Goal: Complete application form: Complete application form

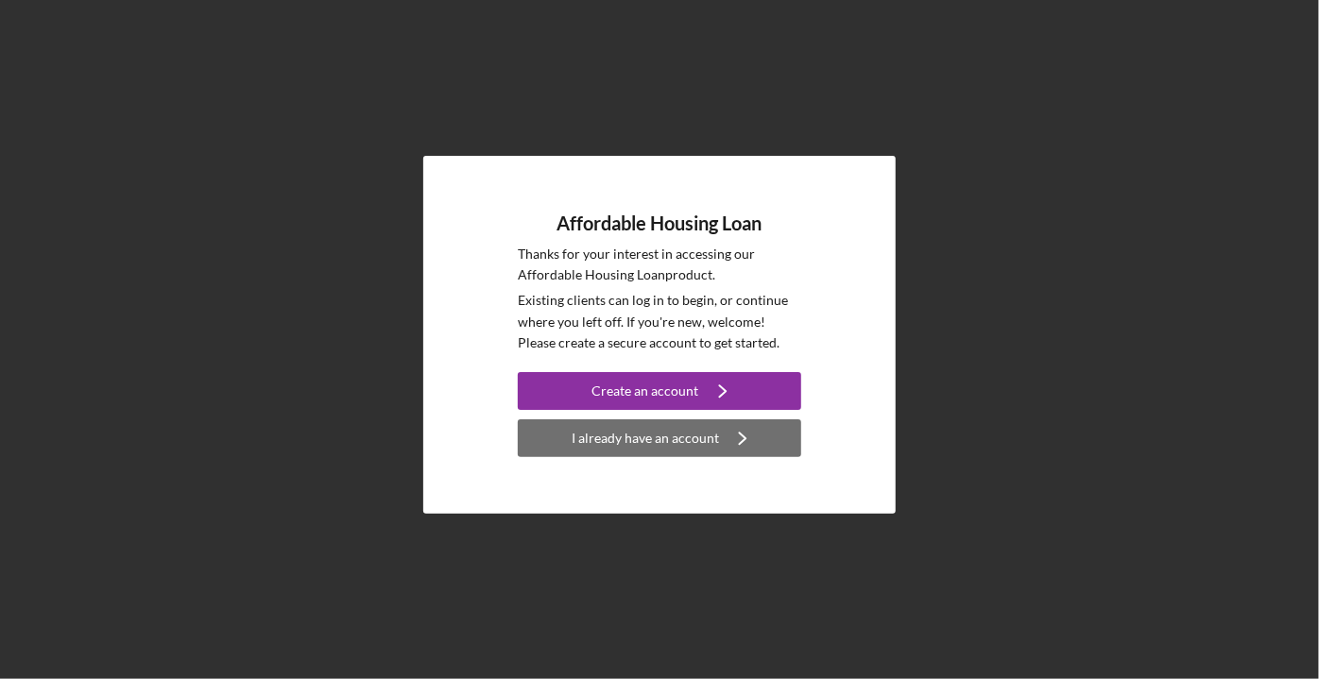
click at [635, 444] on div "I already have an account" at bounding box center [645, 439] width 147 height 38
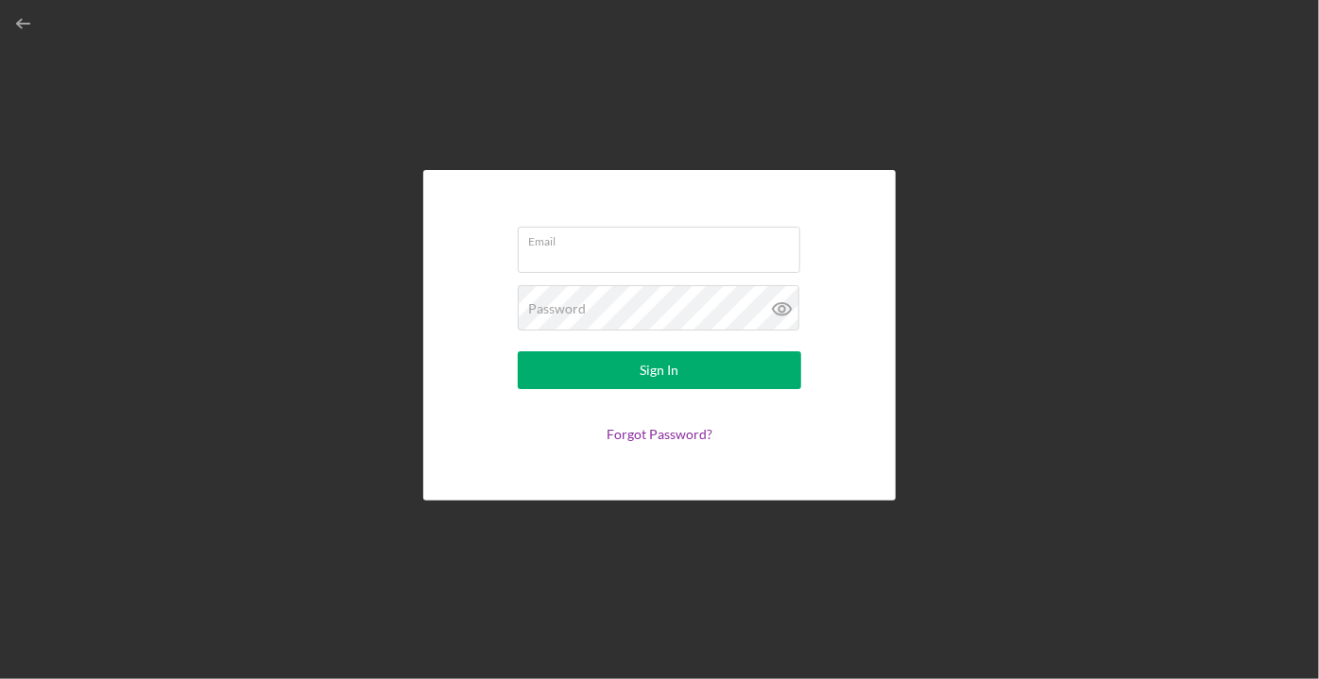
type input "[PERSON_NAME][EMAIL_ADDRESS][DOMAIN_NAME]"
click at [786, 310] on icon at bounding box center [782, 308] width 47 height 47
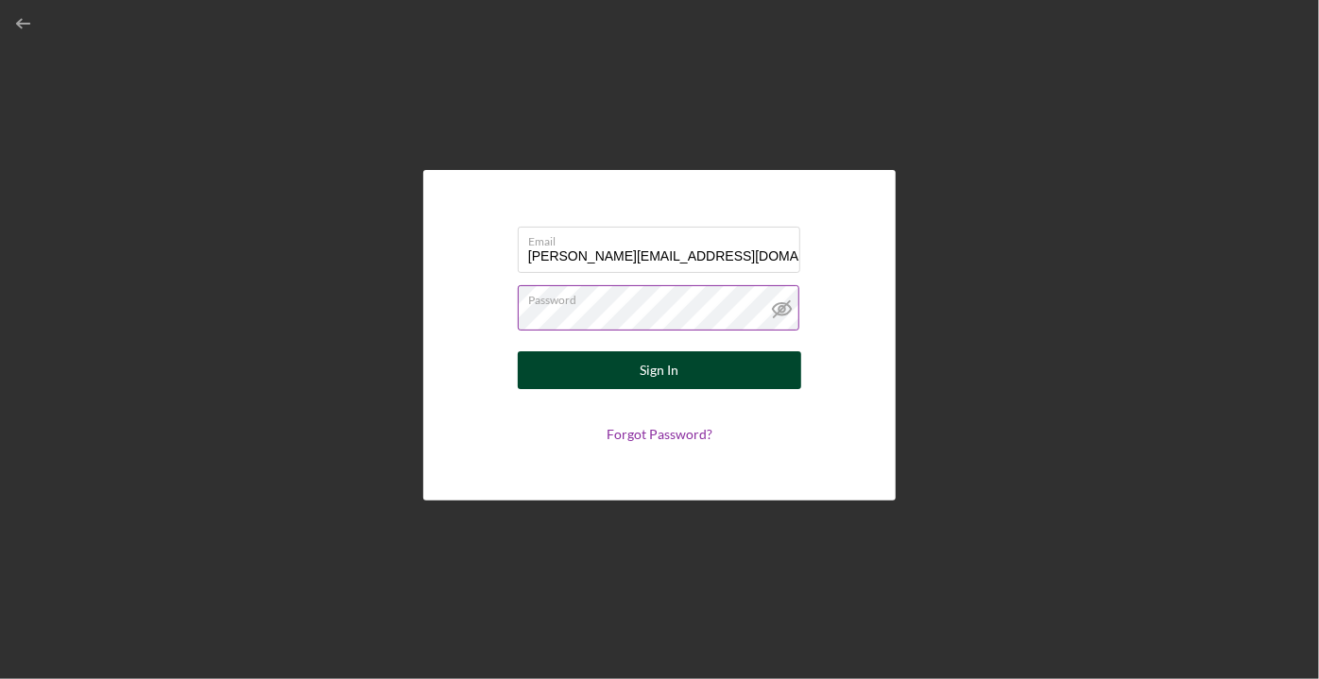
click at [663, 367] on div "Sign In" at bounding box center [660, 371] width 39 height 38
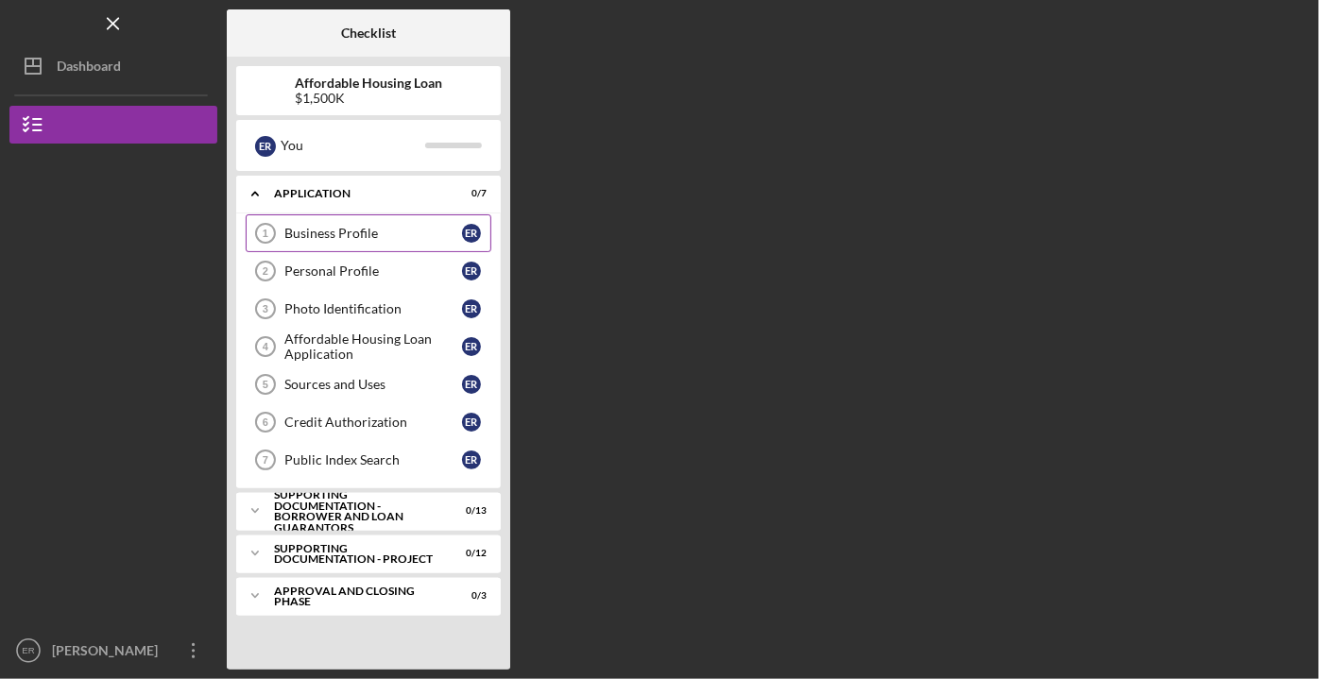
click at [319, 229] on div "Business Profile" at bounding box center [373, 233] width 178 height 15
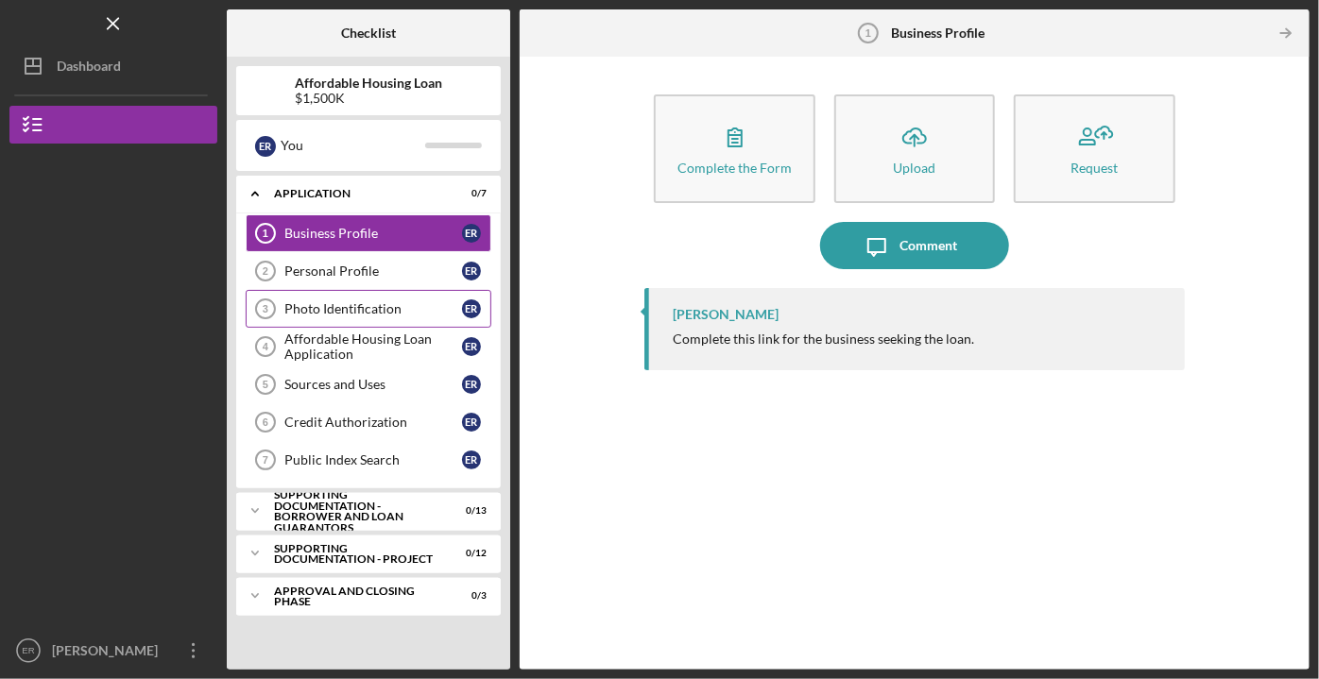
click at [311, 303] on div "Photo Identification" at bounding box center [373, 308] width 178 height 15
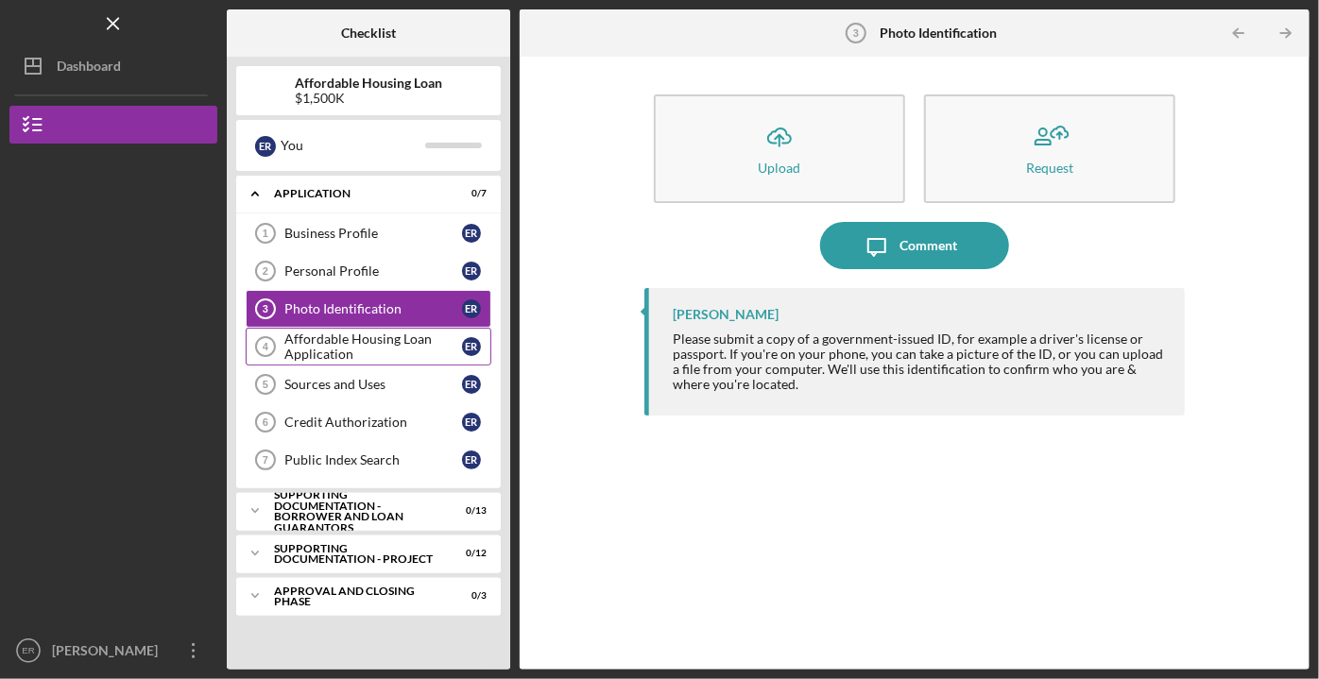
click at [327, 335] on div "Affordable Housing Loan Application" at bounding box center [373, 347] width 178 height 30
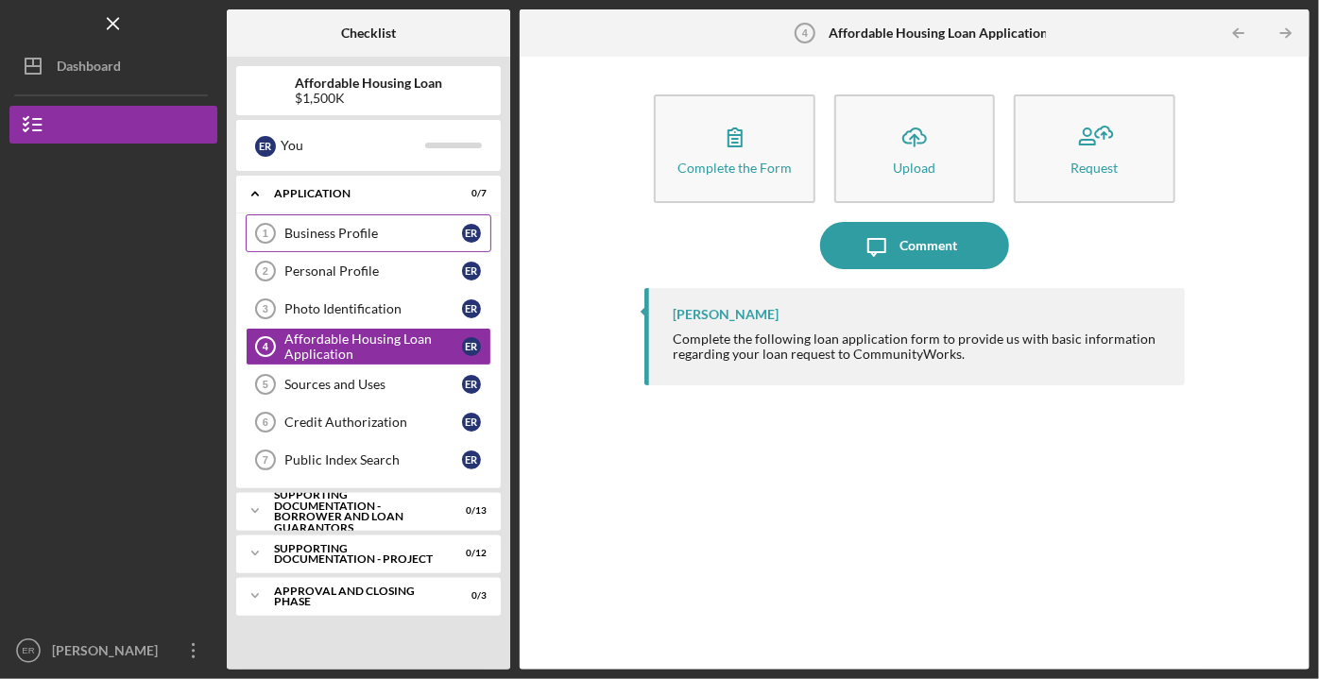
click at [341, 232] on div "Business Profile" at bounding box center [373, 233] width 178 height 15
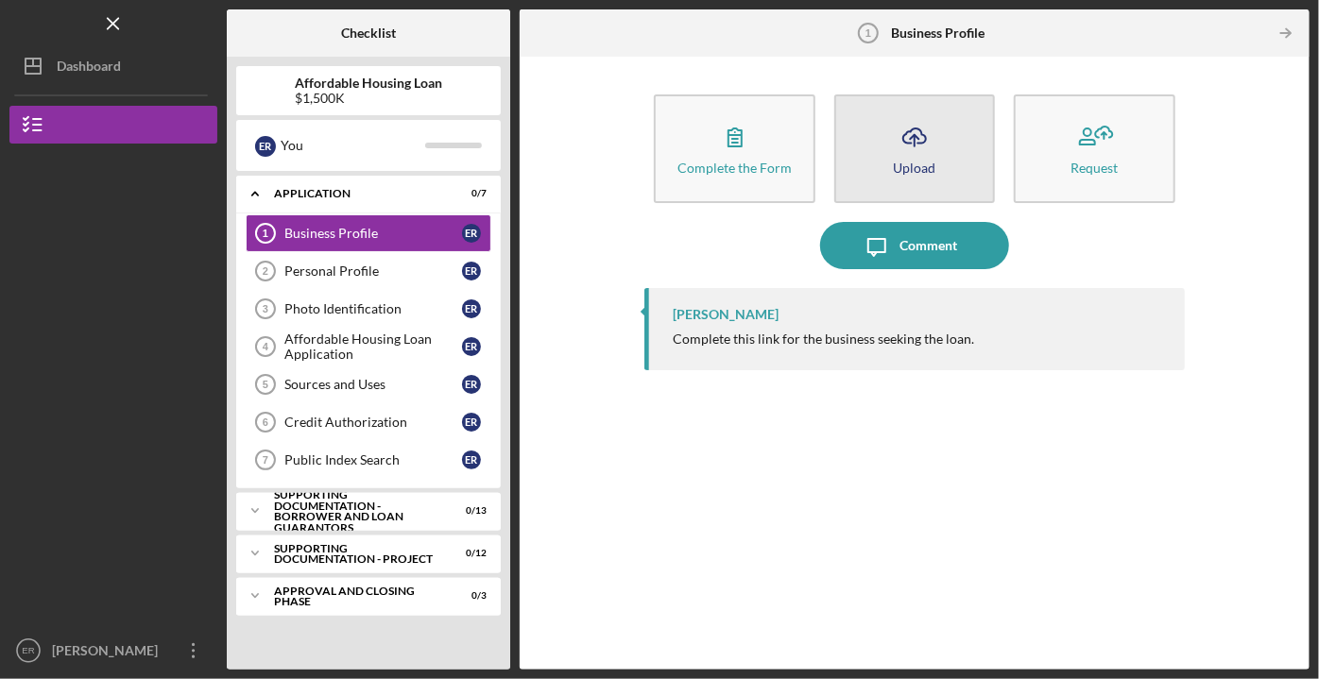
click at [922, 170] on div "Upload" at bounding box center [914, 168] width 43 height 14
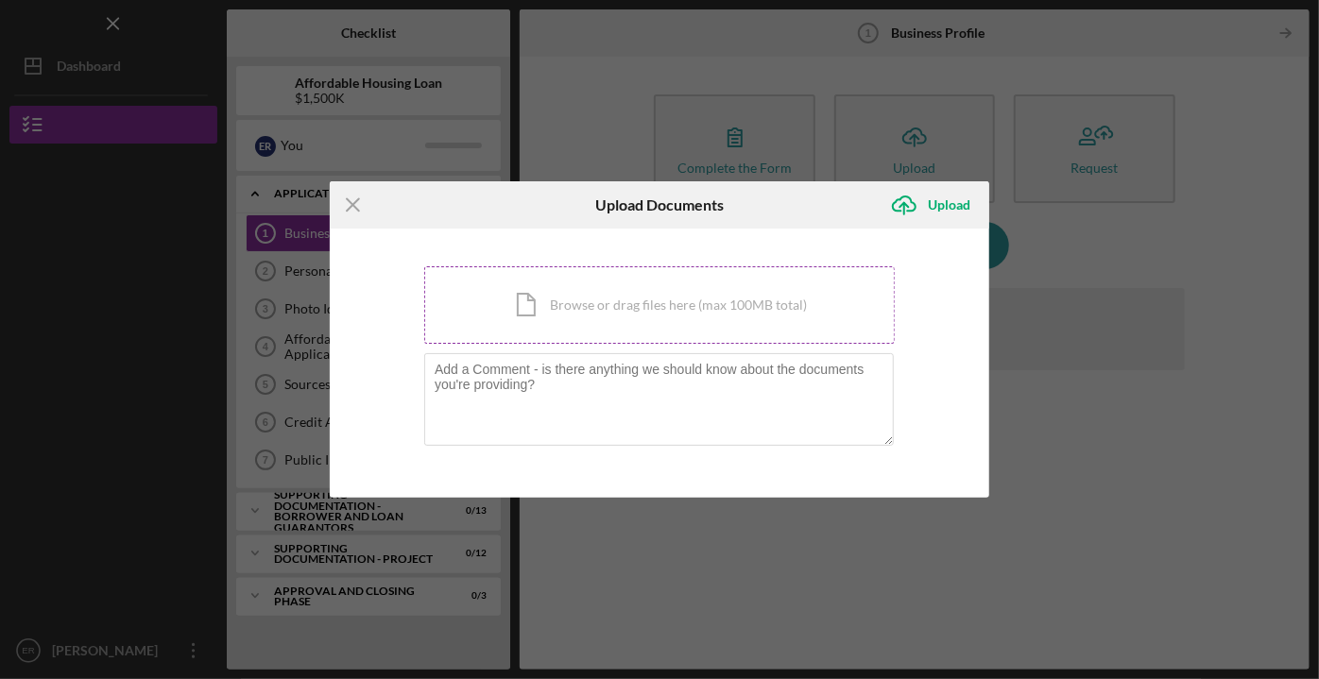
click at [588, 300] on div "Icon/Document Browse or drag files here (max 100MB total) Tap to choose files o…" at bounding box center [659, 304] width 471 height 77
click at [352, 195] on icon "Icon/Menu Close" at bounding box center [353, 204] width 47 height 47
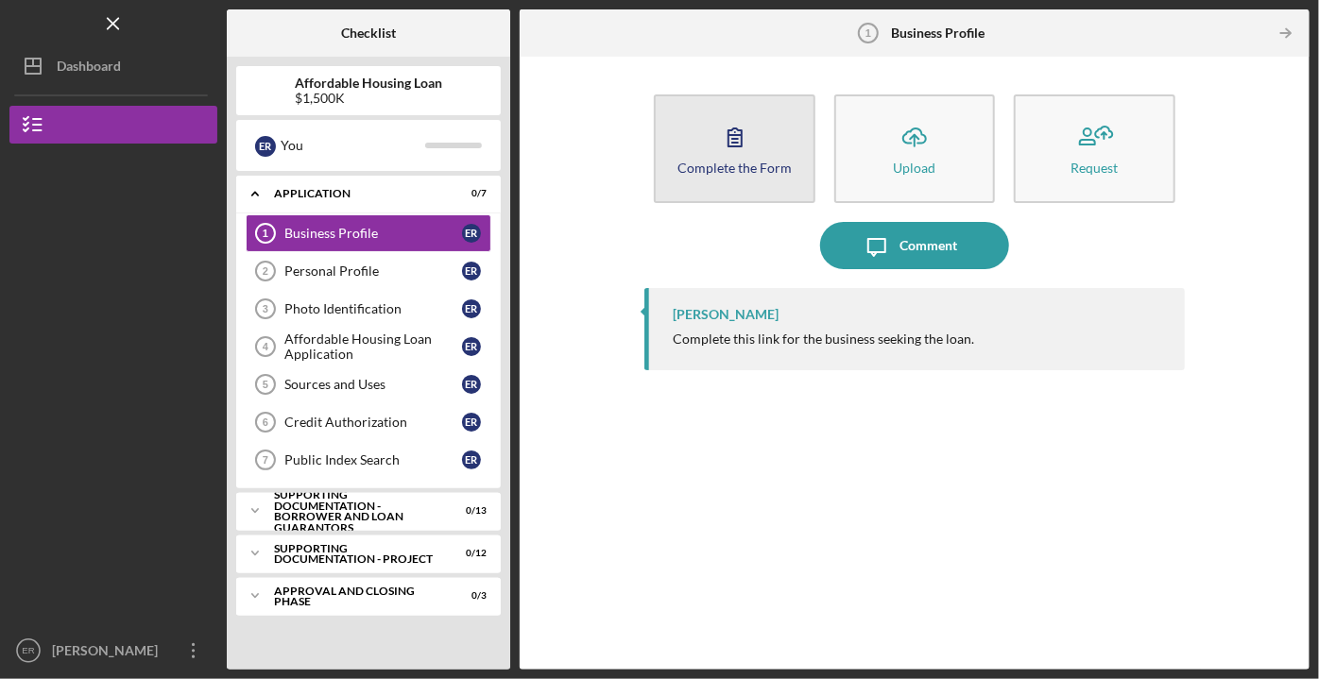
click at [733, 175] on button "Complete the Form Form" at bounding box center [734, 148] width 161 height 109
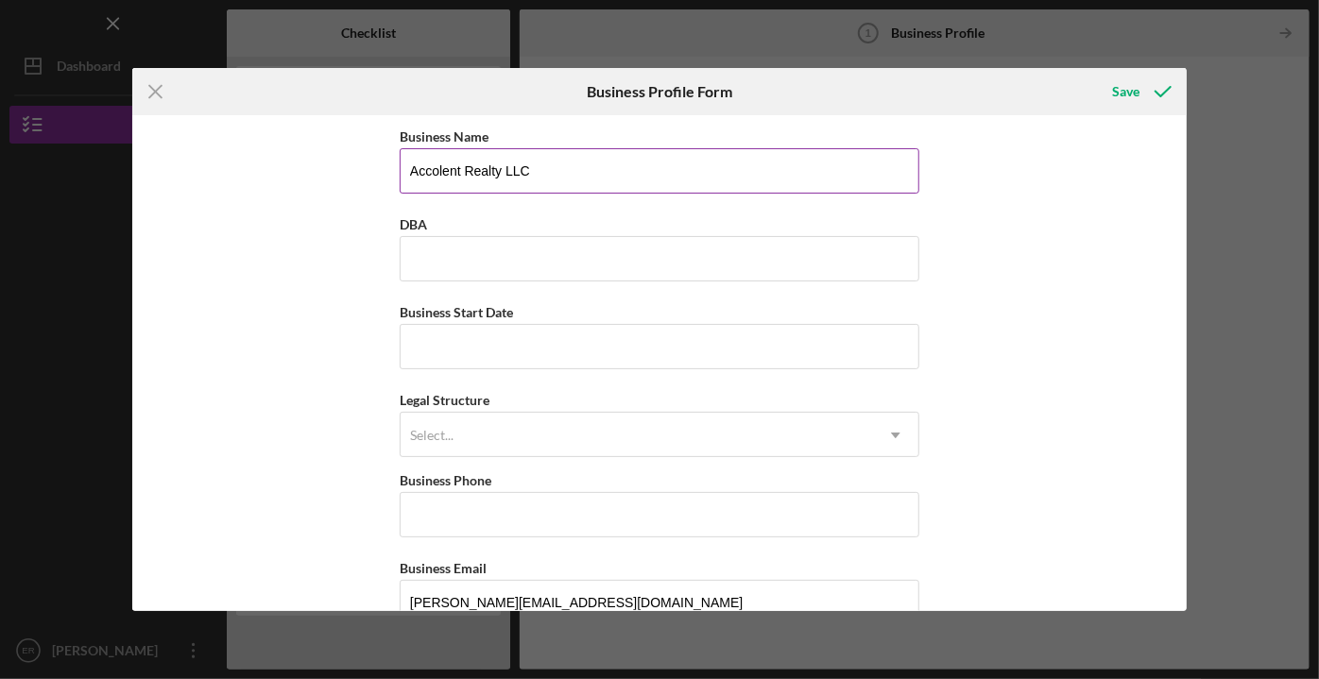
click at [604, 174] on input "Accolent Realty LLC" at bounding box center [660, 170] width 520 height 45
type input "A"
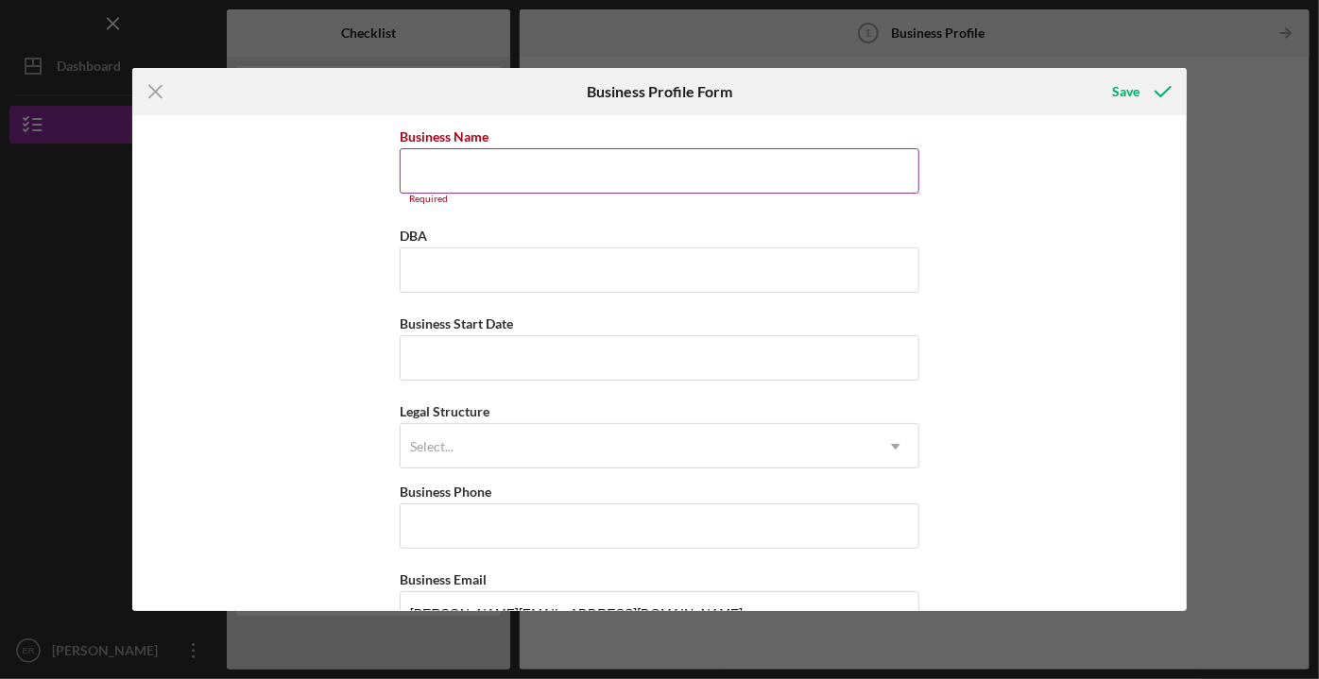
paste input "[PERSON_NAME] Real Estate, LLC"
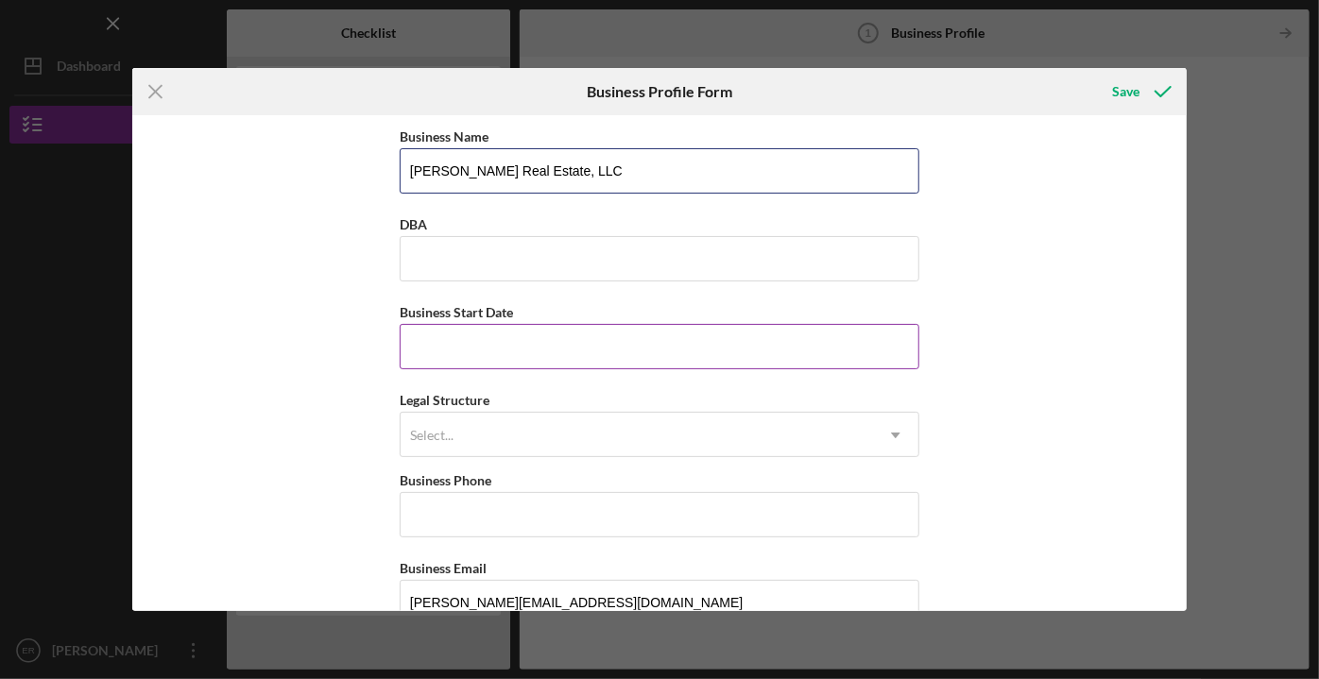
type input "[PERSON_NAME] Real Estate, LLC"
click at [443, 343] on input "Business Start Date" at bounding box center [660, 346] width 520 height 45
type input "[DATE]"
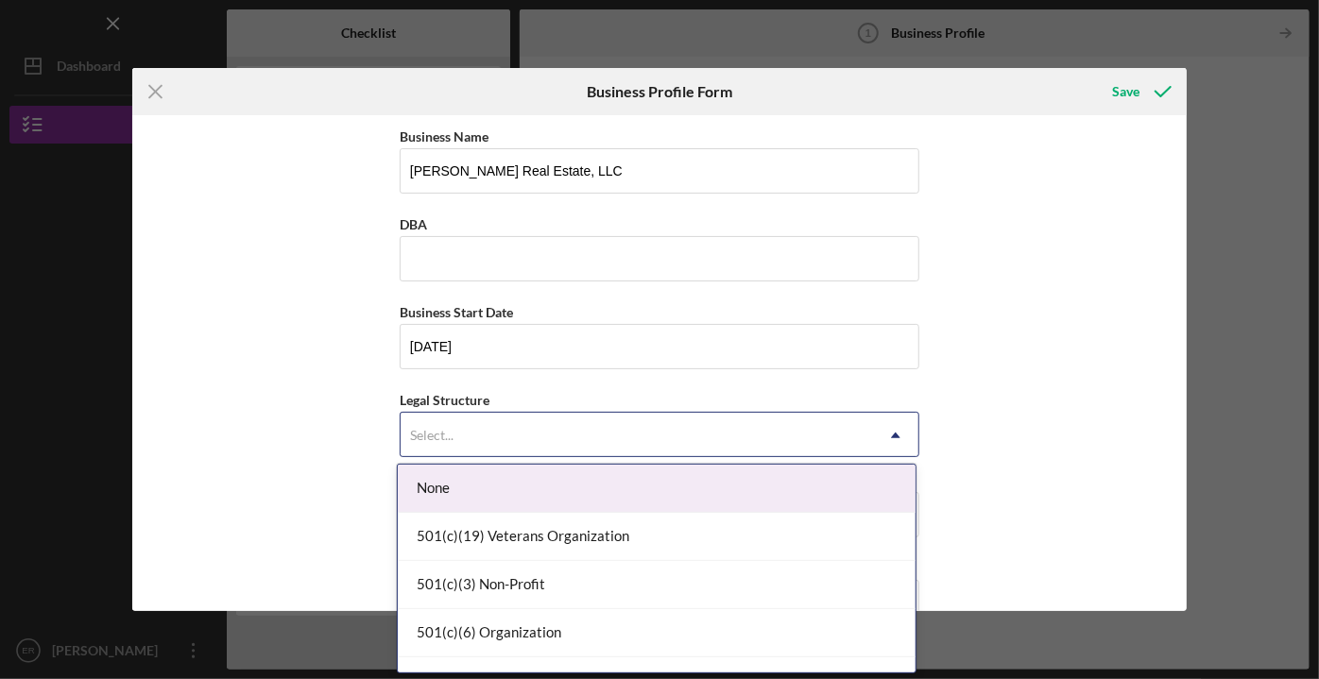
click at [895, 435] on use at bounding box center [895, 436] width 9 height 6
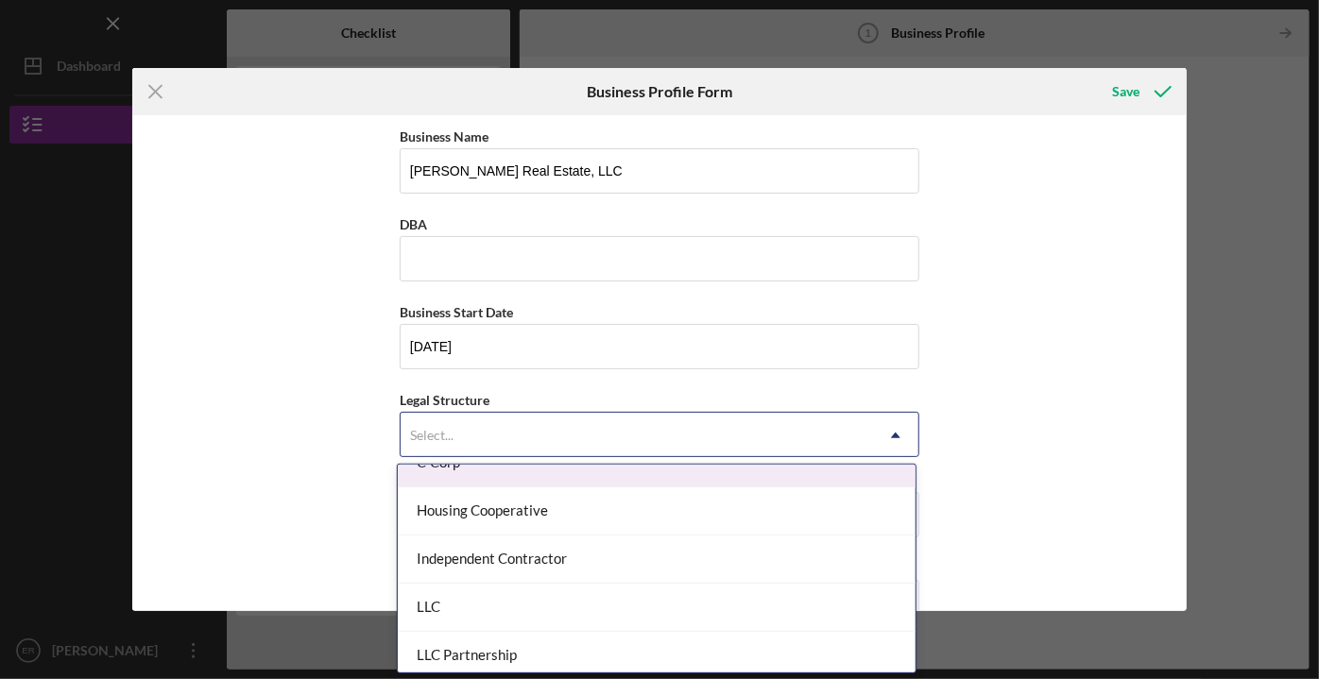
scroll to position [257, 0]
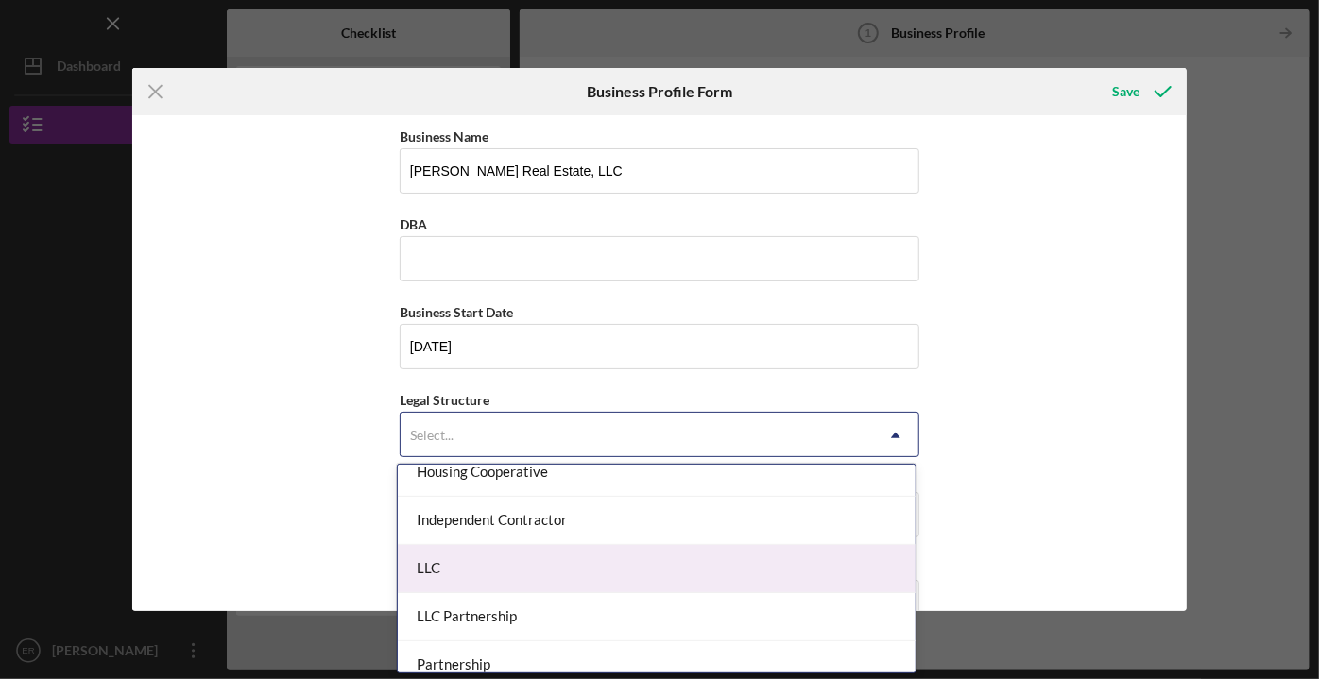
click at [704, 567] on div "LLC" at bounding box center [657, 569] width 518 height 48
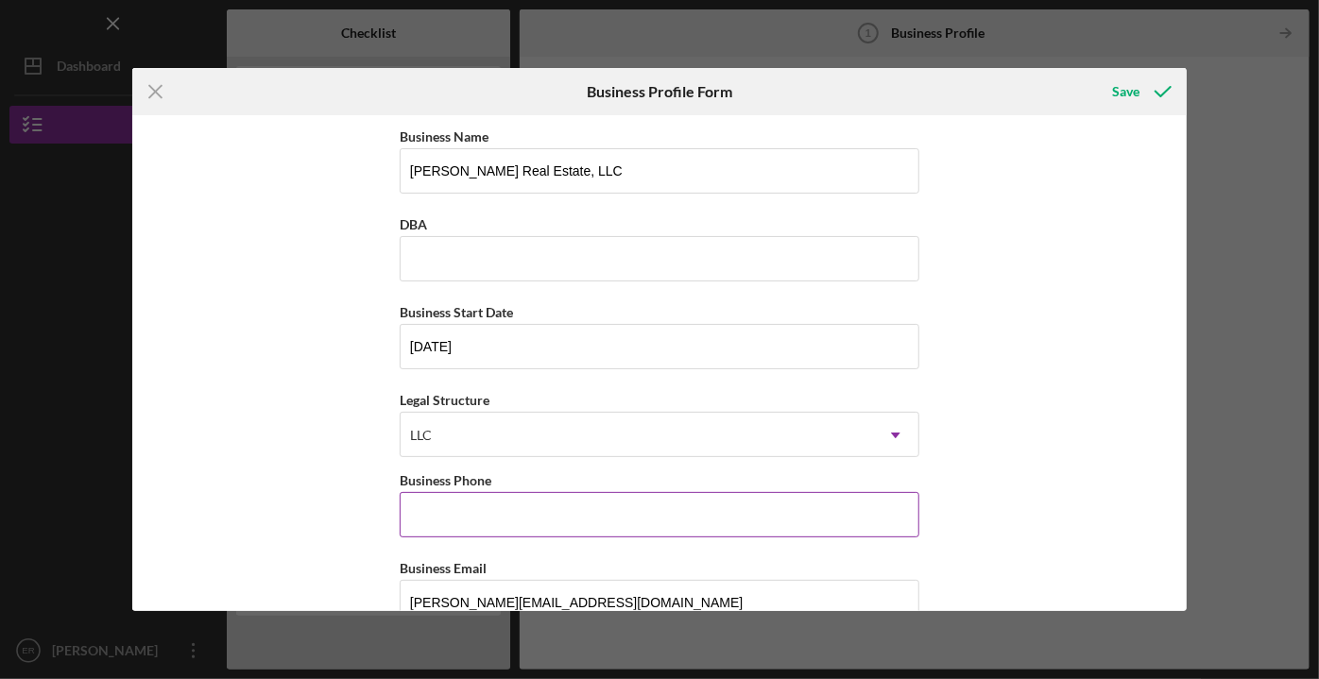
click at [464, 523] on input "Business Phone" at bounding box center [660, 514] width 520 height 45
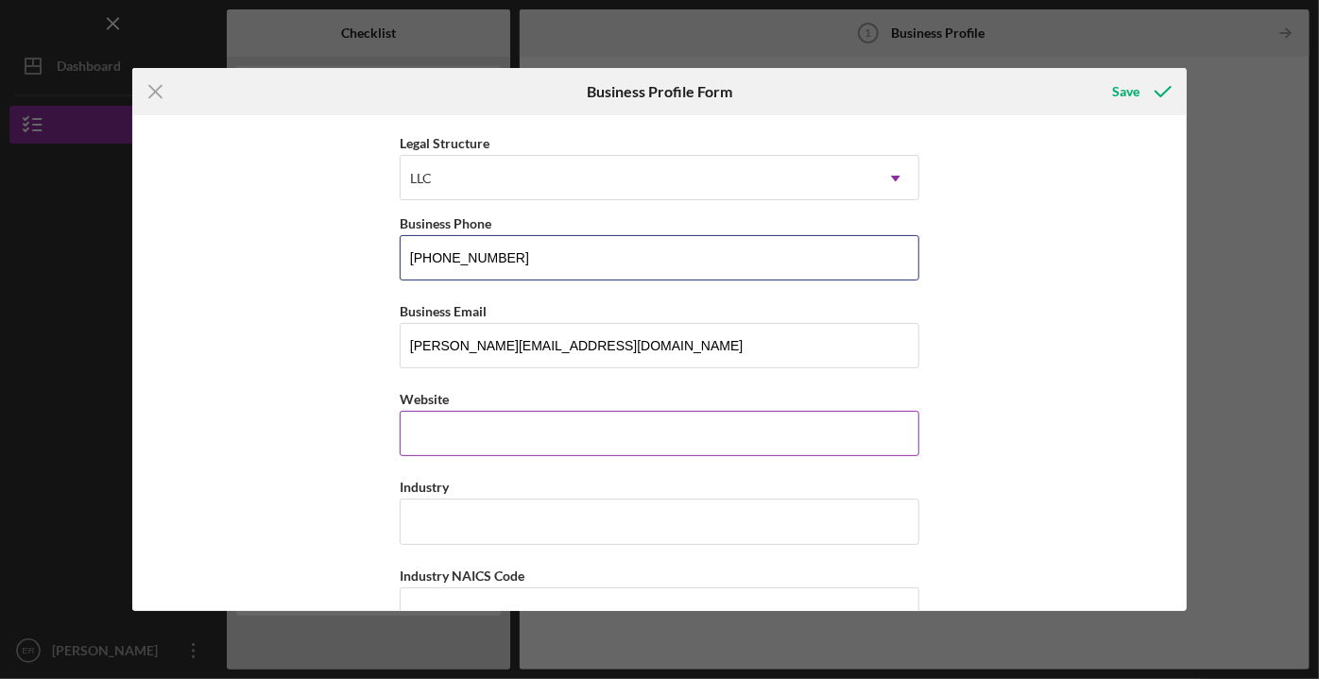
type input "[PHONE_NUMBER]"
click at [444, 442] on input "Website" at bounding box center [660, 433] width 520 height 45
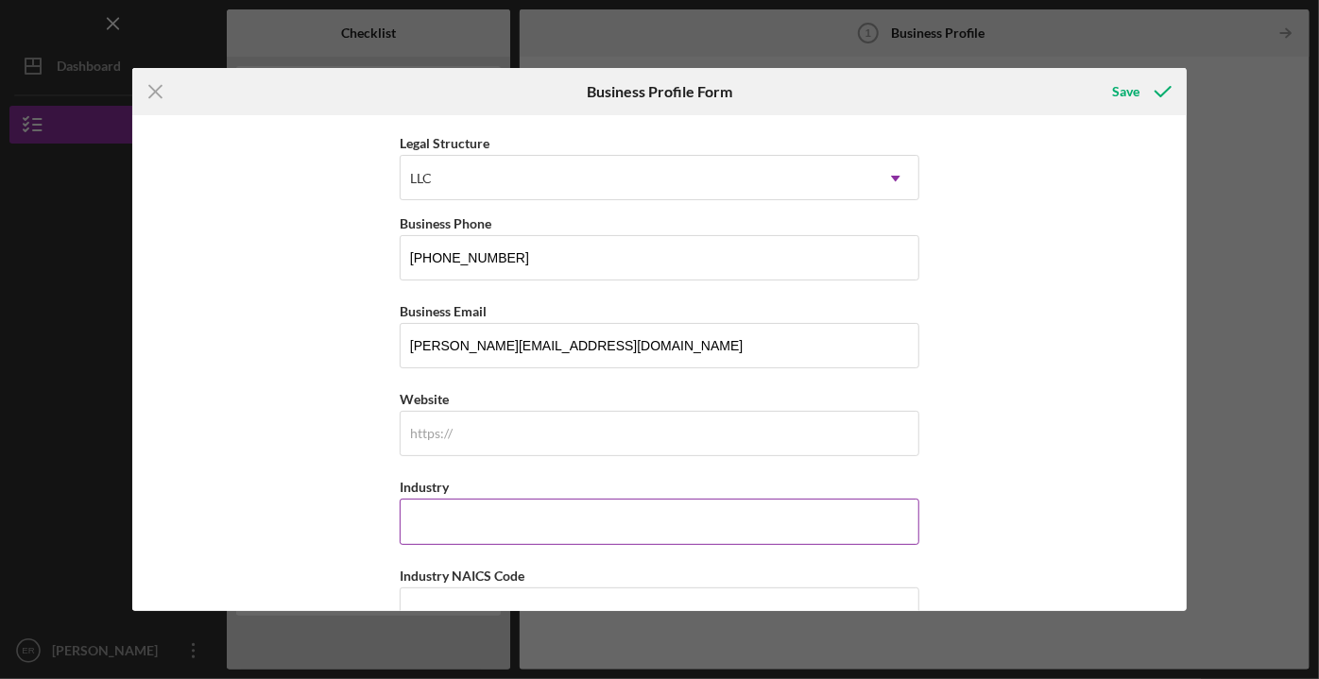
click at [448, 522] on input "Industry" at bounding box center [660, 521] width 520 height 45
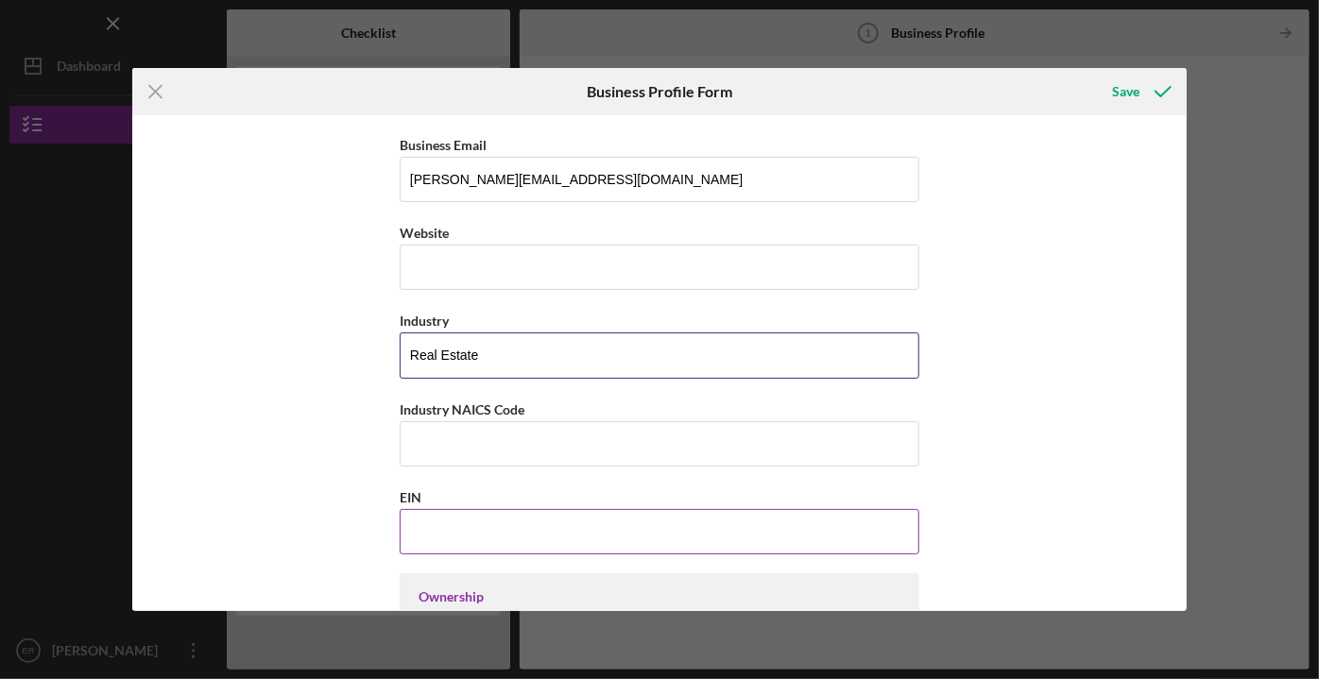
scroll to position [429, 0]
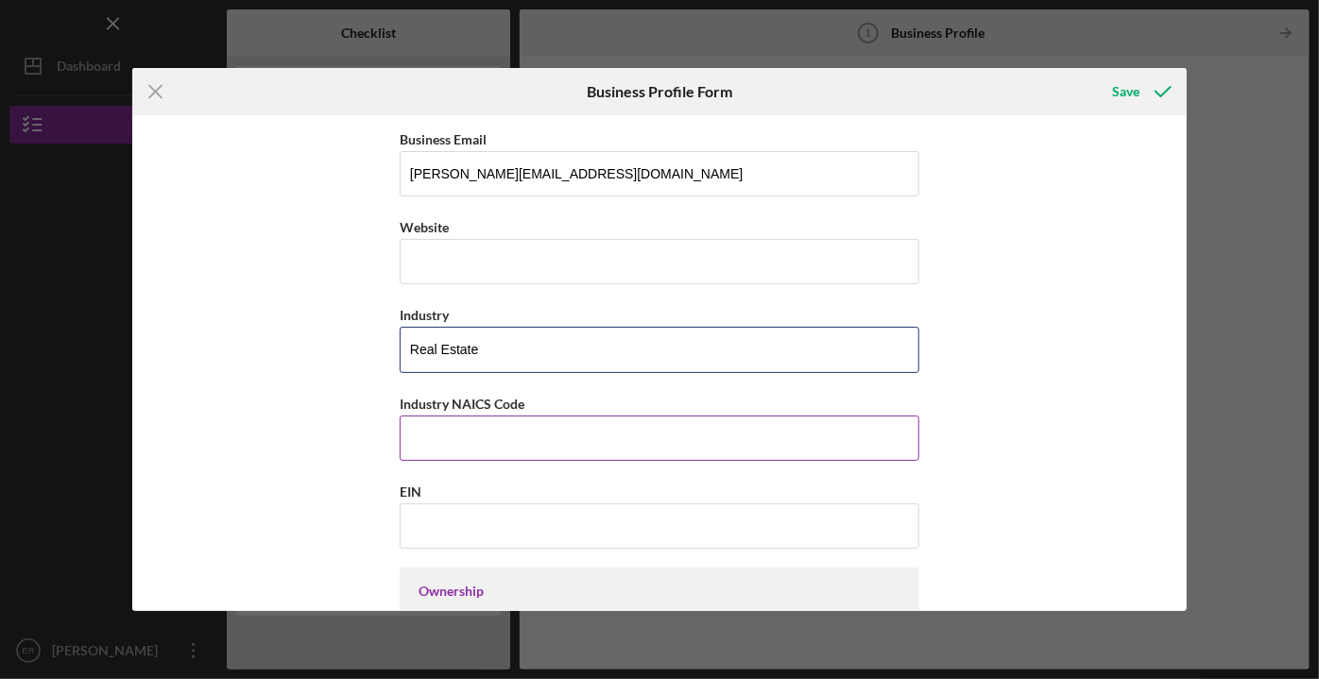
type input "Real Estate"
click at [446, 426] on input "Industry NAICS Code" at bounding box center [660, 438] width 520 height 45
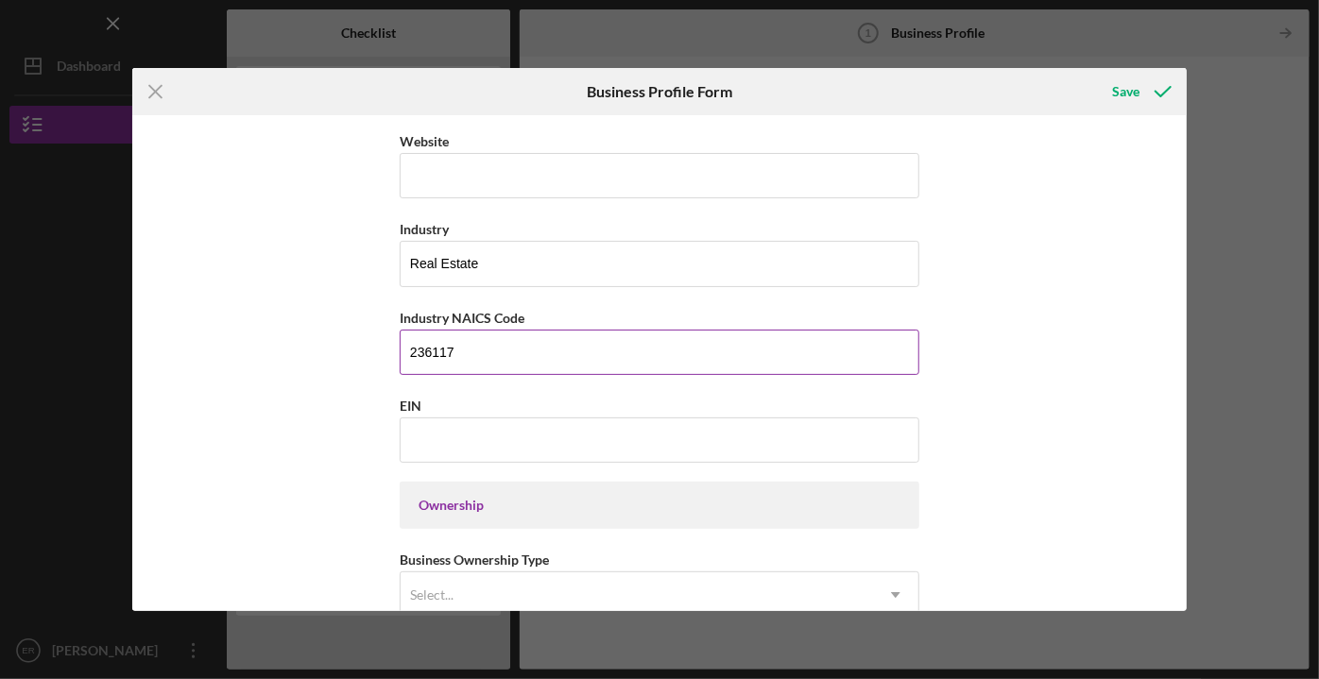
scroll to position [687, 0]
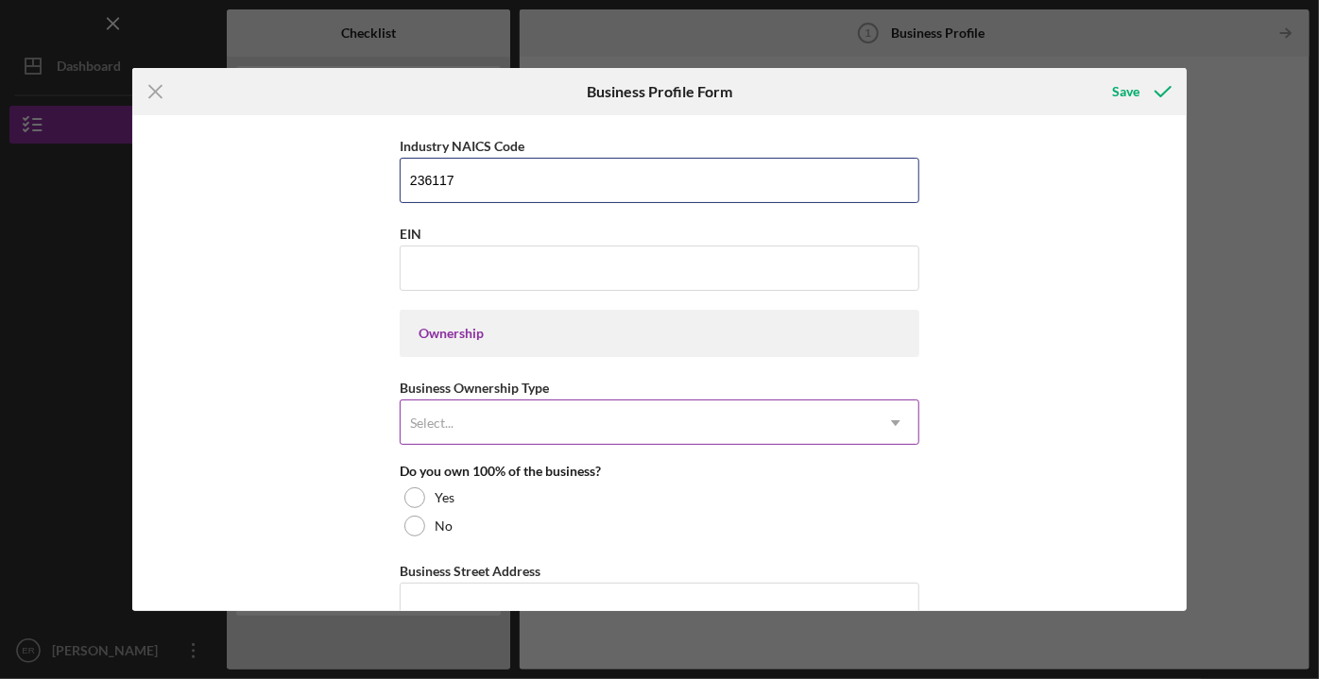
type input "236117"
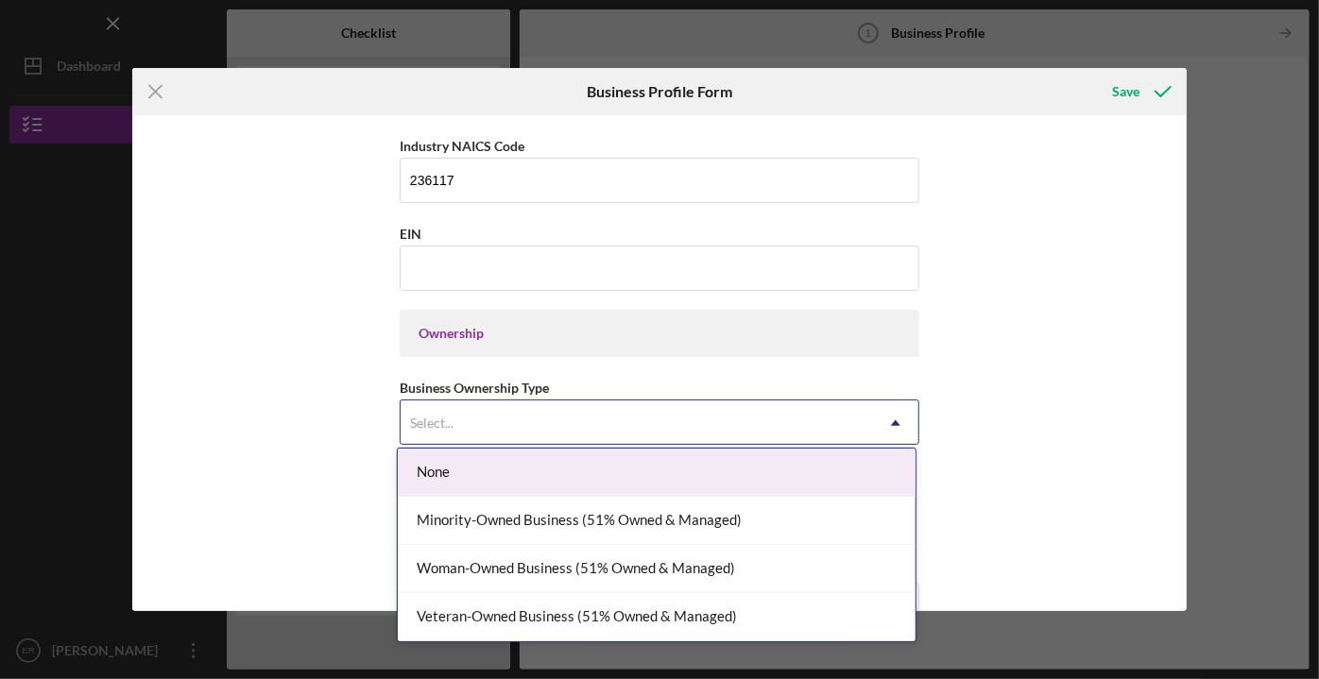
click at [896, 414] on icon "Icon/Dropdown Arrow" at bounding box center [895, 423] width 45 height 45
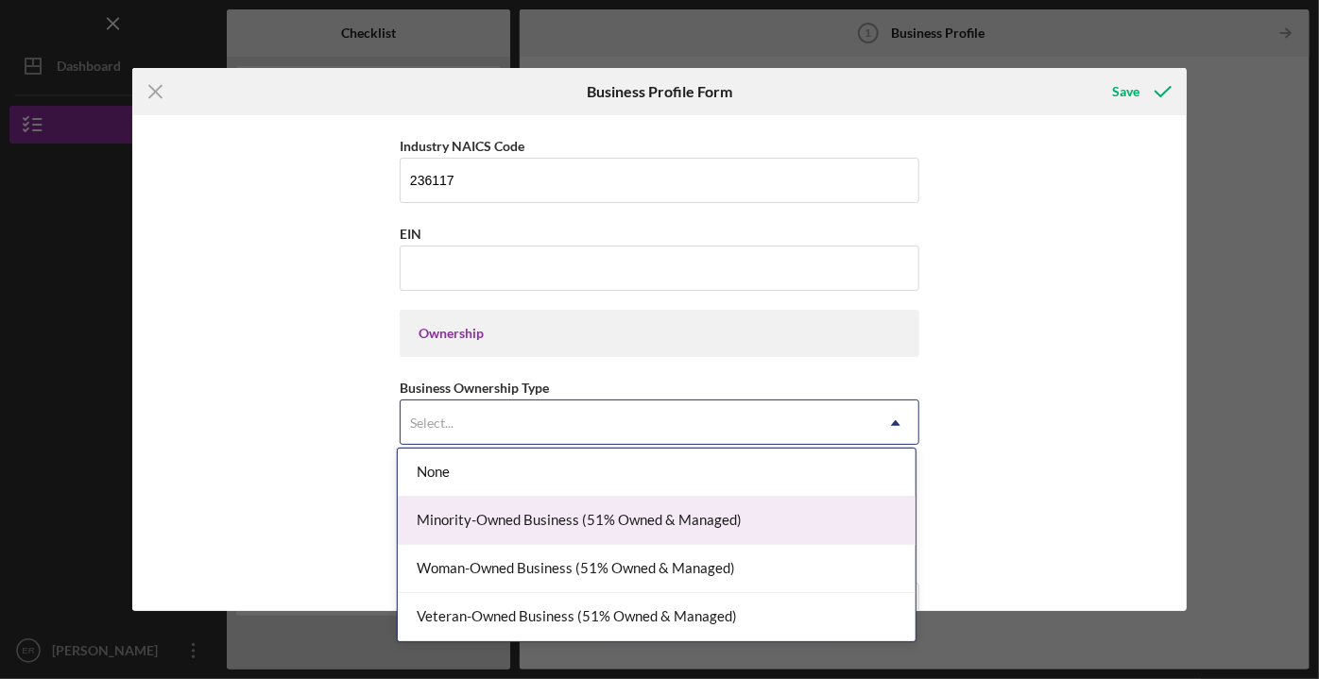
click at [775, 515] on div "Minority-Owned Business (51% Owned & Managed)" at bounding box center [657, 521] width 518 height 48
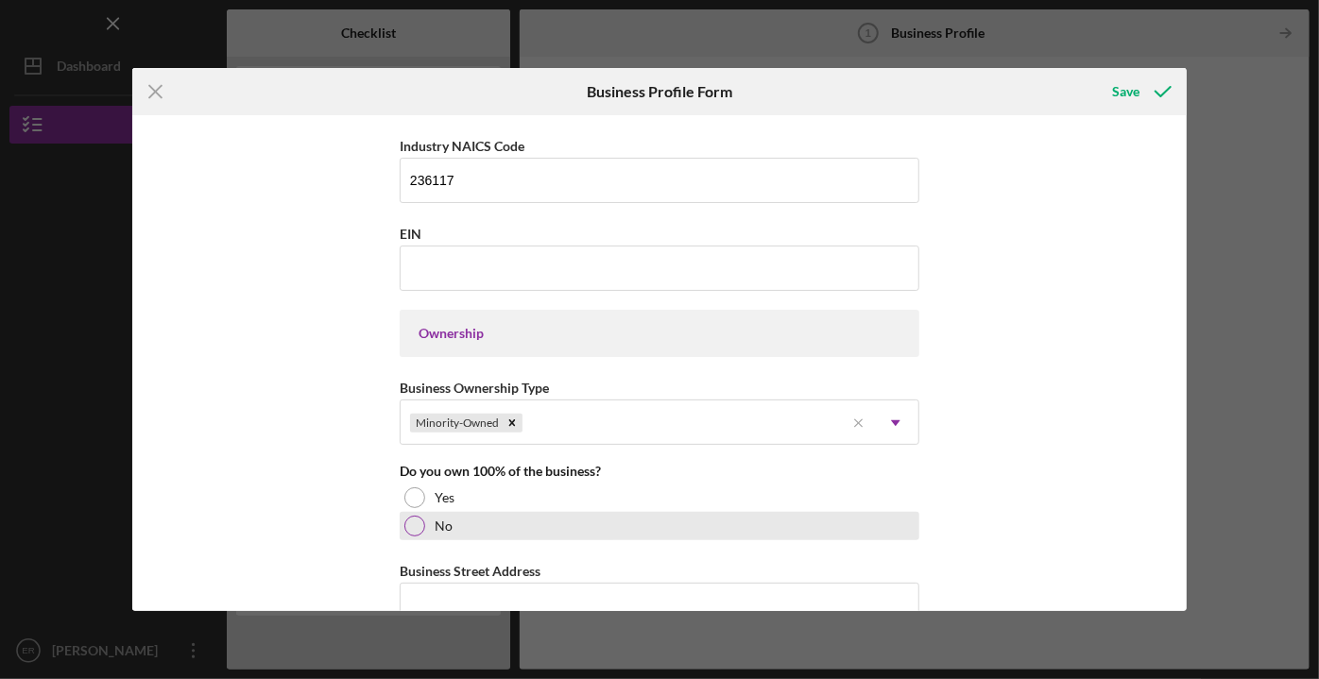
click at [404, 528] on div "No" at bounding box center [660, 526] width 520 height 28
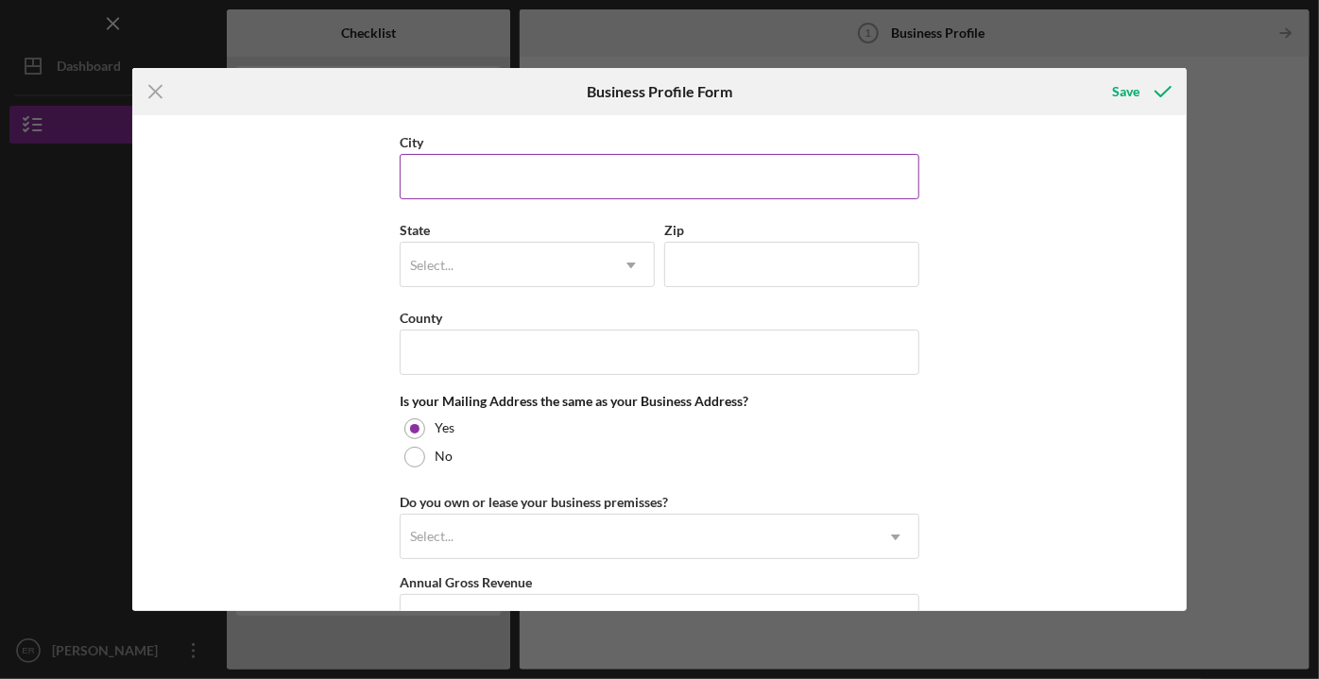
scroll to position [1460, 0]
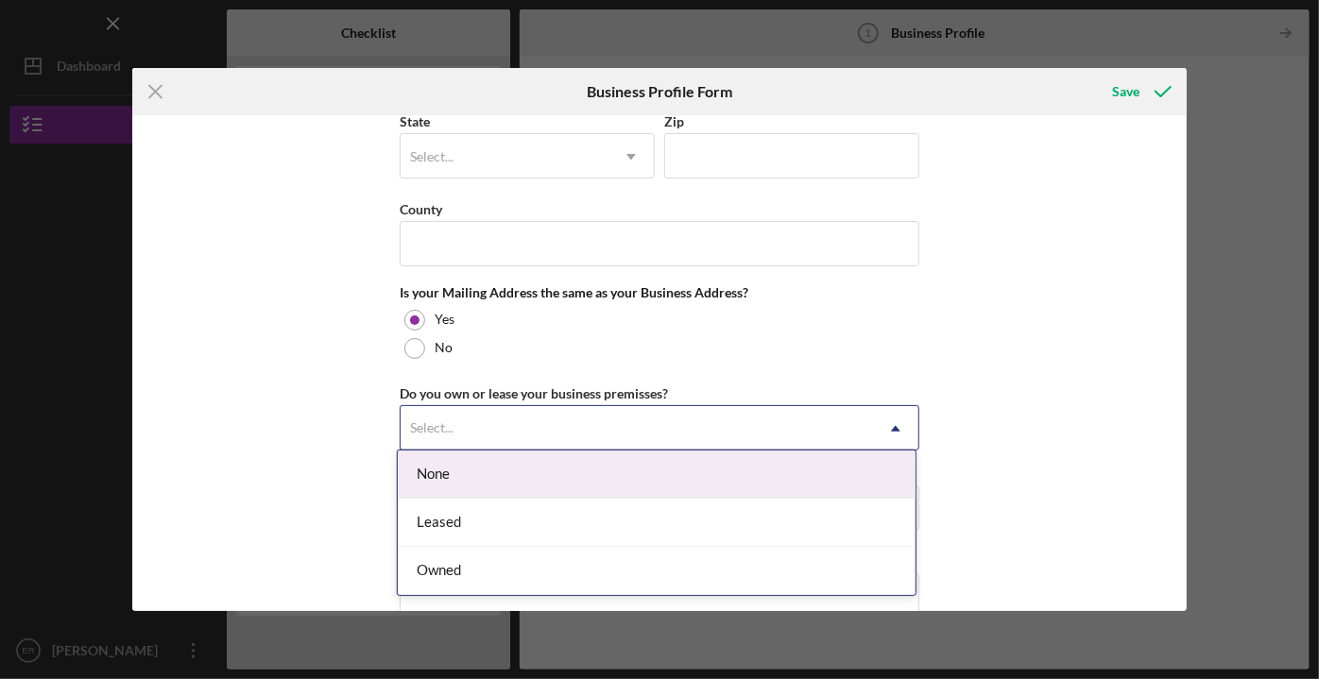
click at [896, 423] on icon "Icon/Dropdown Arrow" at bounding box center [895, 428] width 45 height 45
click at [839, 472] on div "None" at bounding box center [657, 475] width 518 height 48
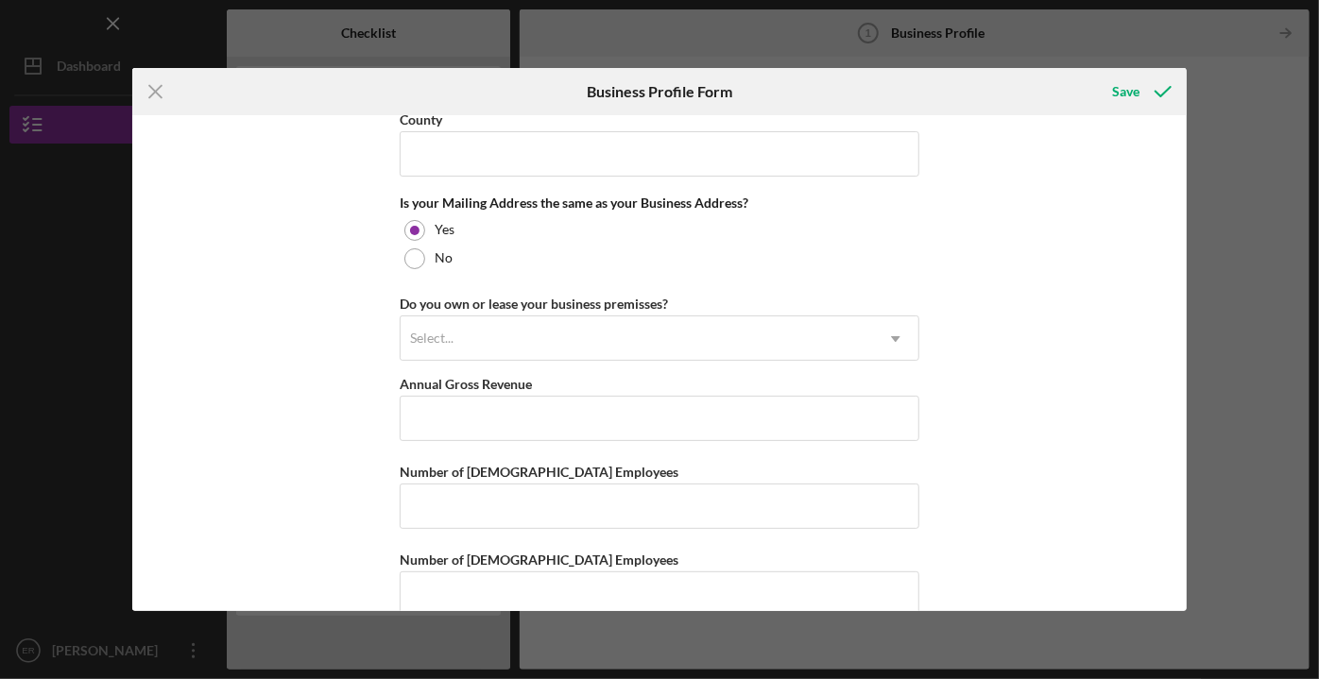
scroll to position [1573, 0]
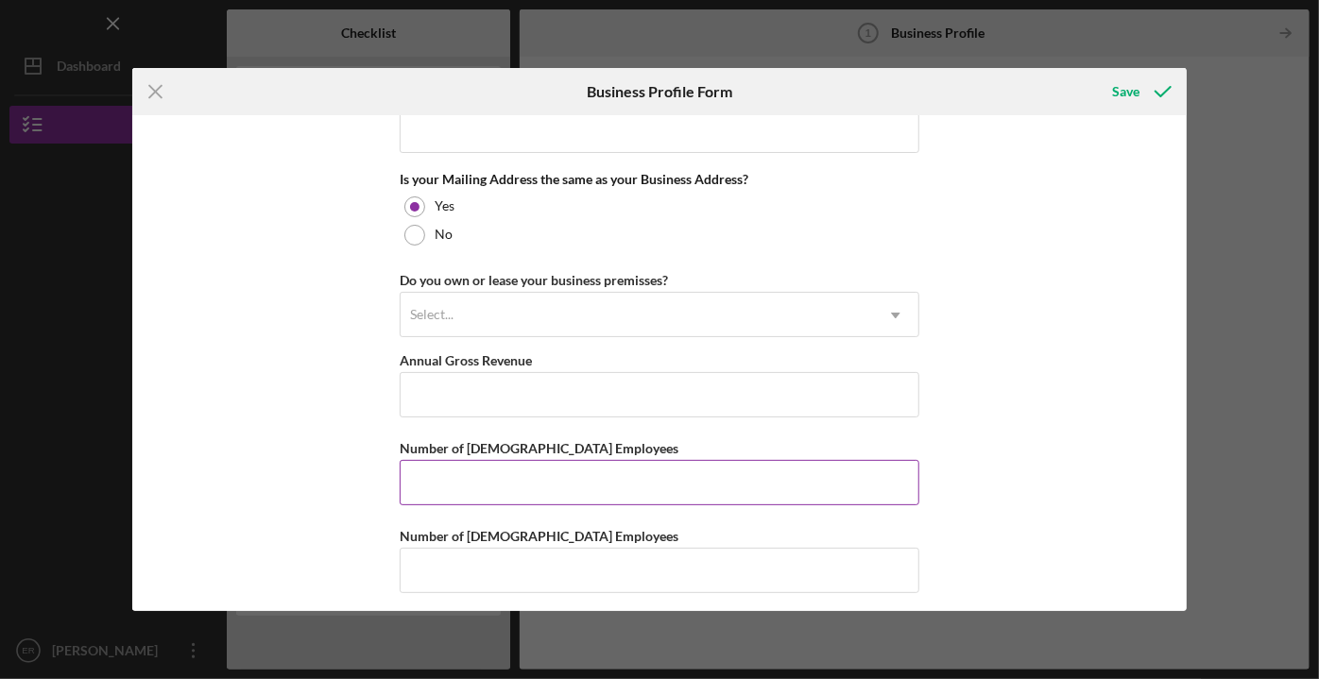
click at [436, 475] on input "Number of [DEMOGRAPHIC_DATA] Employees" at bounding box center [660, 482] width 520 height 45
type input "4"
click at [1132, 96] on div "Save" at bounding box center [1125, 92] width 27 height 38
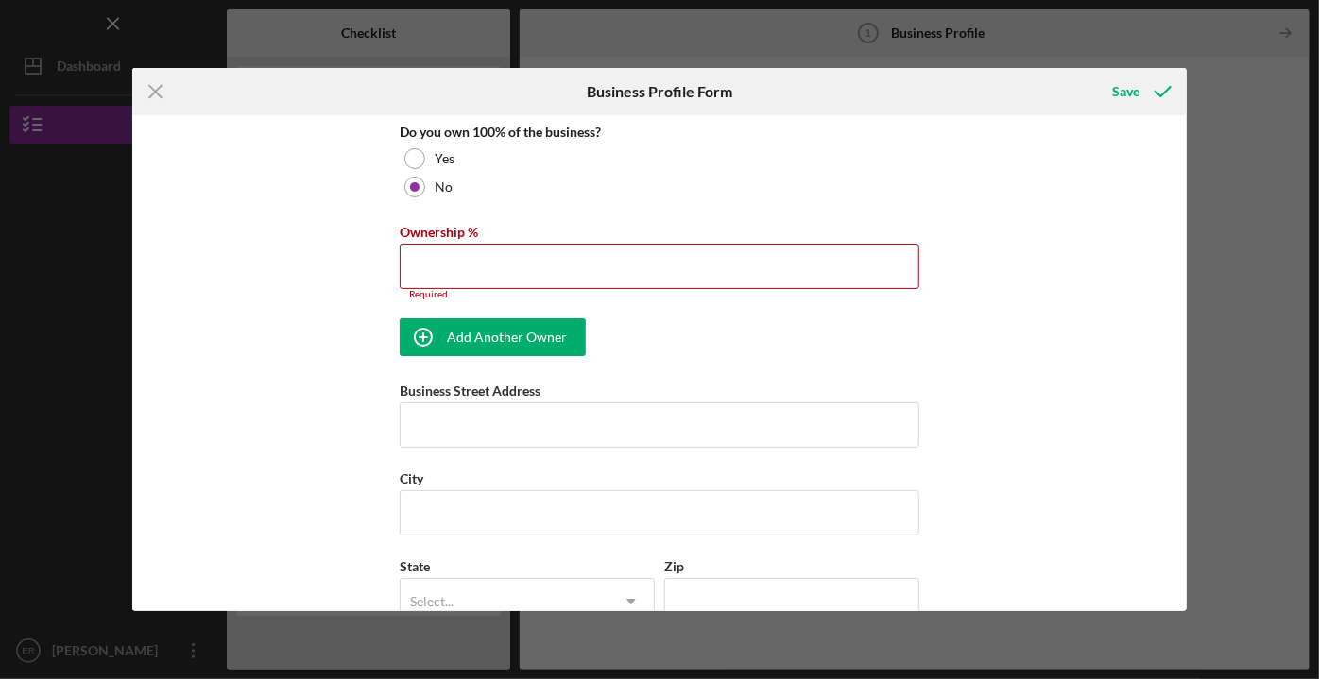
scroll to position [868, 0]
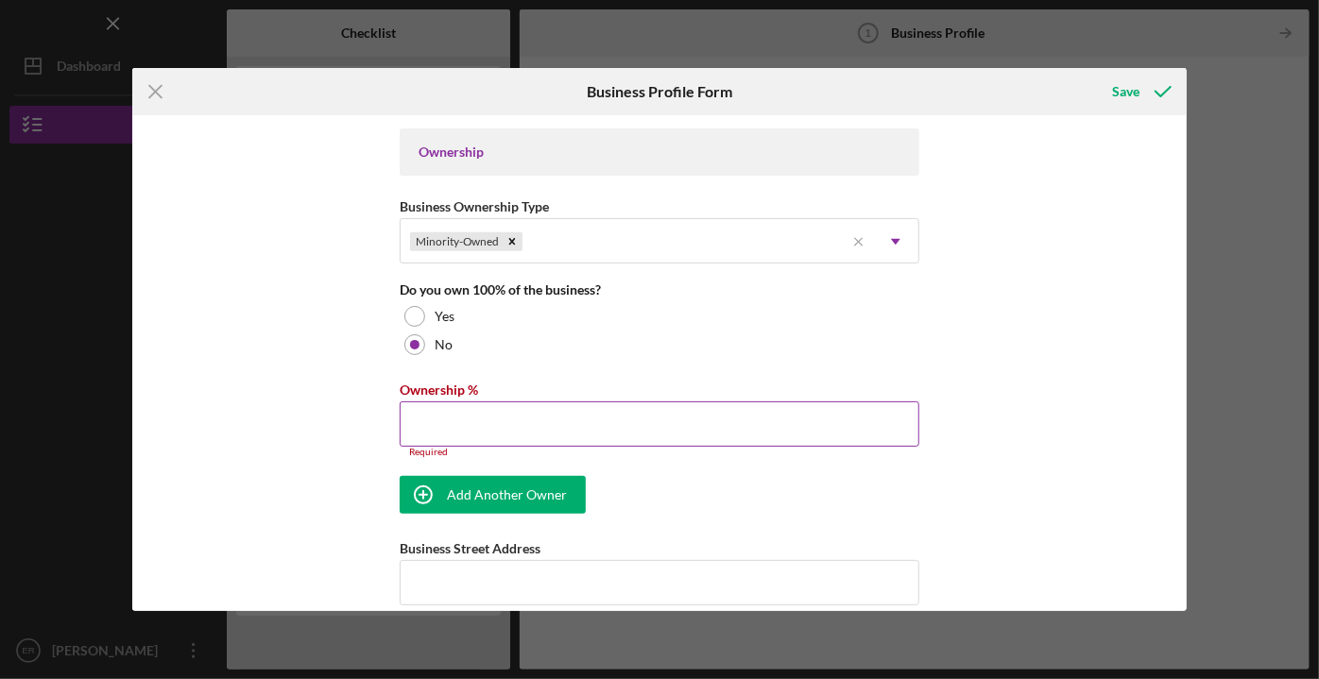
click at [526, 418] on input "Ownership %" at bounding box center [660, 424] width 520 height 45
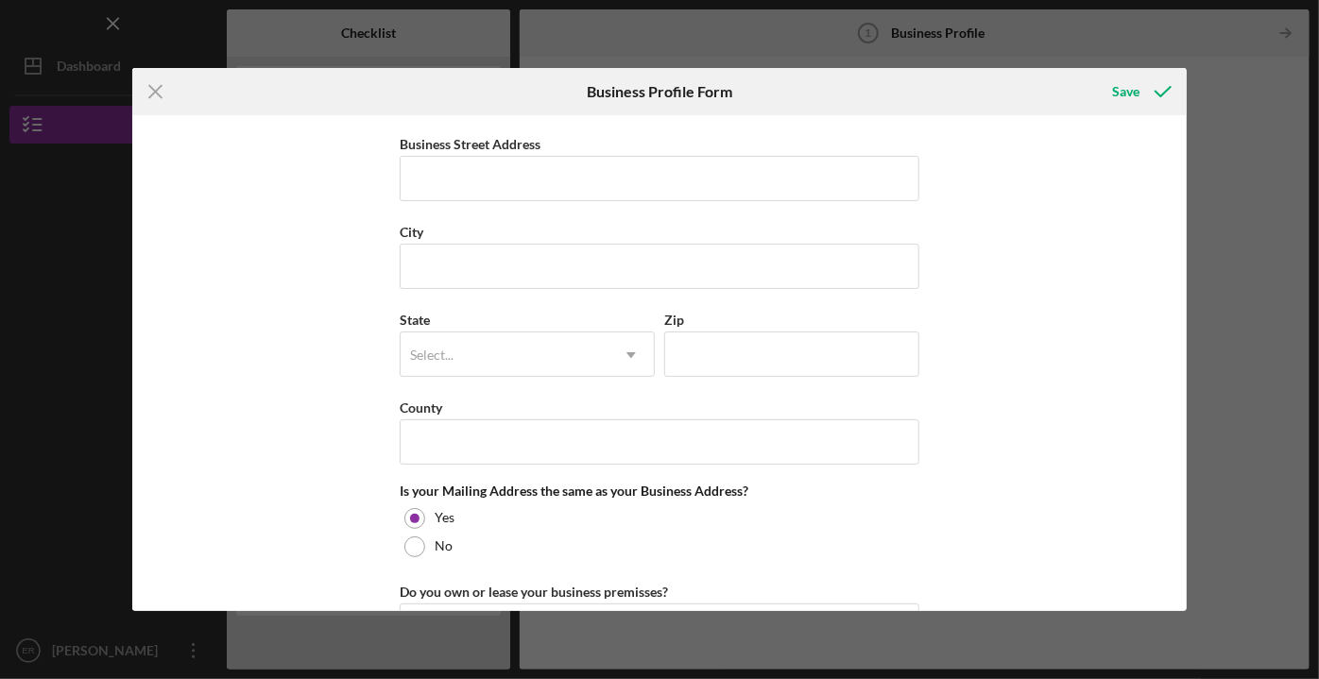
scroll to position [1297, 0]
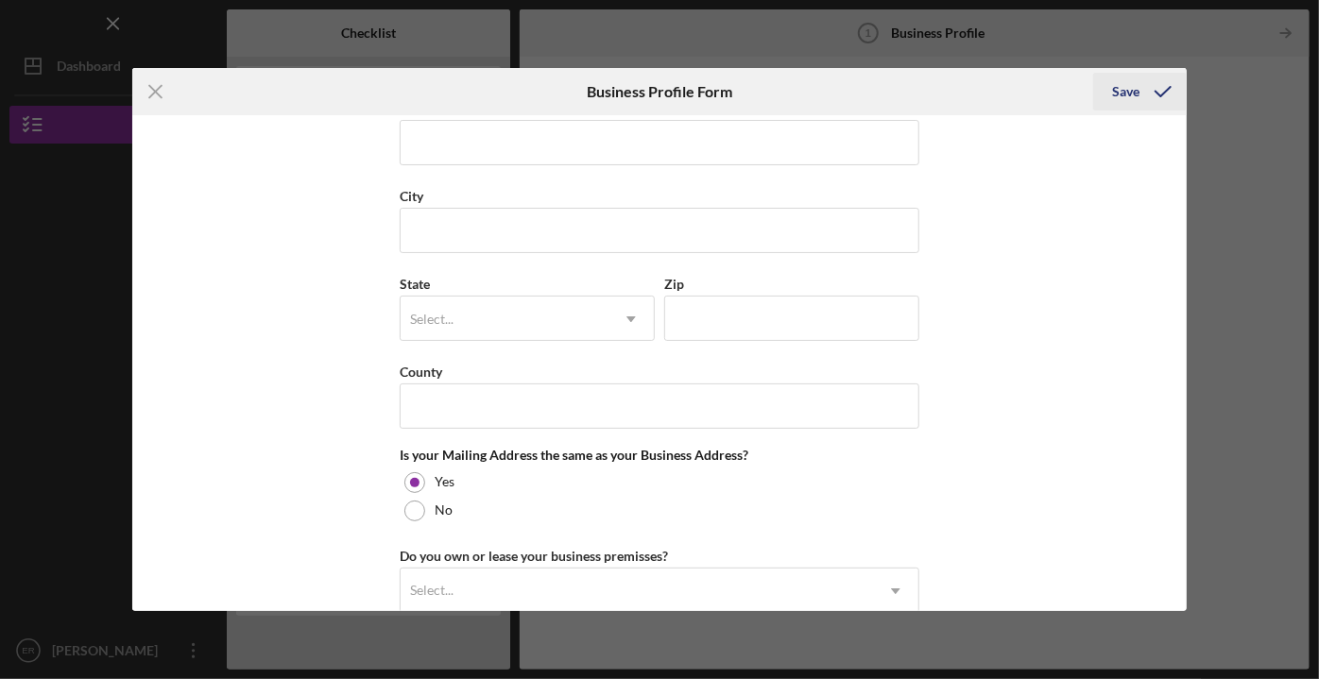
type input "50.00%"
click at [1131, 95] on div "Save" at bounding box center [1125, 92] width 27 height 38
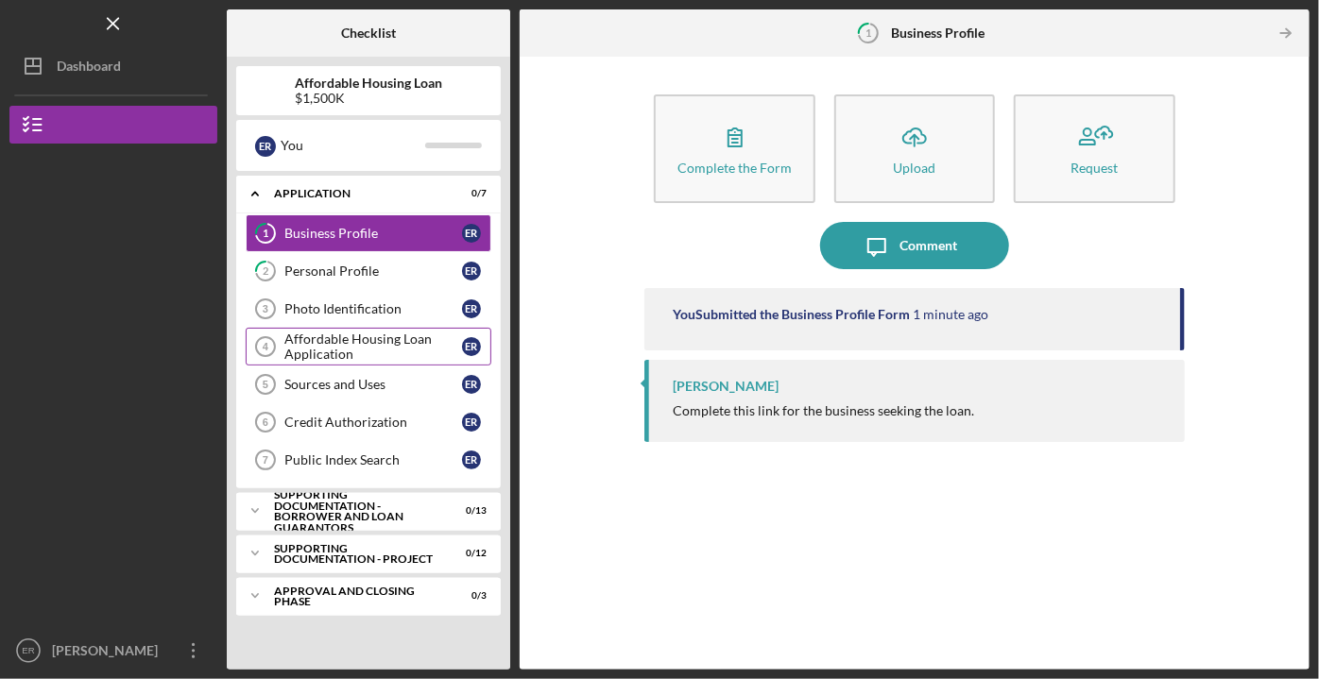
click at [334, 342] on div "Affordable Housing Loan Application" at bounding box center [373, 347] width 178 height 30
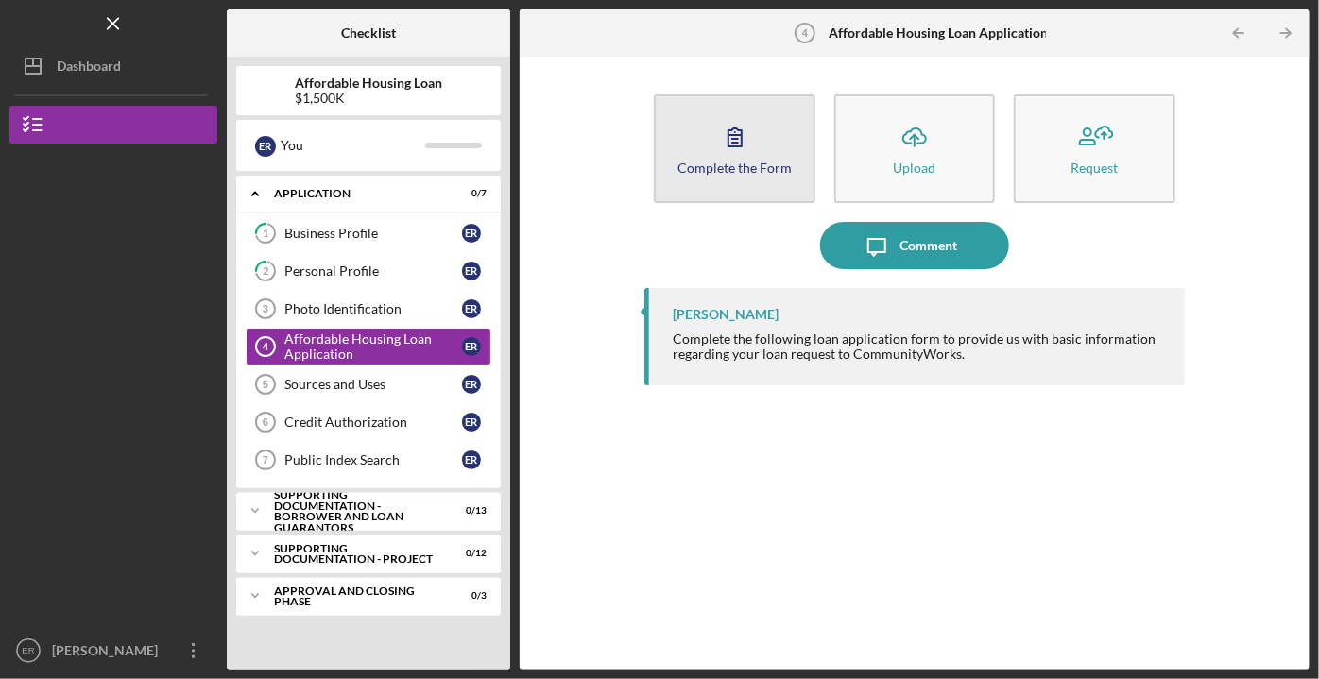
click at [702, 134] on button "Complete the Form Form" at bounding box center [734, 148] width 161 height 109
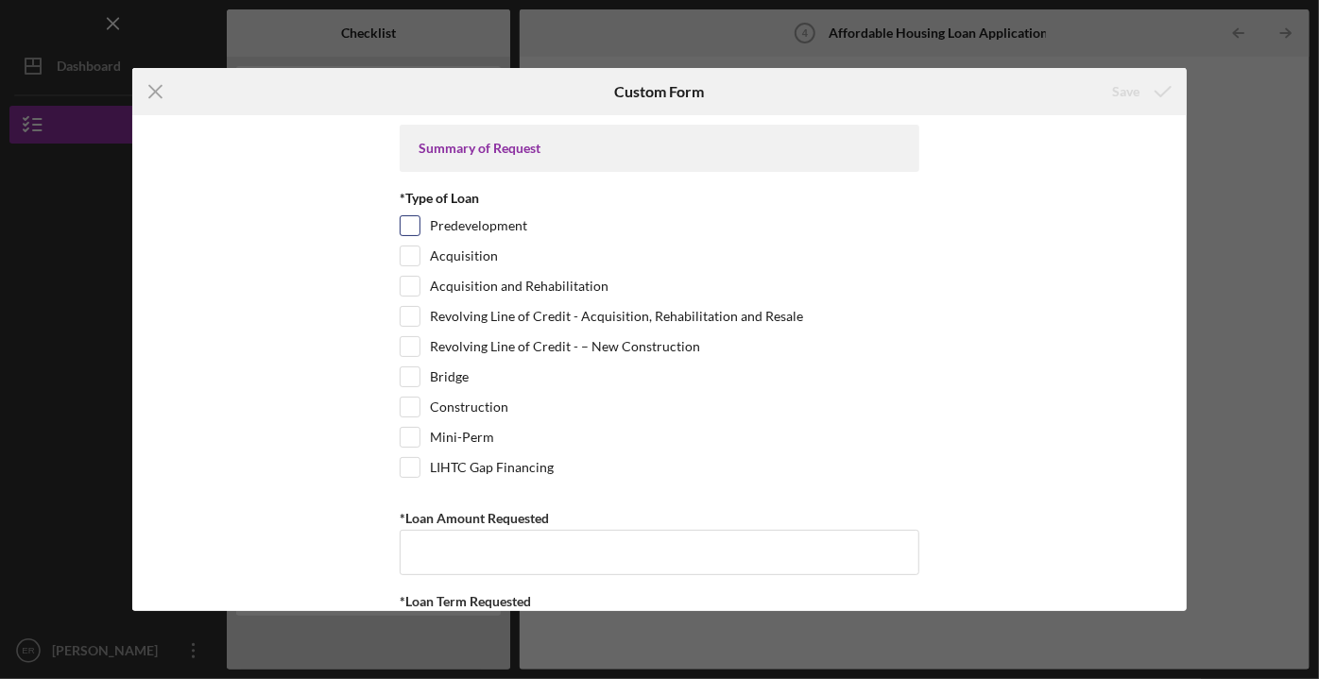
click at [406, 227] on input "Predevelopment" at bounding box center [410, 225] width 19 height 19
checkbox input "true"
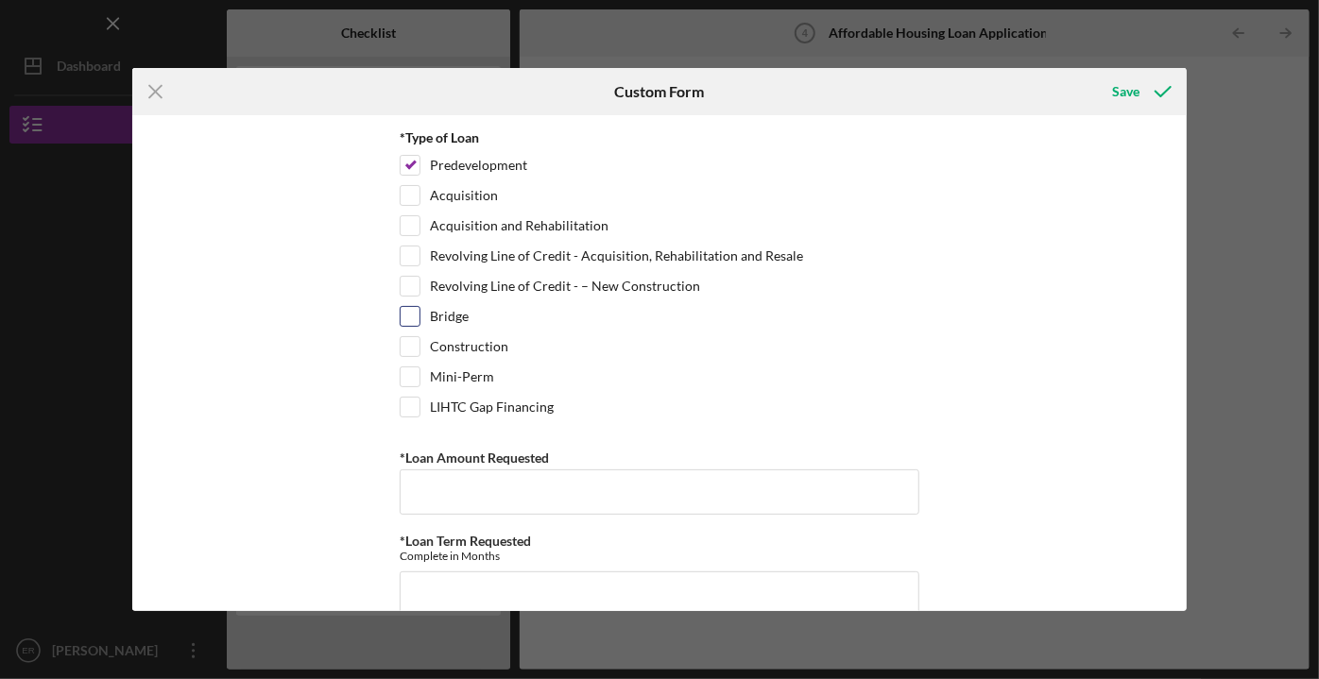
scroll to position [171, 0]
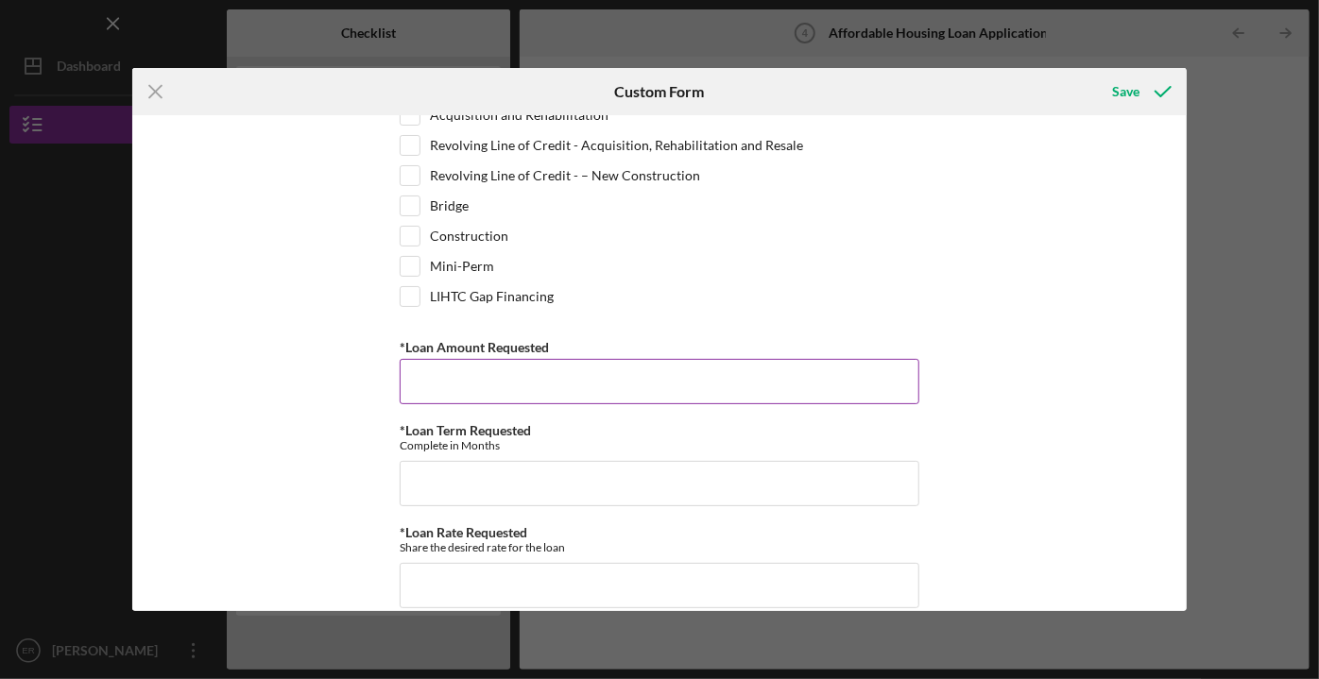
click at [443, 388] on input "*Loan Amount Requested" at bounding box center [660, 381] width 520 height 45
type input "$2,500,000"
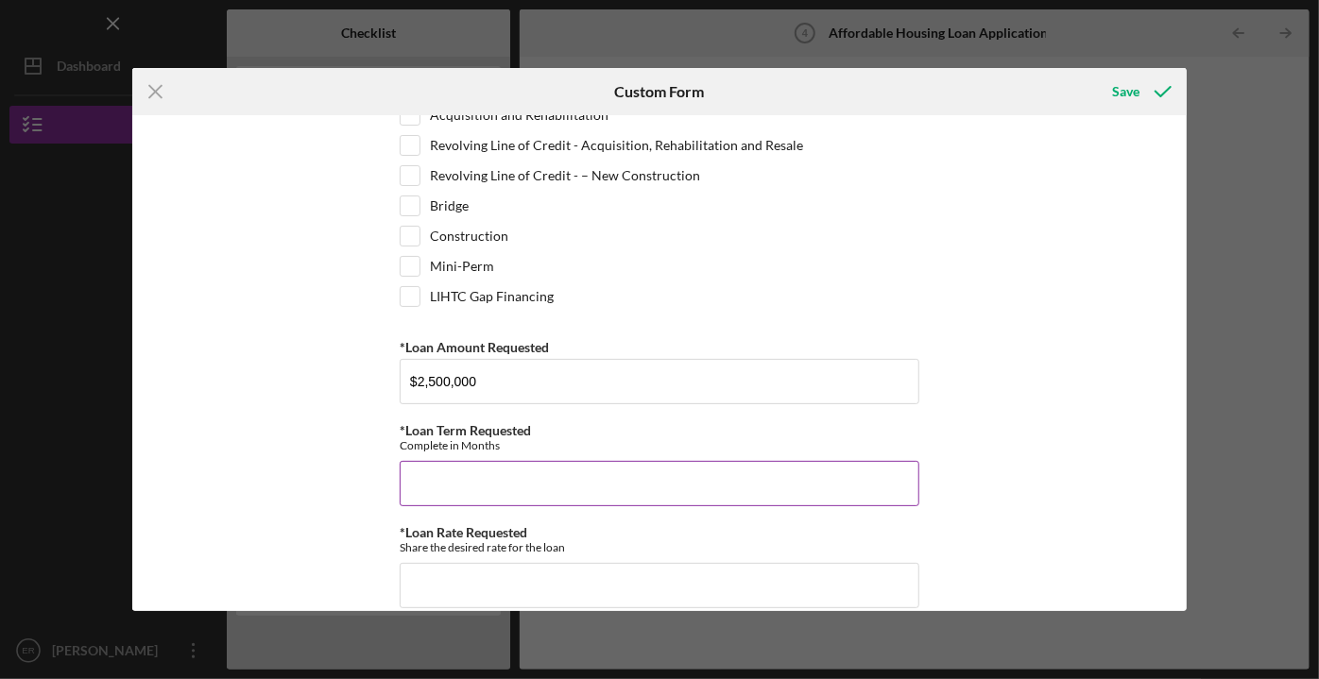
click at [437, 469] on input "*Loan Term Requested" at bounding box center [660, 483] width 520 height 45
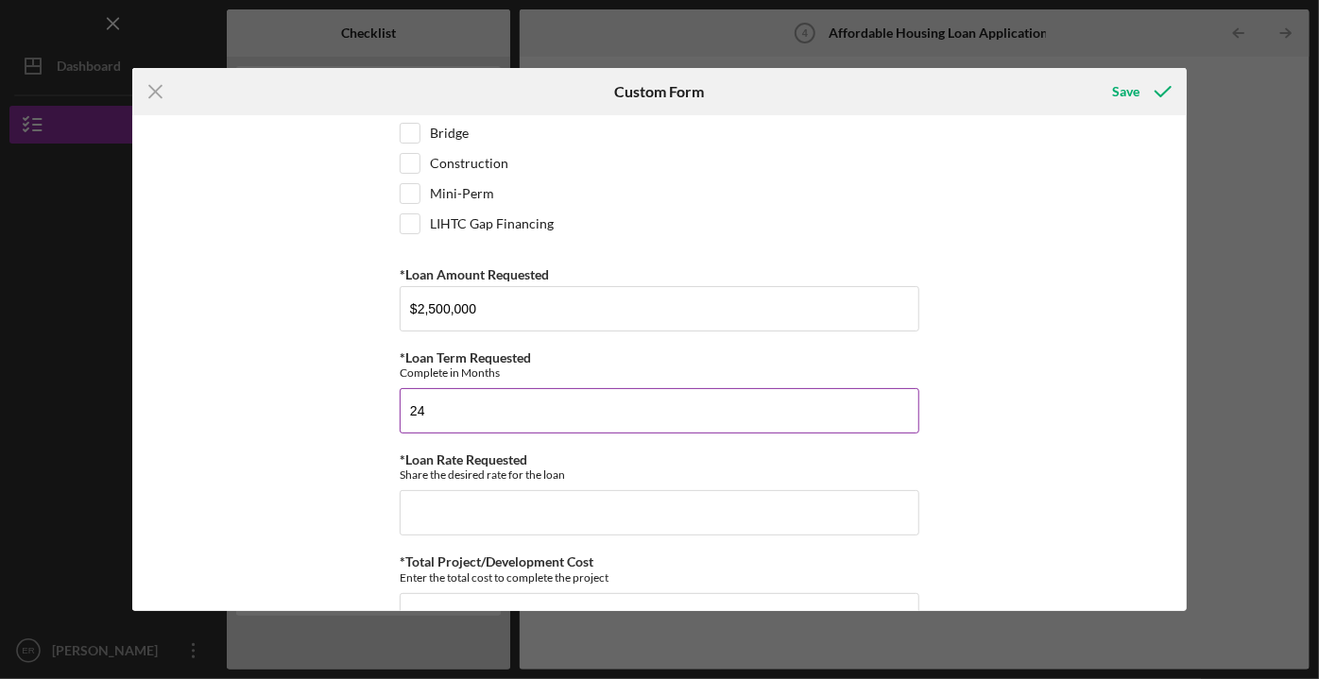
scroll to position [257, 0]
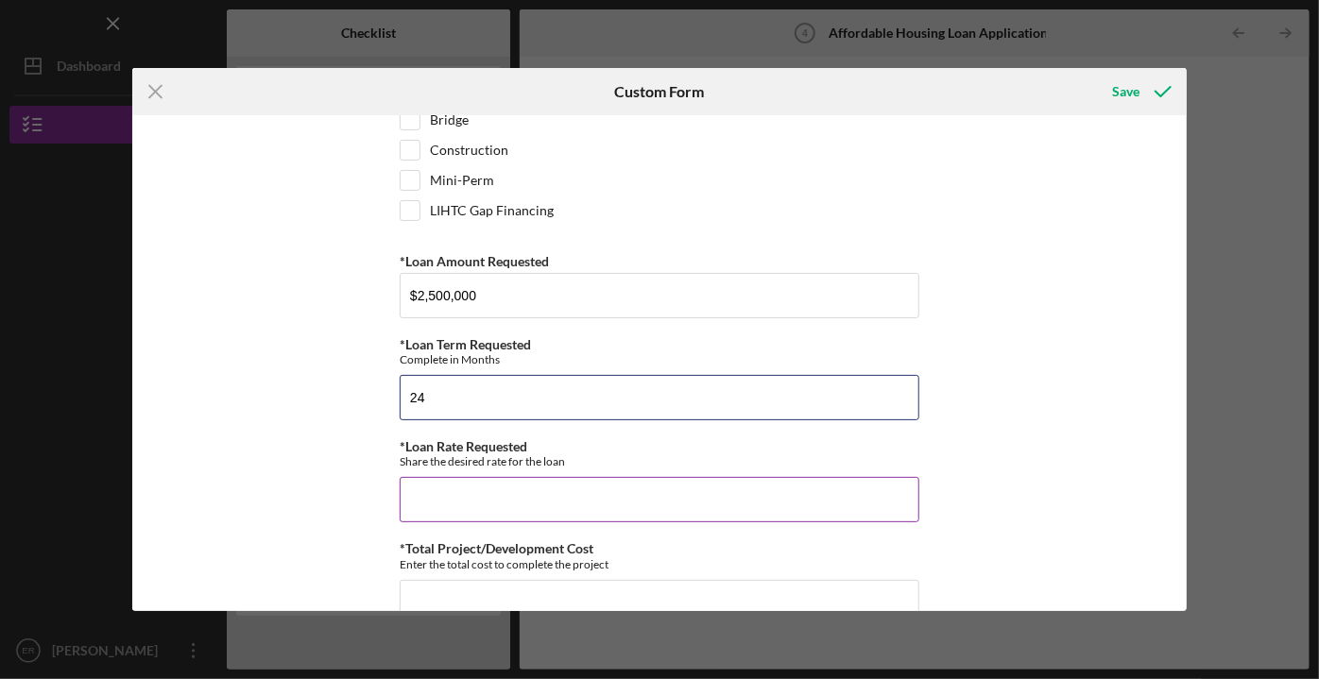
type input "24"
click at [429, 491] on input "*Loan Rate Requested" at bounding box center [660, 499] width 520 height 45
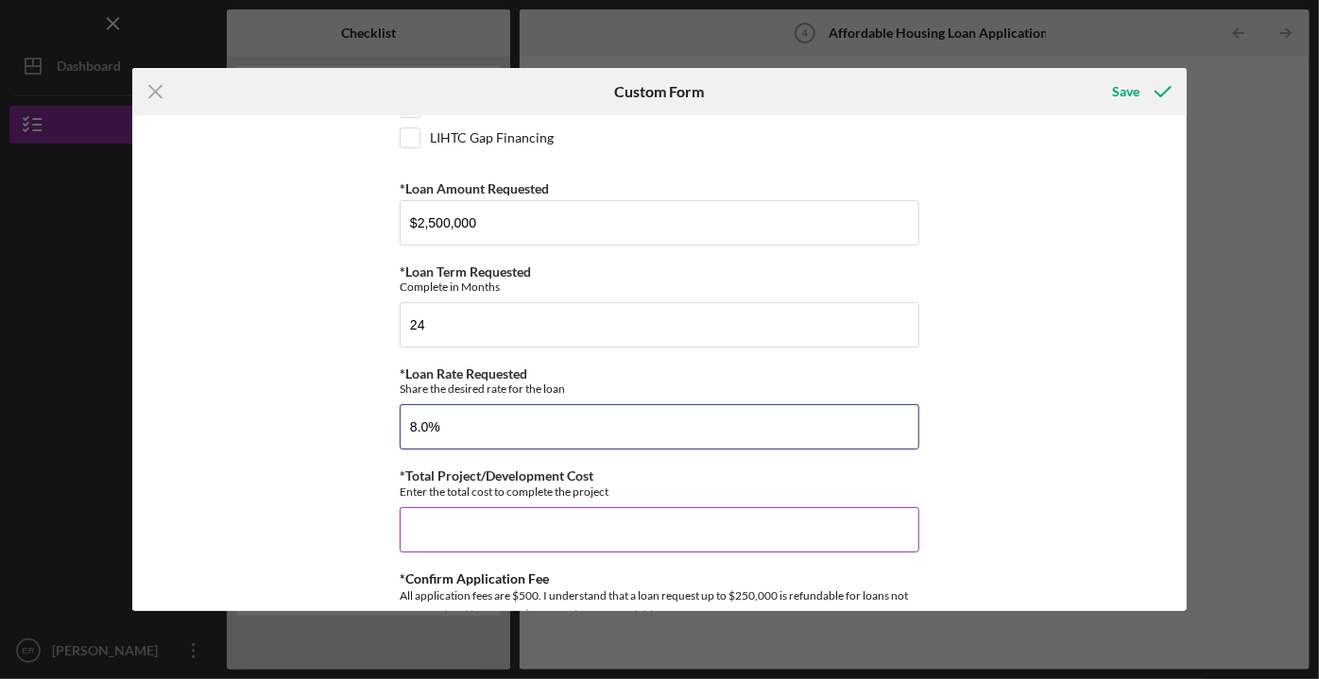
scroll to position [343, 0]
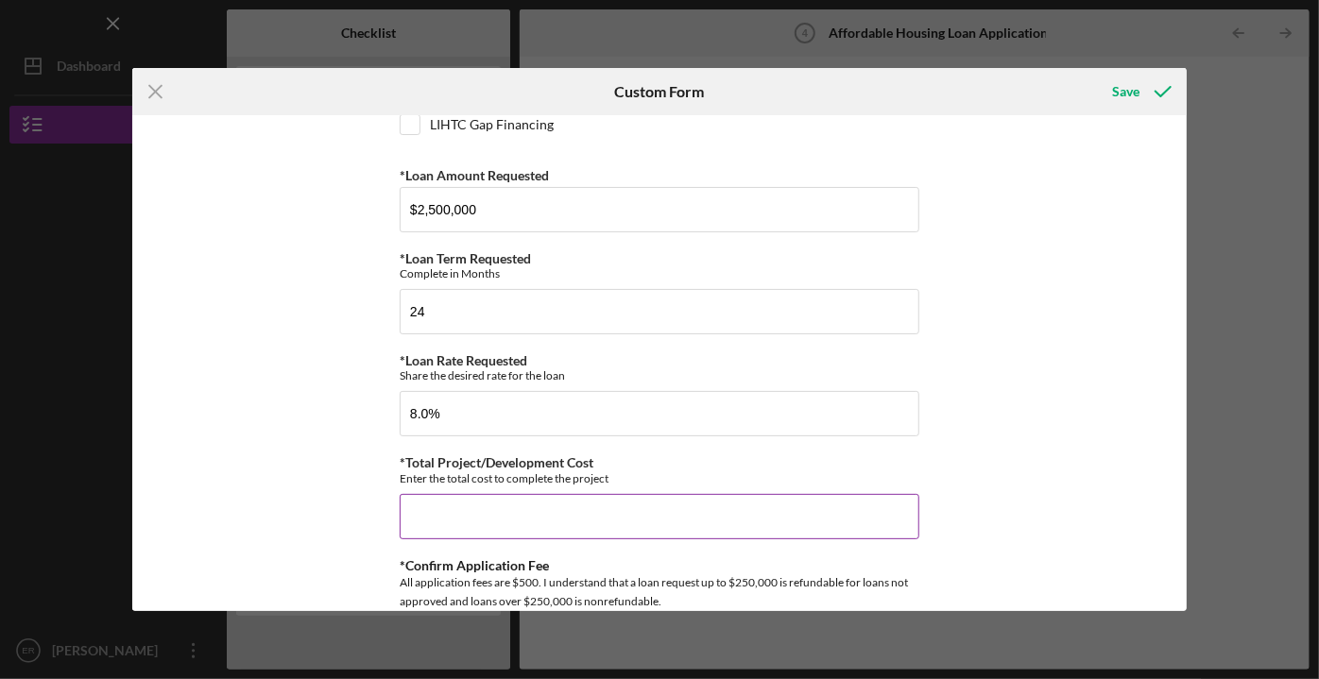
type input "8.00000%"
click at [443, 514] on input "*Total Project/Development Cost" at bounding box center [660, 516] width 520 height 45
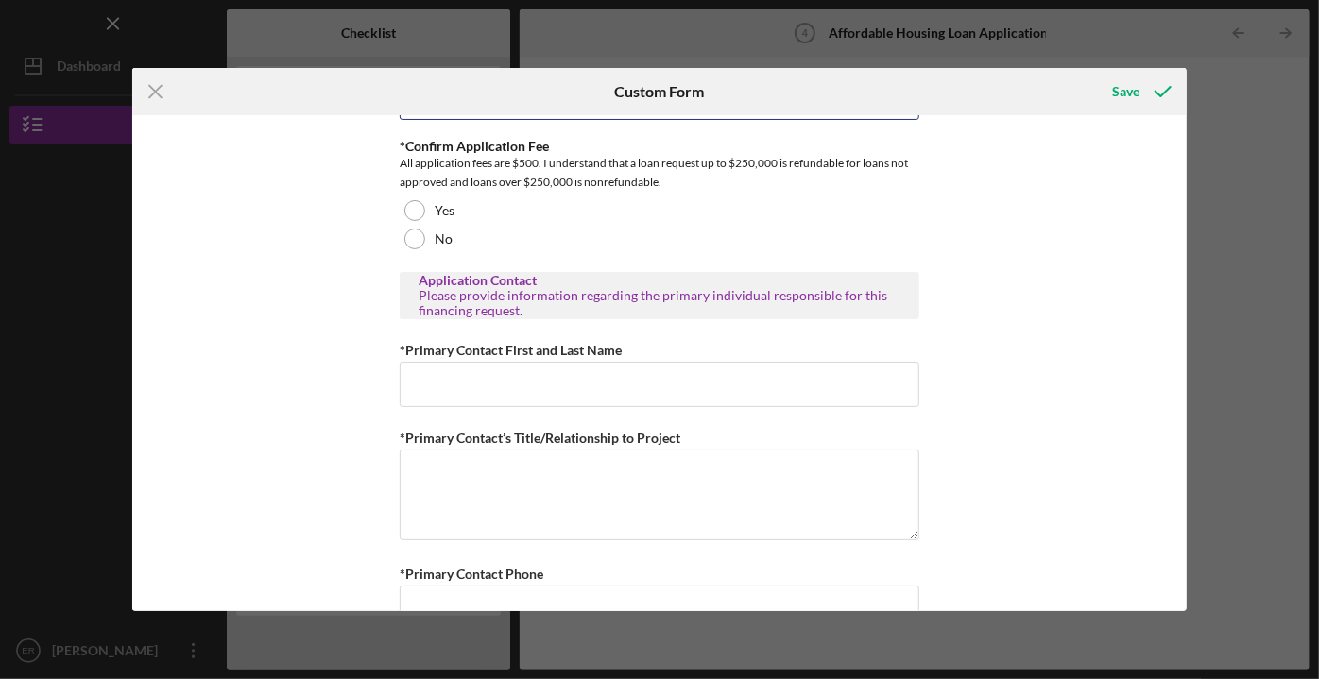
scroll to position [773, 0]
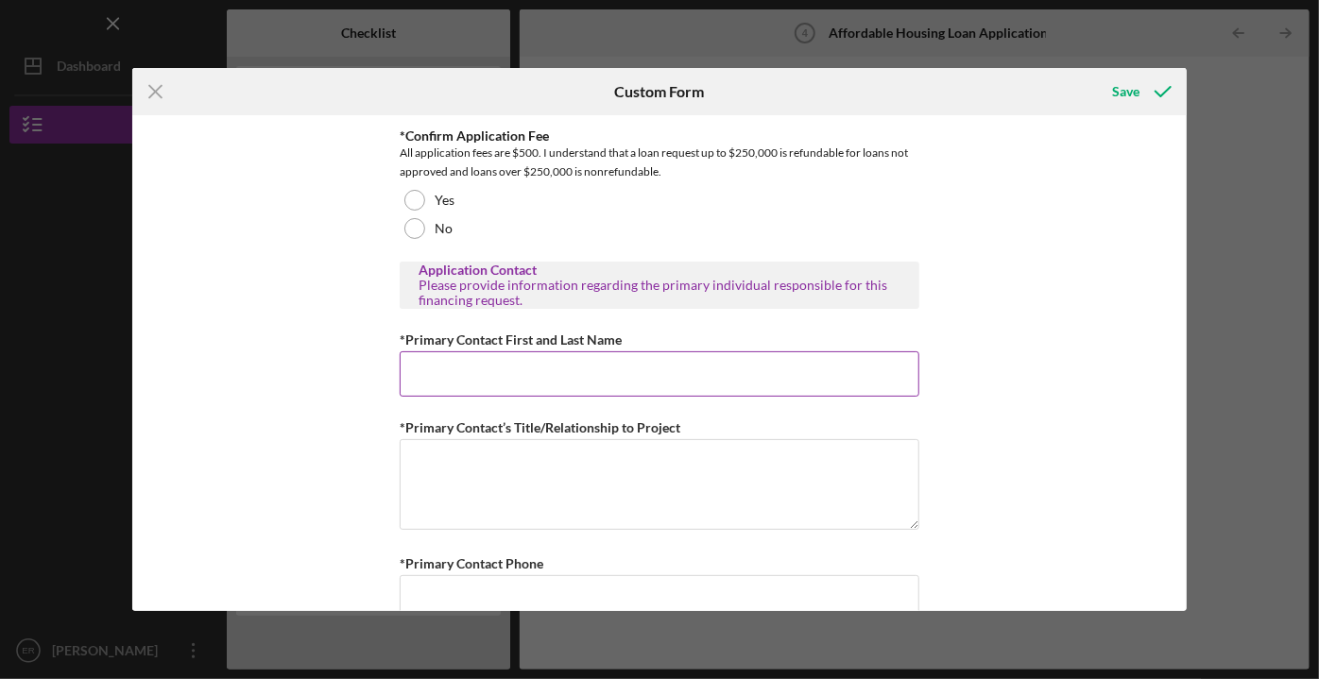
type input "$16,600,000"
click at [429, 375] on input "*Primary Contact First and Last Name" at bounding box center [660, 374] width 520 height 45
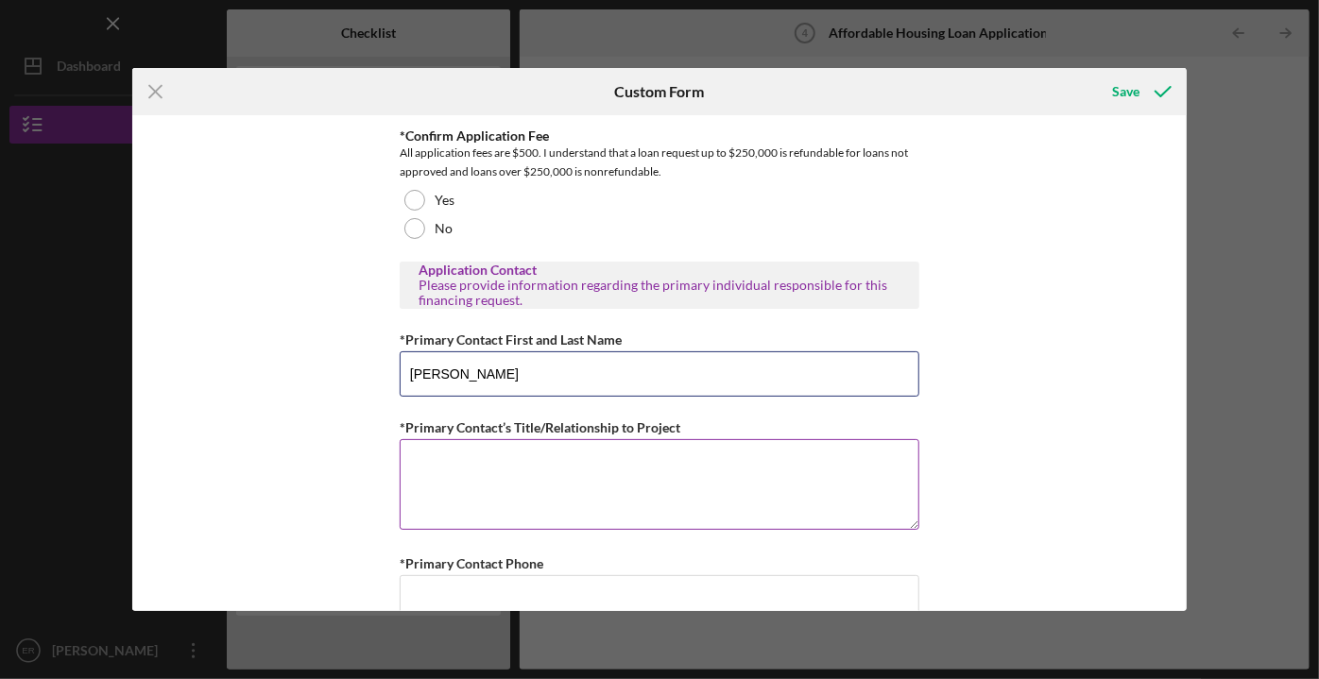
type input "[PERSON_NAME]"
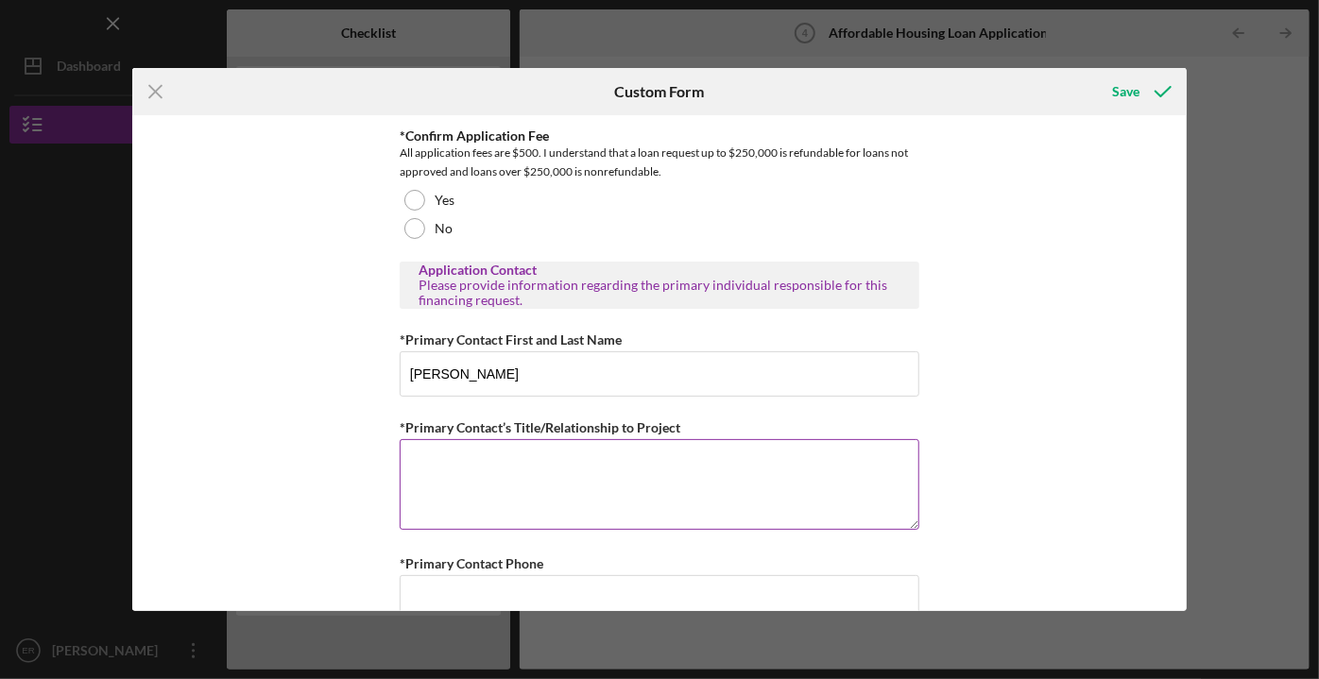
click at [446, 455] on textarea "*Primary Contact’s Title/Relationship to Project" at bounding box center [660, 484] width 520 height 91
type textarea "P"
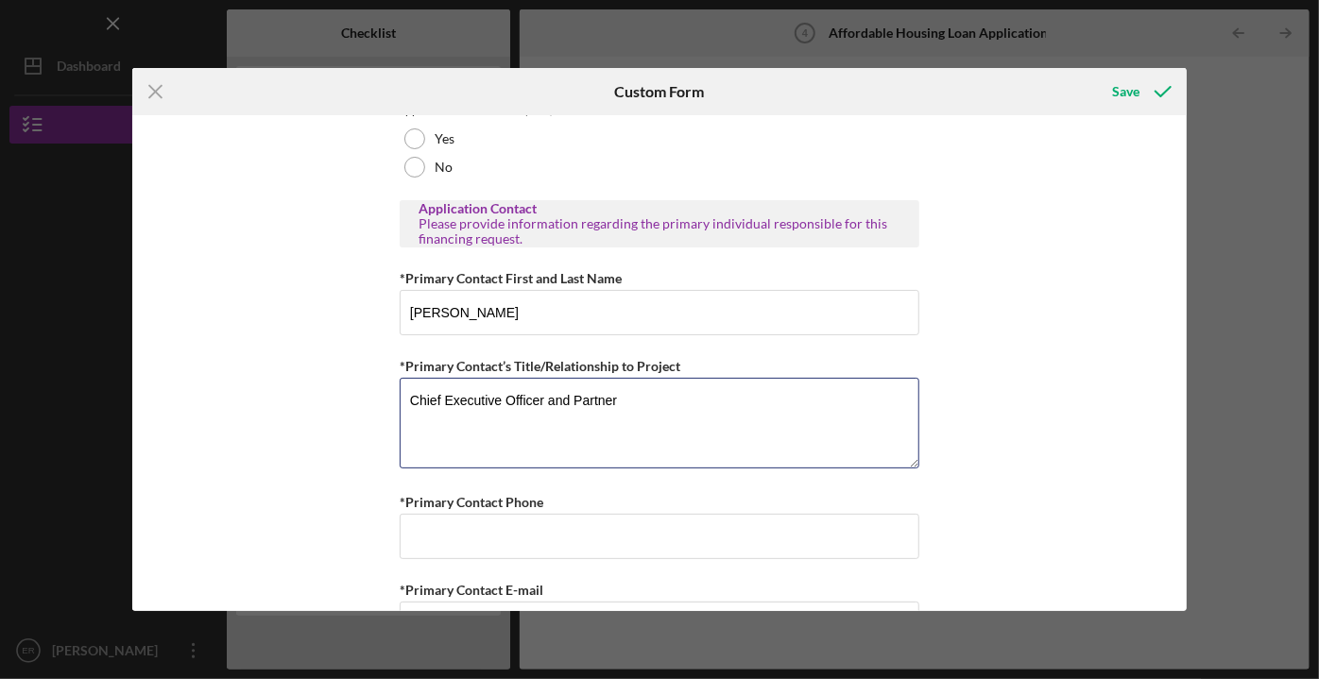
scroll to position [859, 0]
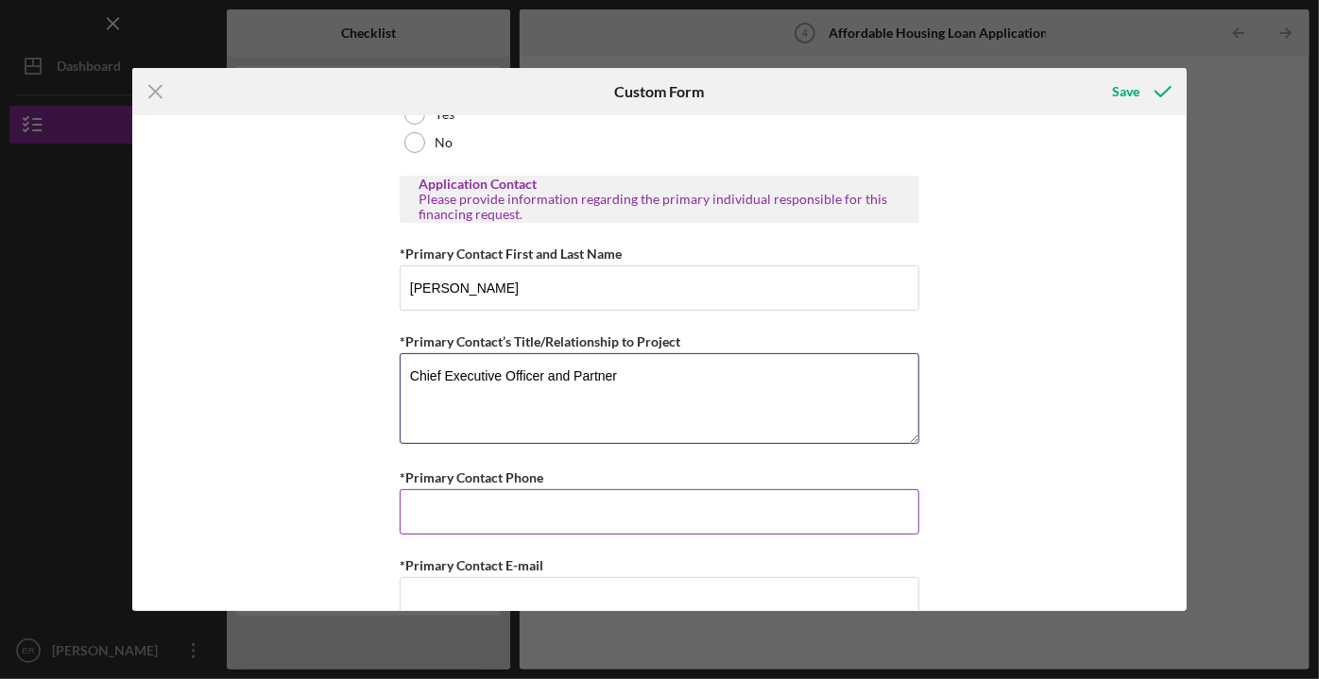
type textarea "Chief Executive Officer and Partner"
click at [437, 503] on input "*Primary Contact Phone" at bounding box center [660, 511] width 520 height 45
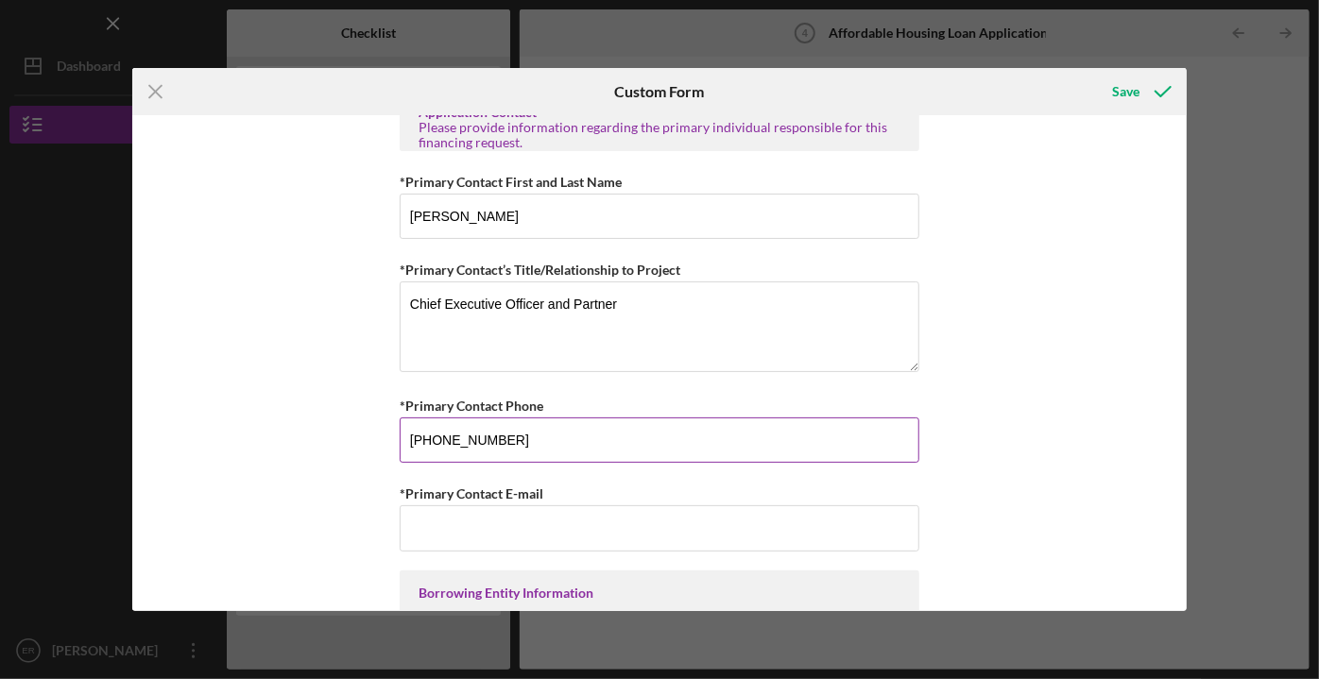
scroll to position [945, 0]
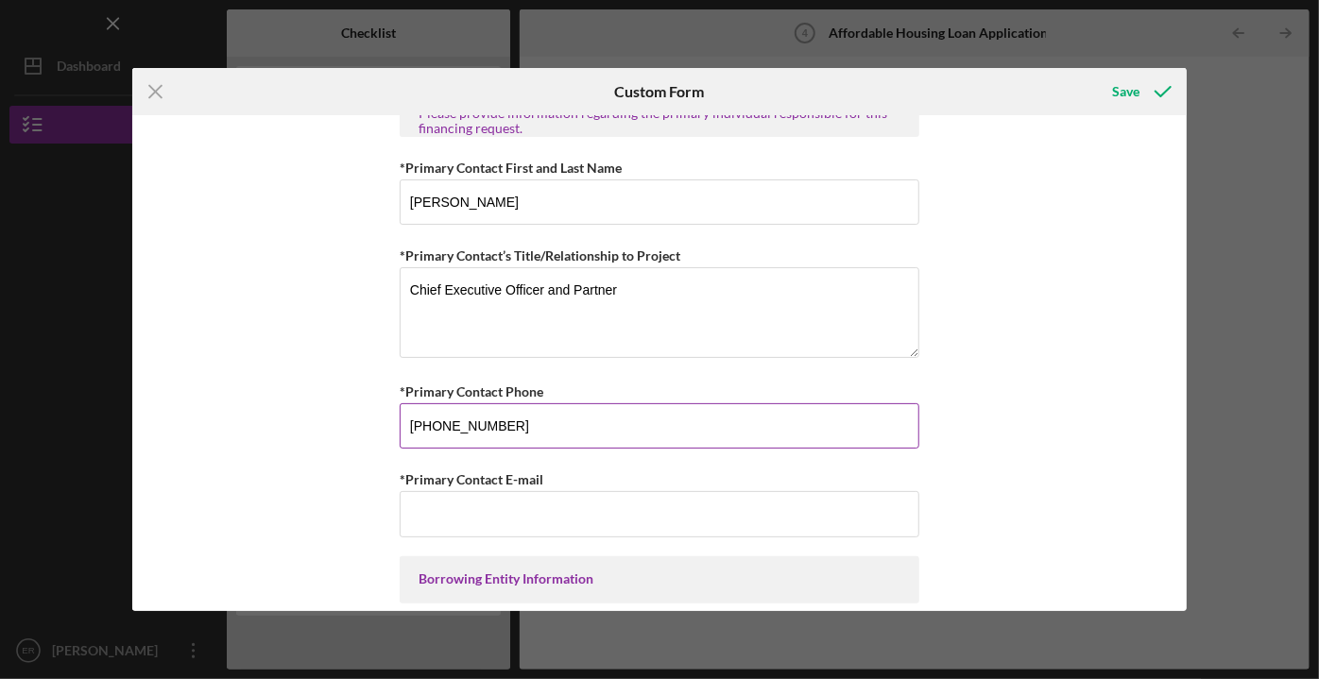
type input "[PHONE_NUMBER]"
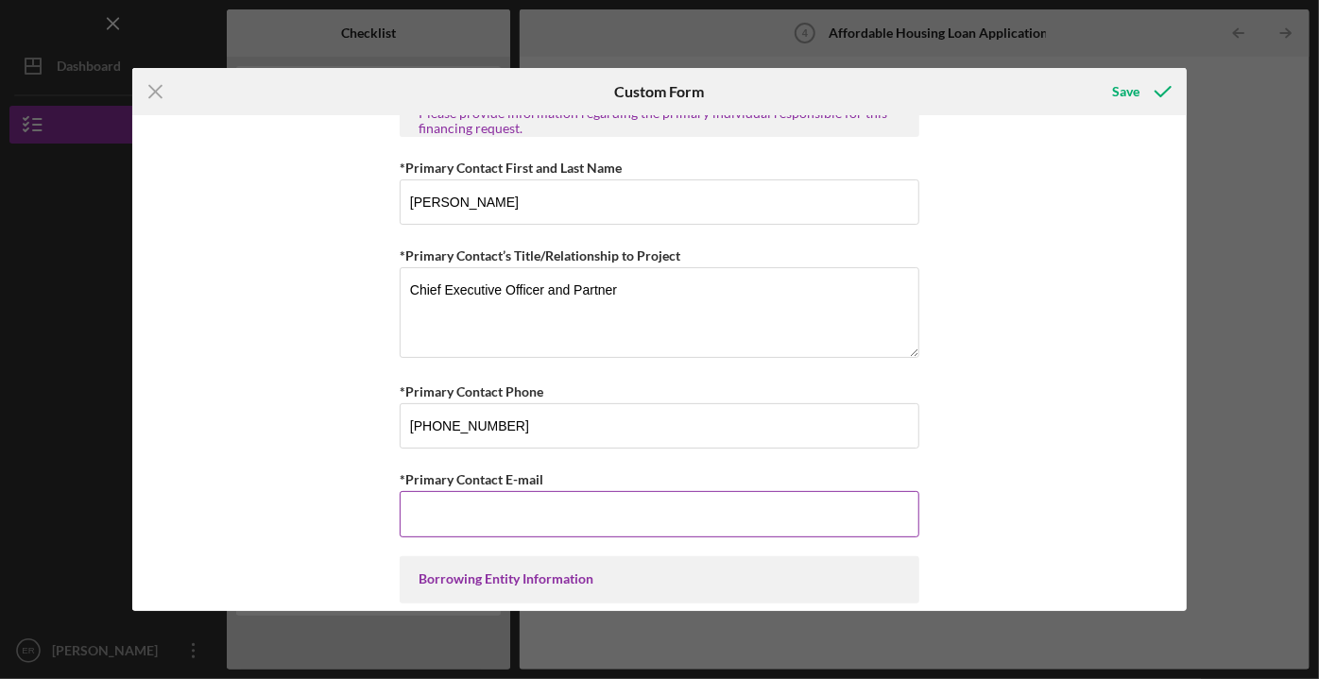
click at [437, 504] on input "*Primary Contact E-mail" at bounding box center [660, 513] width 520 height 45
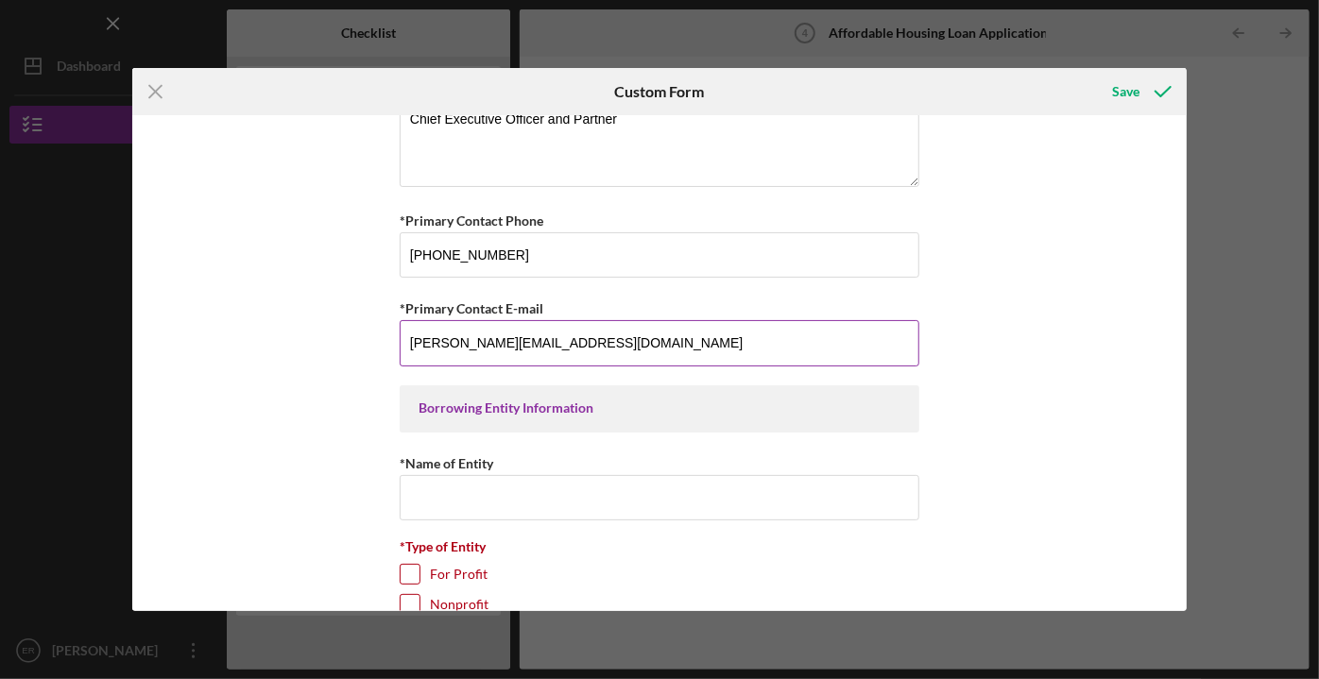
scroll to position [1202, 0]
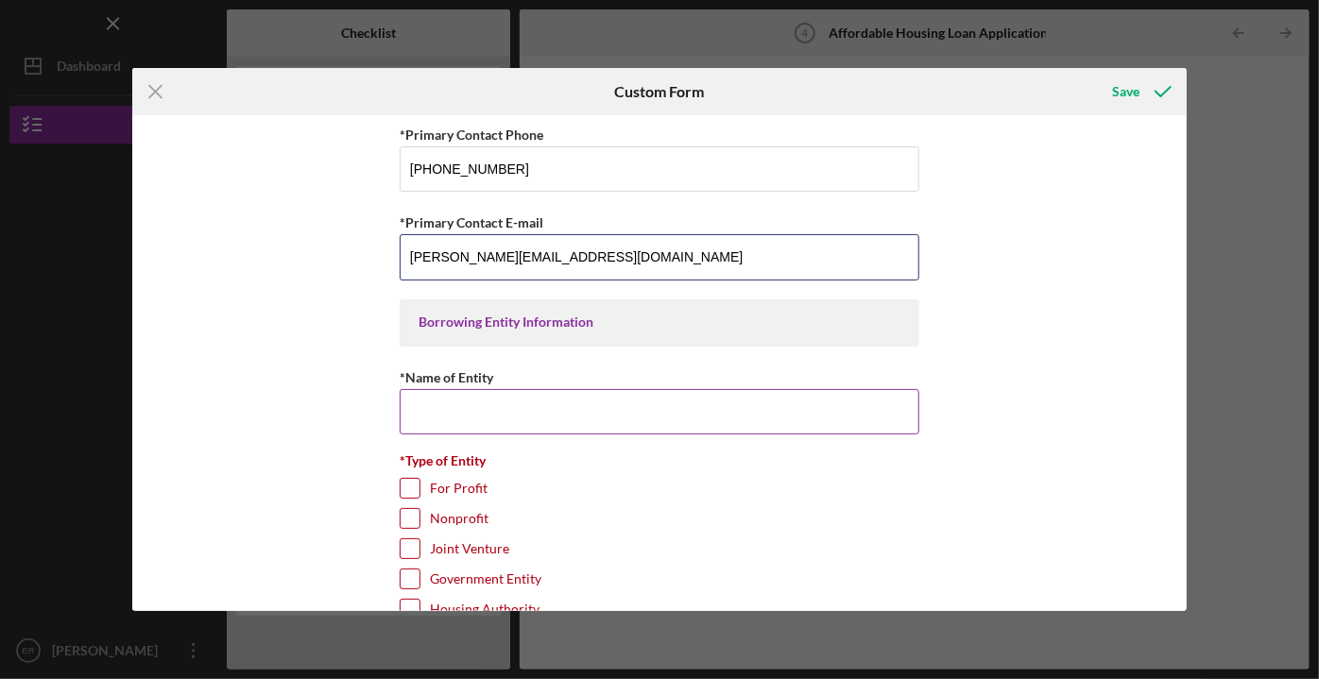
type input "[PERSON_NAME][EMAIL_ADDRESS][DOMAIN_NAME]"
click at [445, 406] on input "*Name of Entity" at bounding box center [660, 411] width 520 height 45
paste input "[PERSON_NAME] Real Estate, LLC"
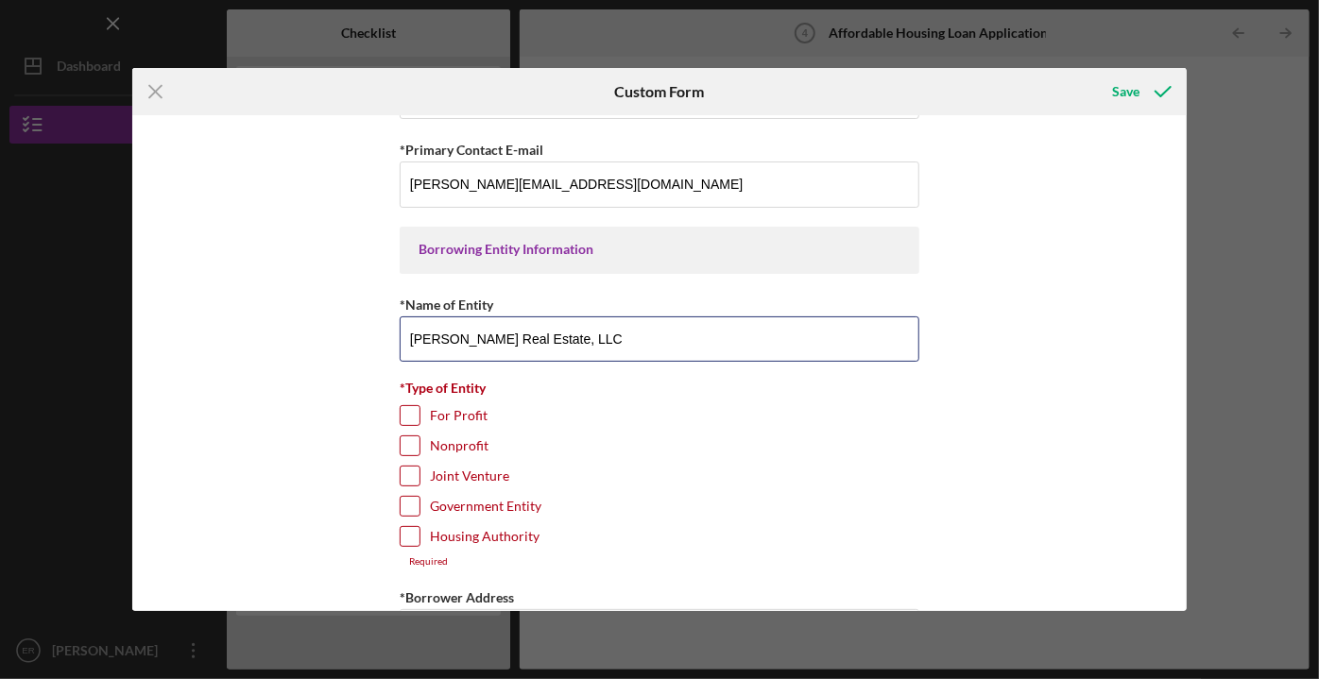
scroll to position [1288, 0]
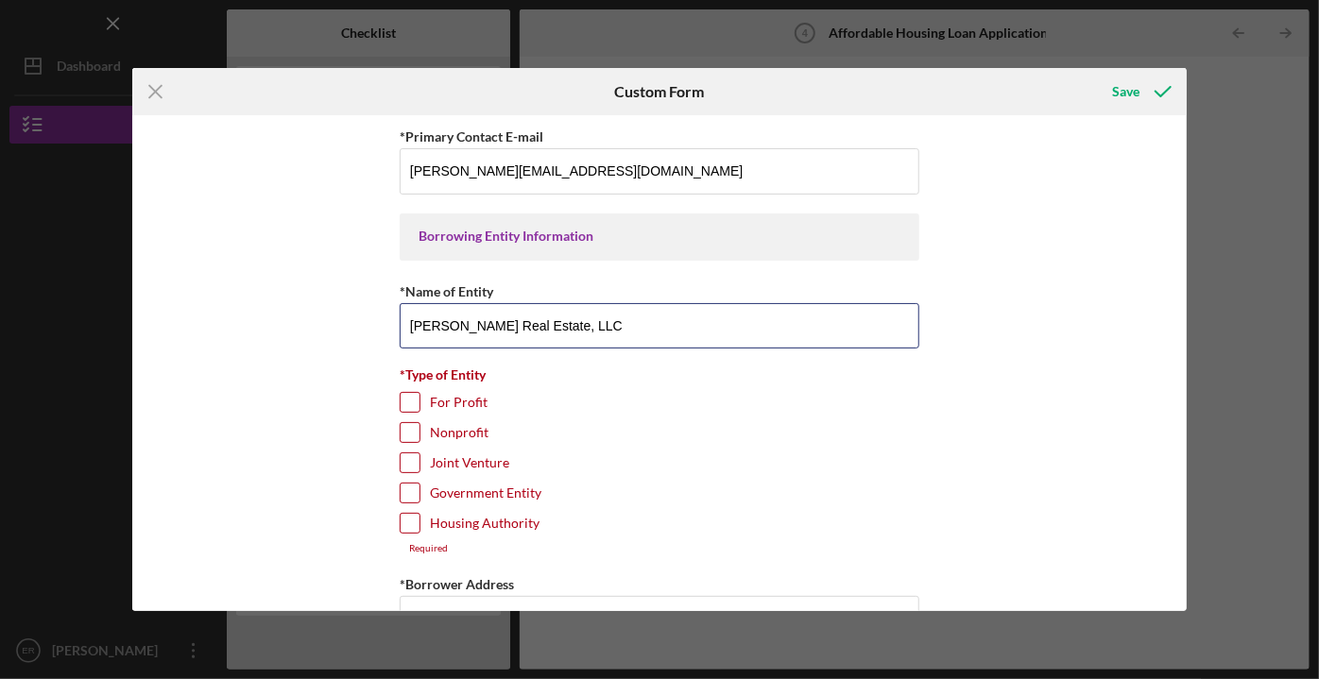
type input "[PERSON_NAME] Real Estate, LLC"
click at [408, 393] on input "For Profit" at bounding box center [410, 402] width 19 height 19
checkbox input "true"
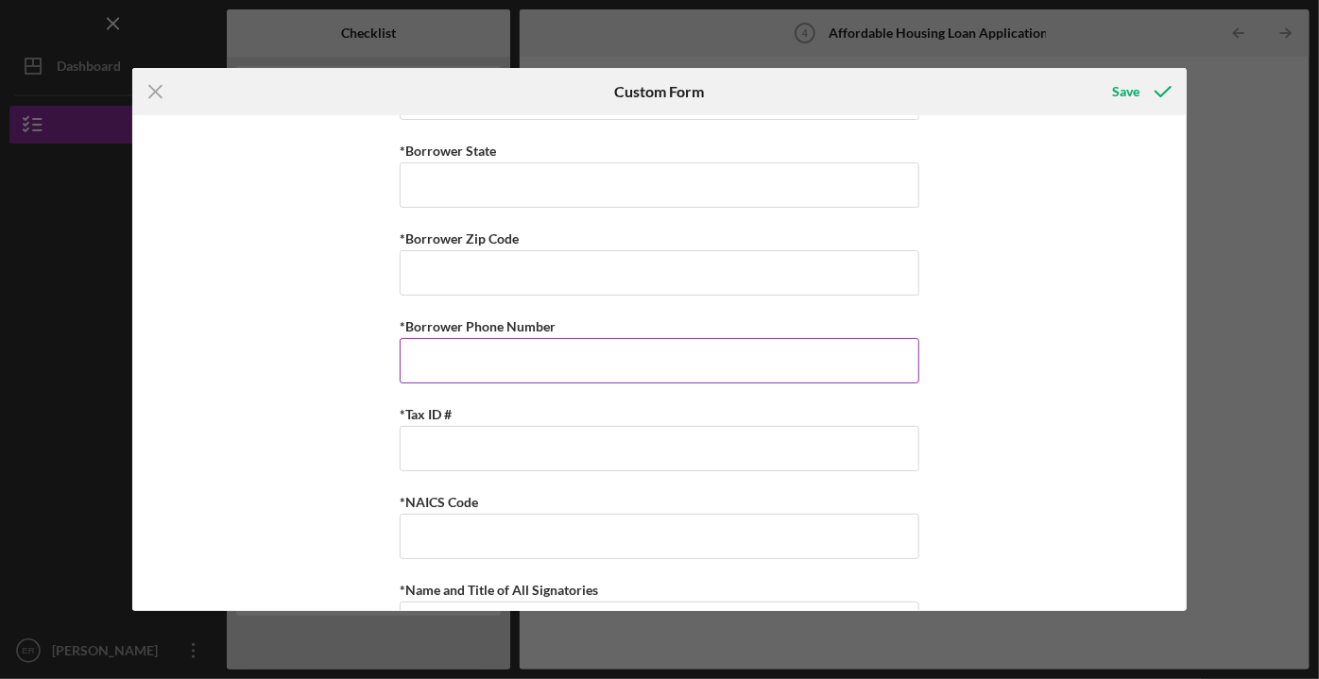
scroll to position [1890, 0]
click at [426, 349] on input "*Borrower Phone Number" at bounding box center [660, 357] width 520 height 45
type input "[PHONE_NUMBER]"
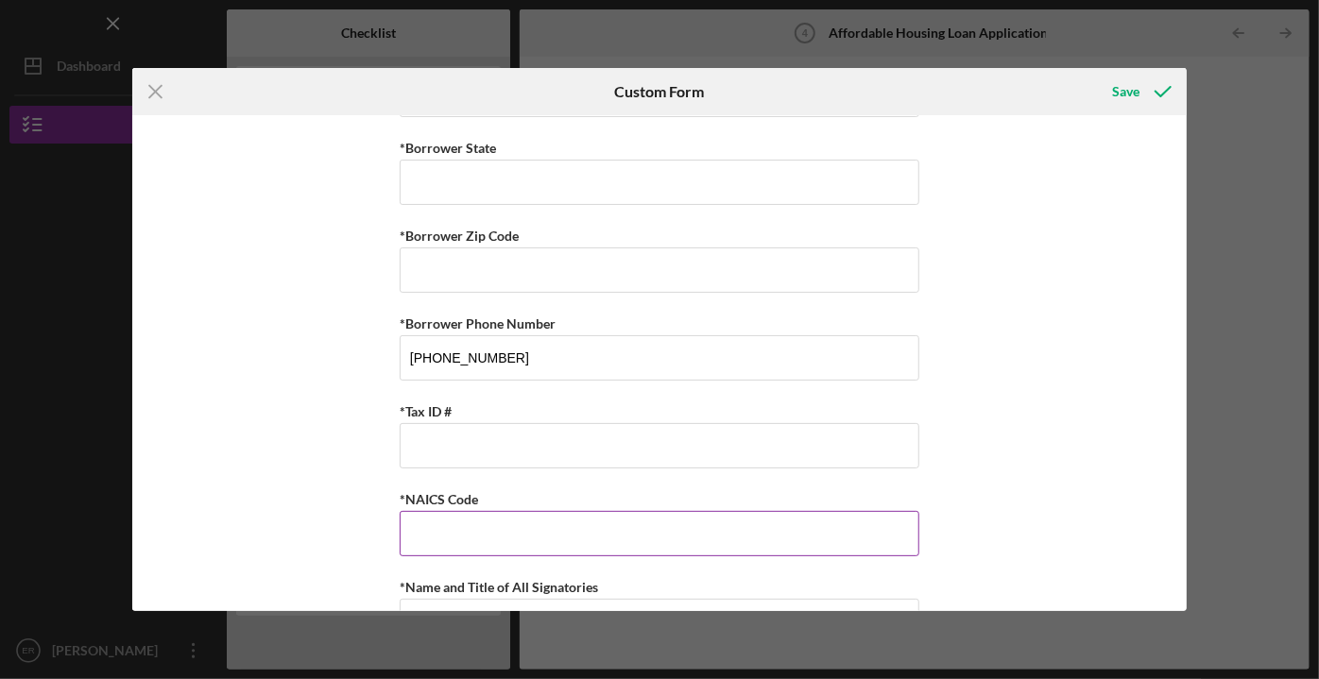
click at [423, 523] on input "*NAICS Code" at bounding box center [660, 533] width 520 height 45
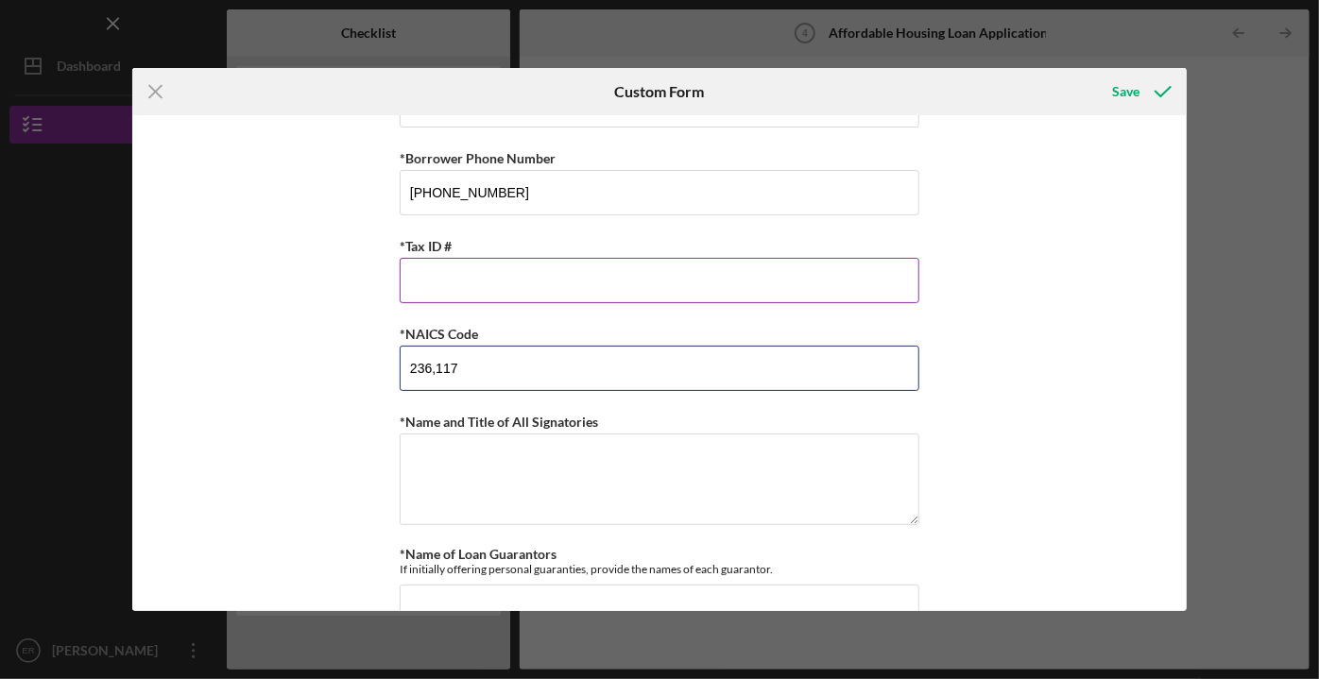
scroll to position [2061, 0]
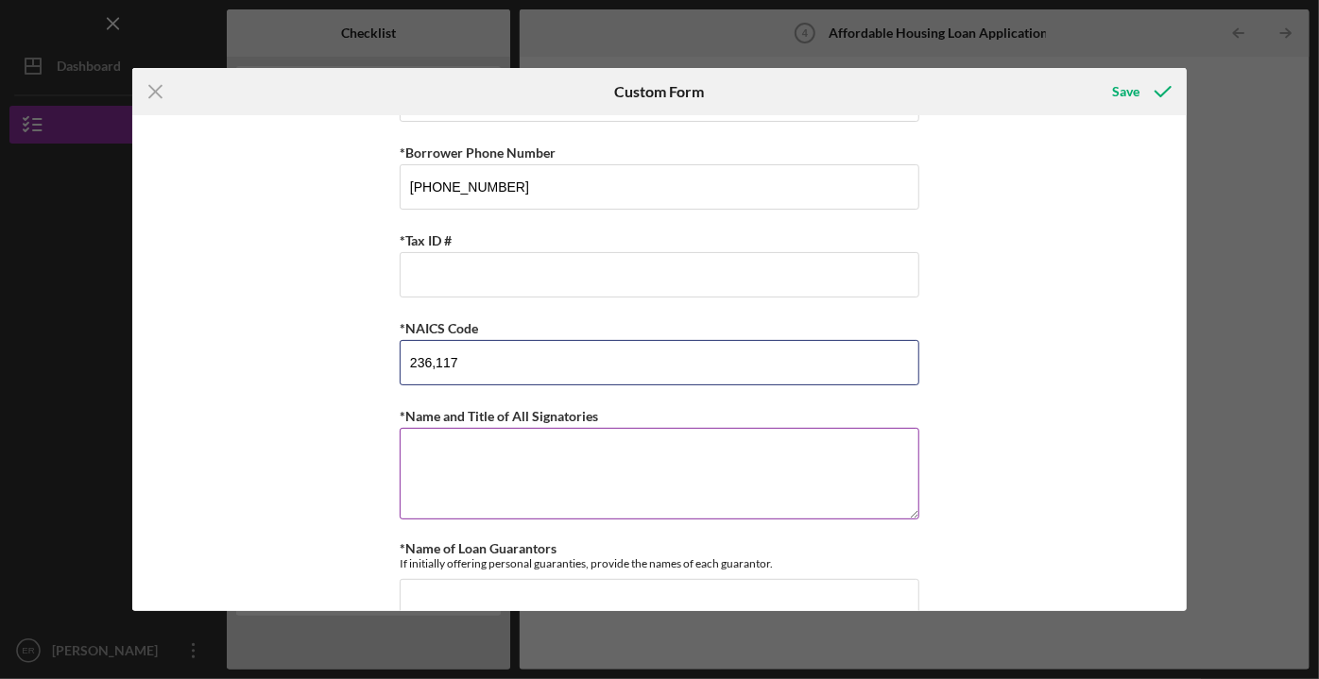
type input "236,117"
click at [444, 428] on textarea "*Name and Title of All Signatories" at bounding box center [660, 473] width 520 height 91
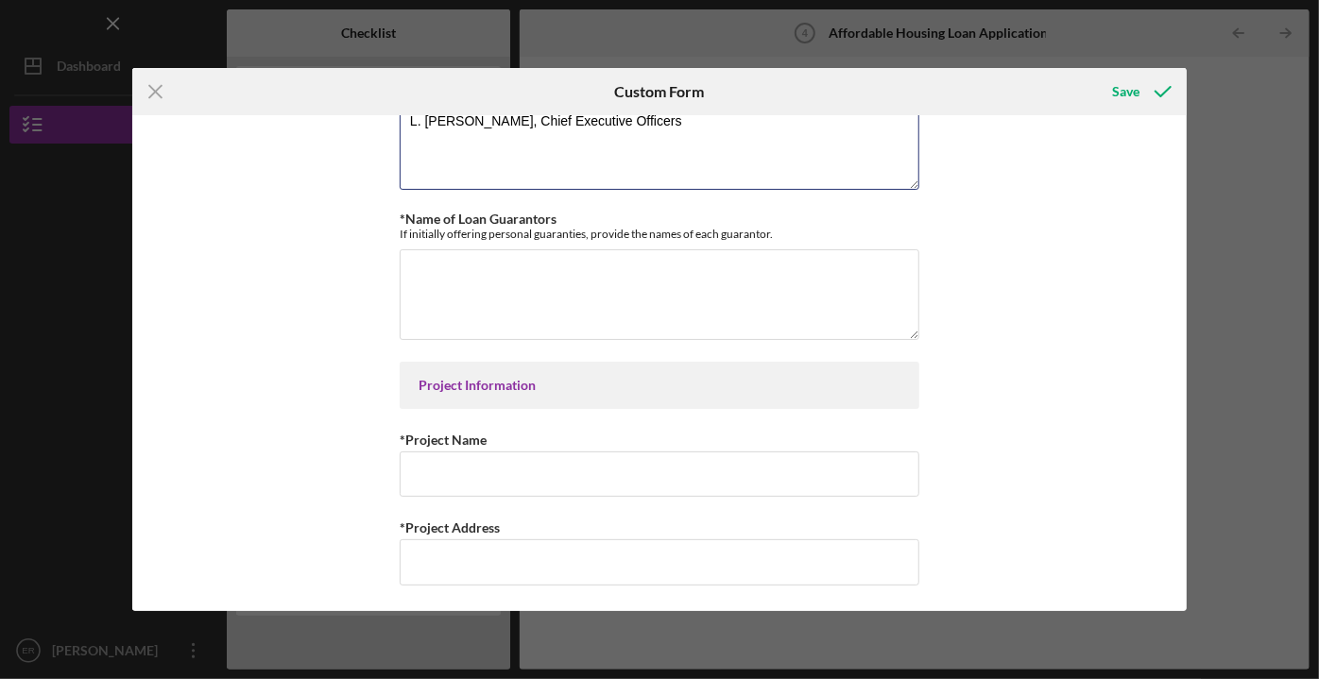
scroll to position [2405, 0]
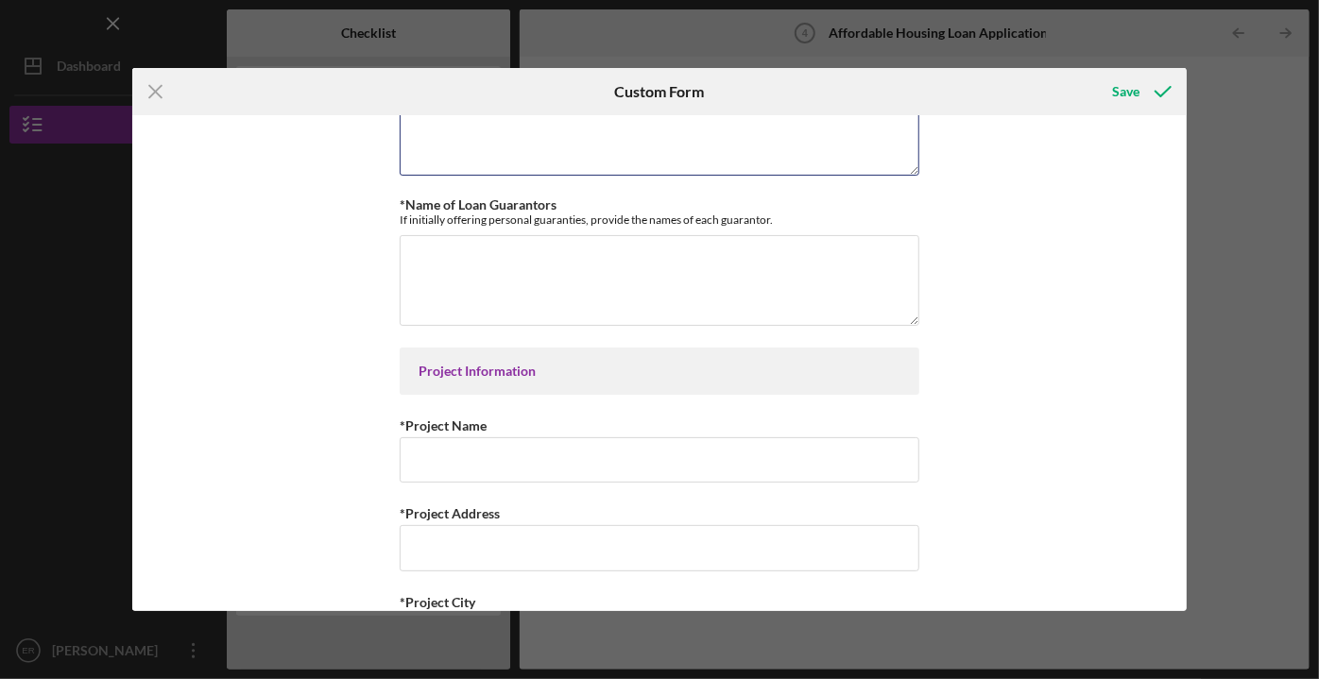
type textarea "L. [PERSON_NAME], Chief Executive Officers"
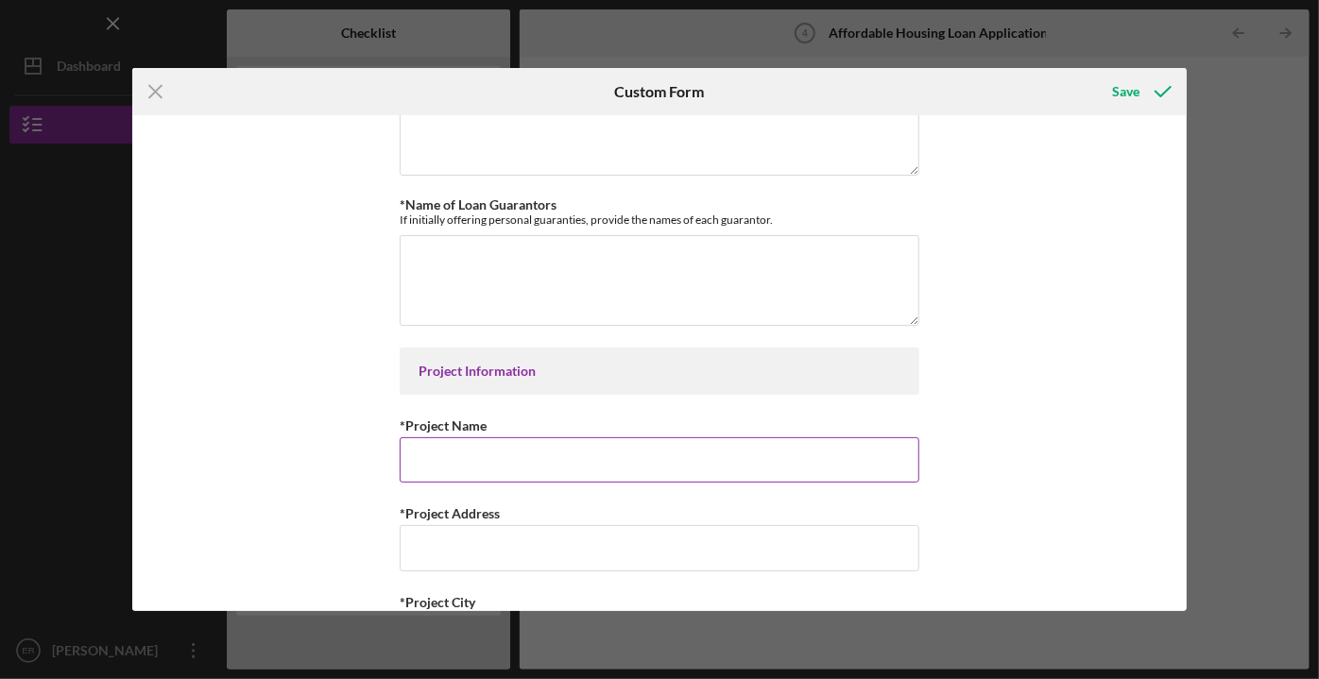
paste input "[PERSON_NAME] Real Estate, LLC"
click at [575, 445] on input "[PERSON_NAME] Real Estate, LLC" at bounding box center [660, 459] width 520 height 45
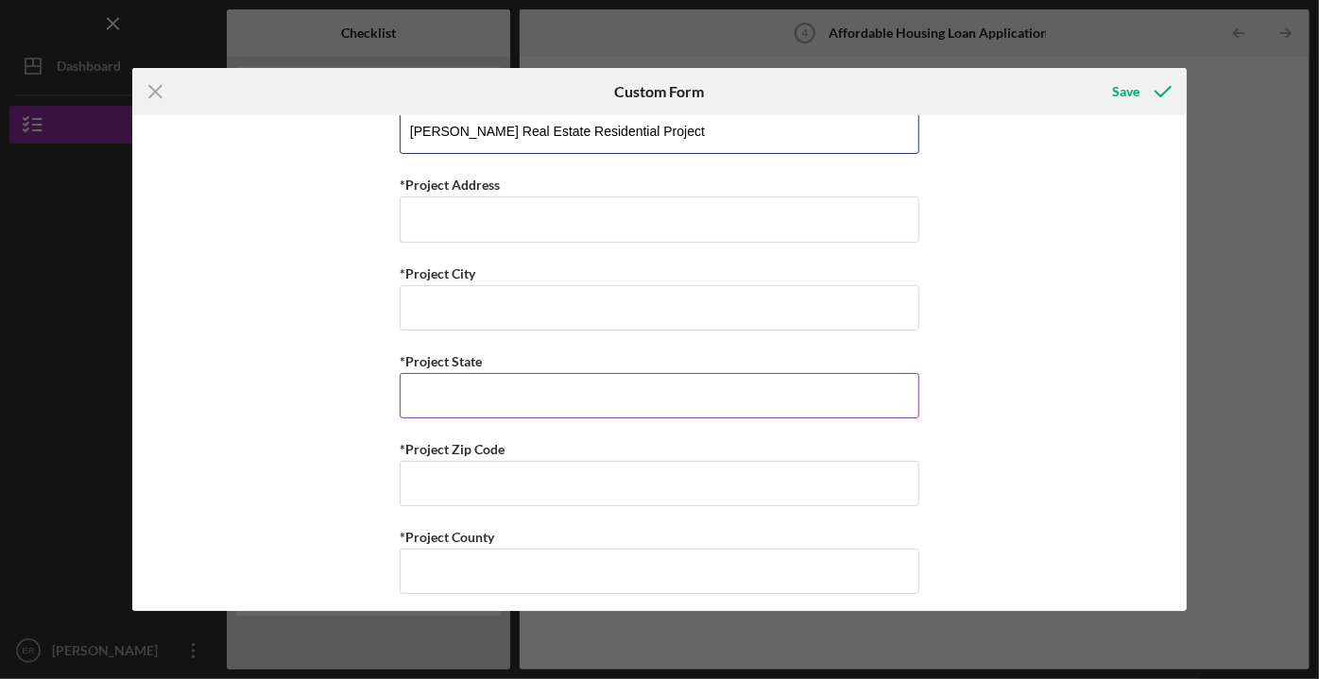
scroll to position [2749, 0]
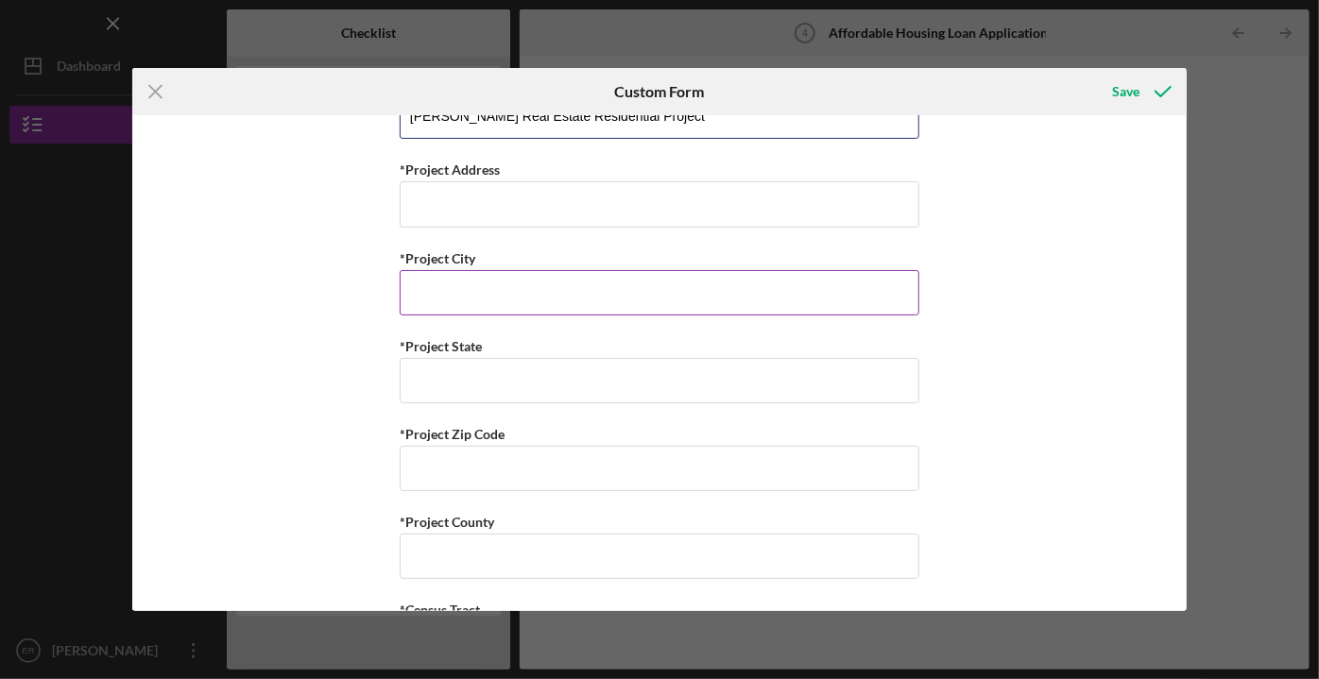
type input "[PERSON_NAME] Real Estate Residential Project"
click at [444, 270] on input "*Project City" at bounding box center [660, 292] width 520 height 45
type input "[GEOGRAPHIC_DATA]"
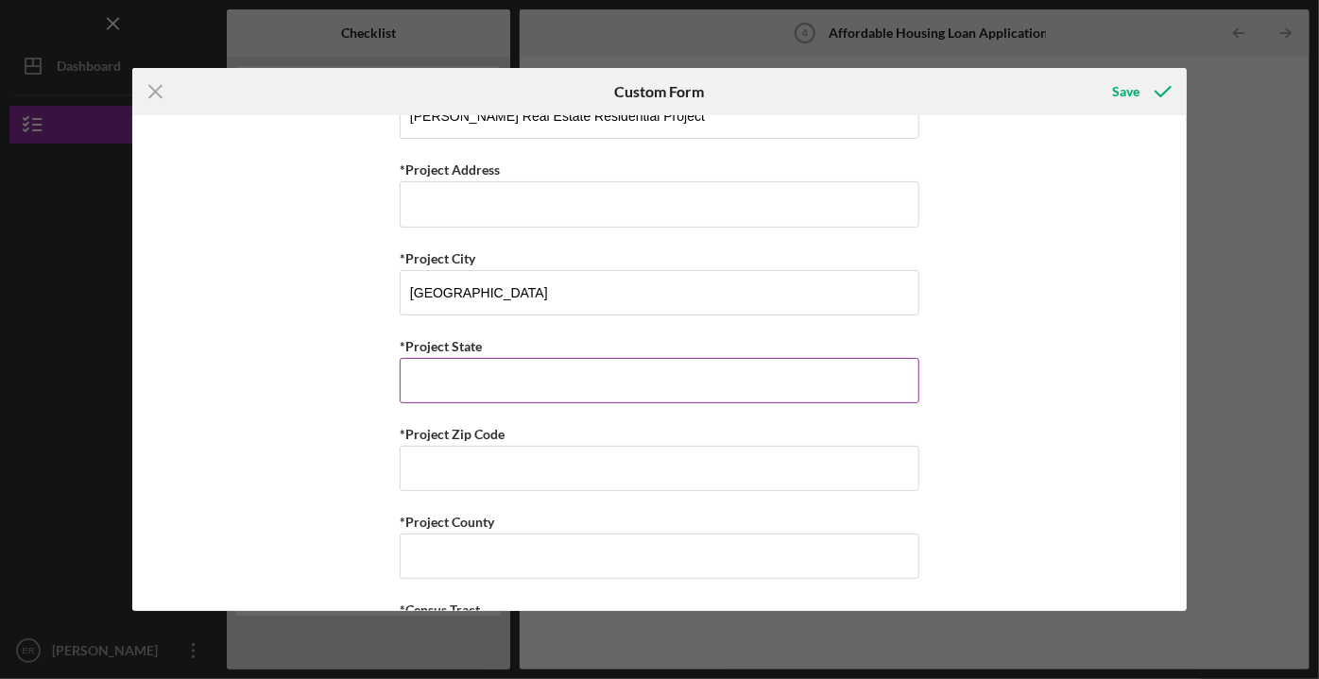
click at [434, 361] on input "*Project State" at bounding box center [660, 380] width 520 height 45
type input "[US_STATE]"
click at [533, 464] on input "*Project Zip Code" at bounding box center [660, 468] width 520 height 45
type input "29501"
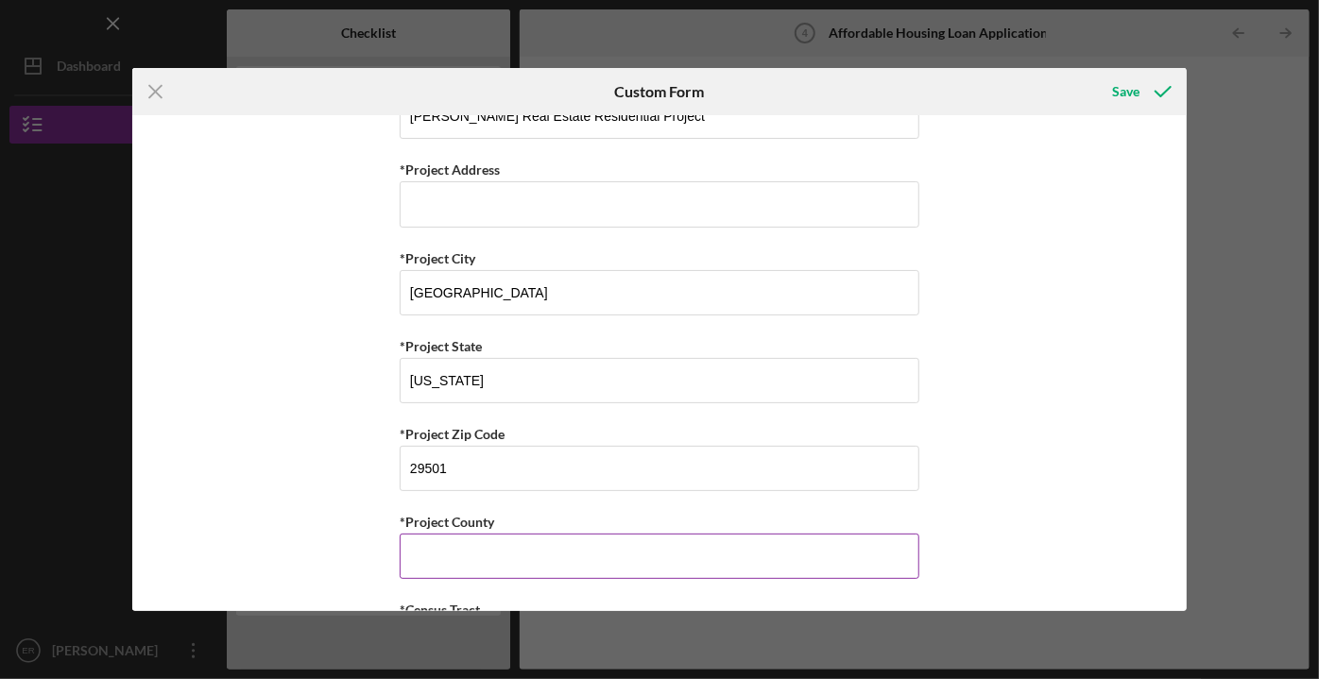
click at [489, 552] on input "*Project County" at bounding box center [660, 556] width 520 height 45
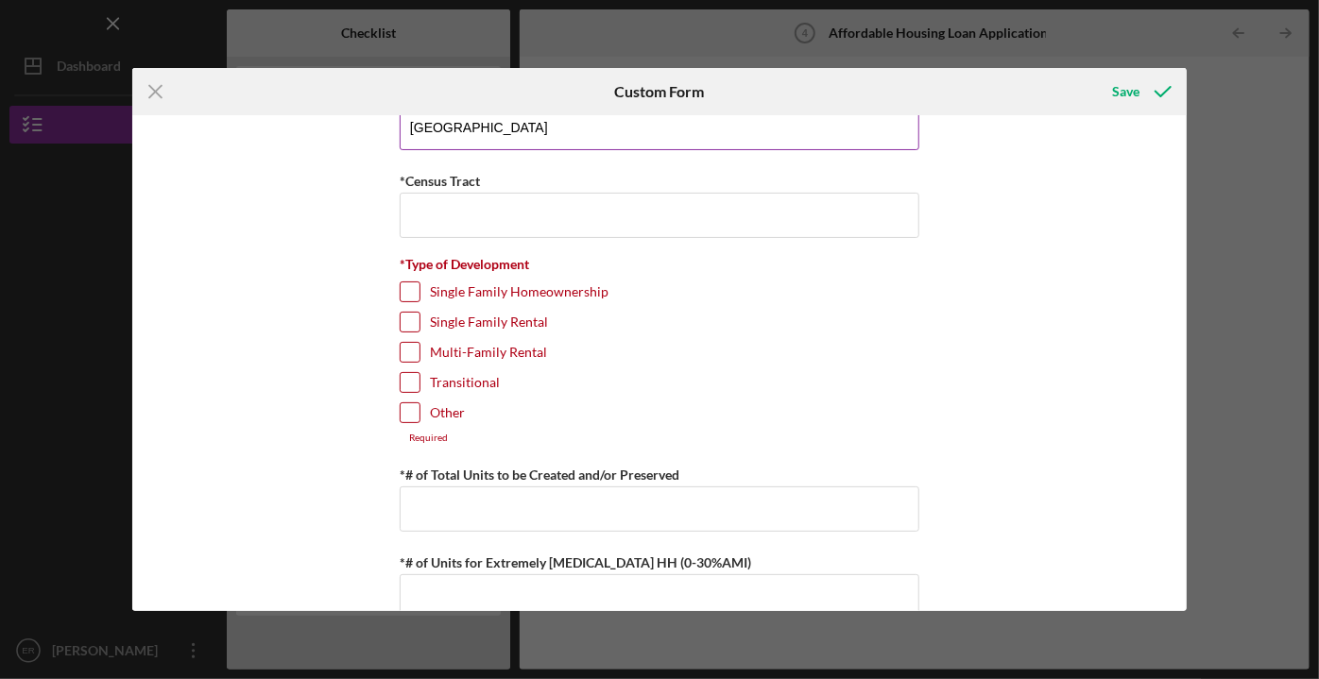
scroll to position [3092, 0]
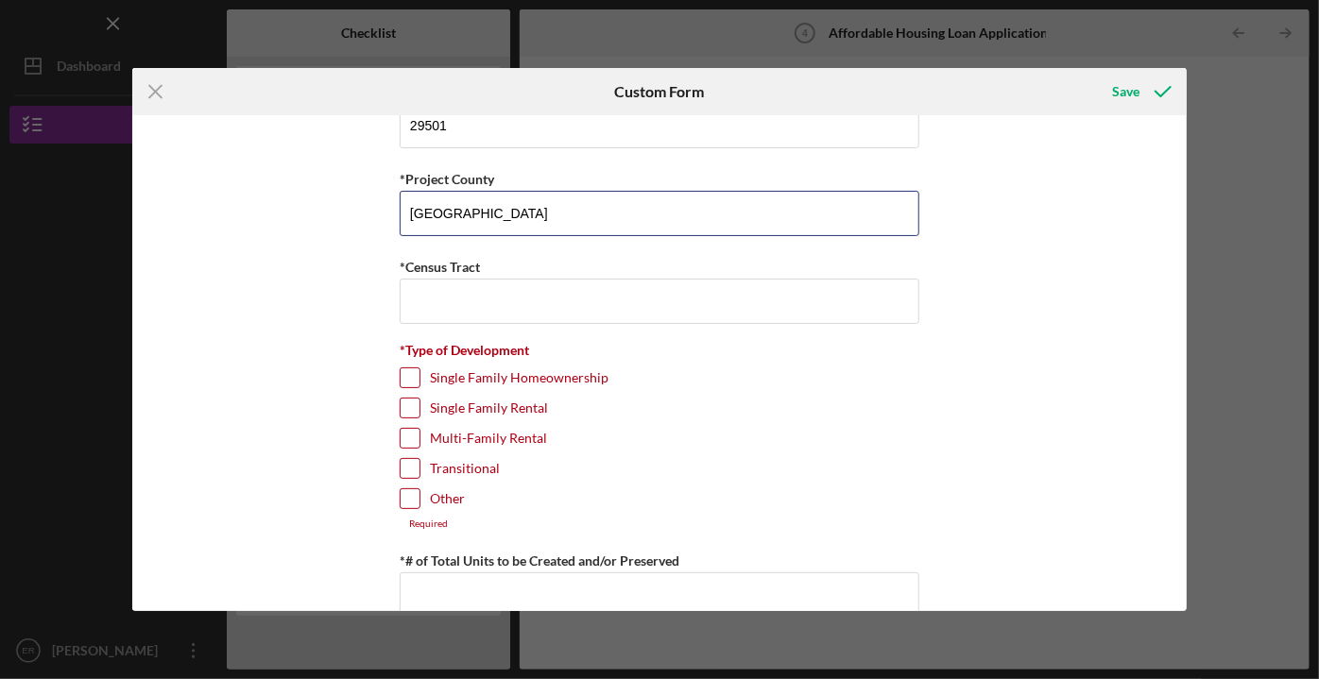
type input "[GEOGRAPHIC_DATA]"
click at [405, 369] on input "Single Family Homeownership" at bounding box center [410, 378] width 19 height 19
checkbox input "true"
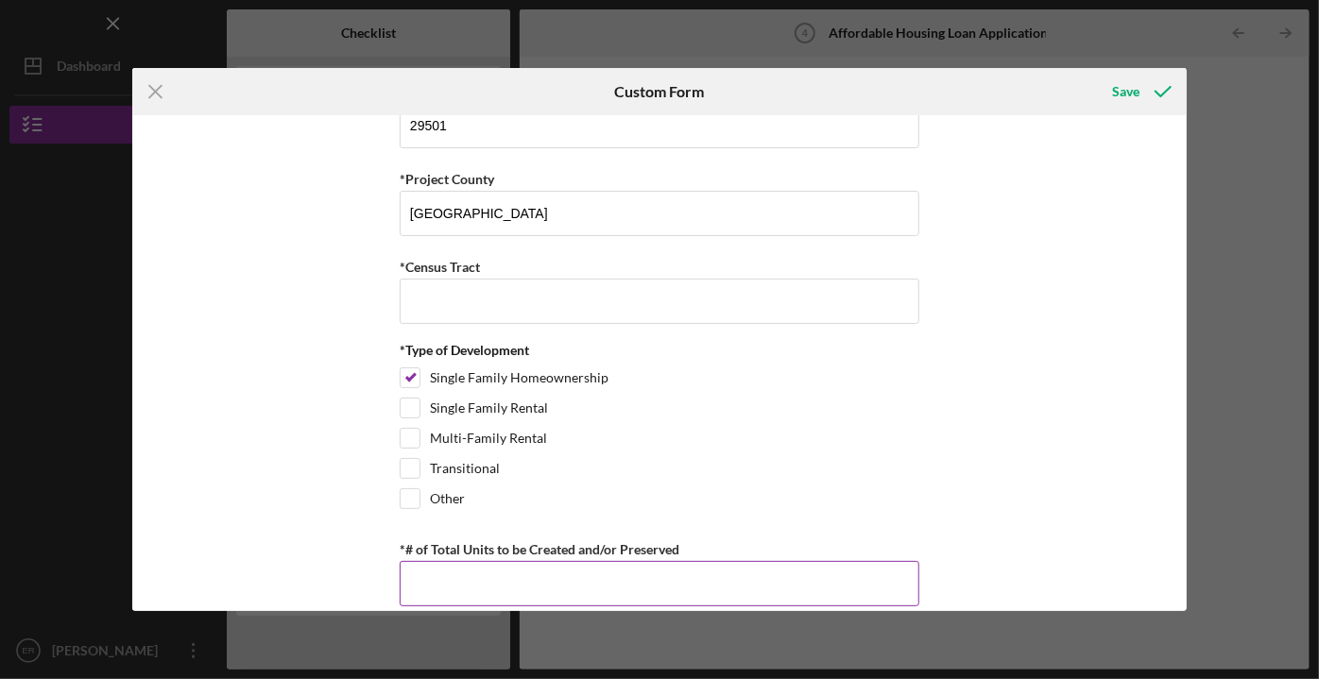
click at [420, 562] on input "*# of Total Units to be Created and/or Preserved" at bounding box center [660, 583] width 520 height 45
type input "1"
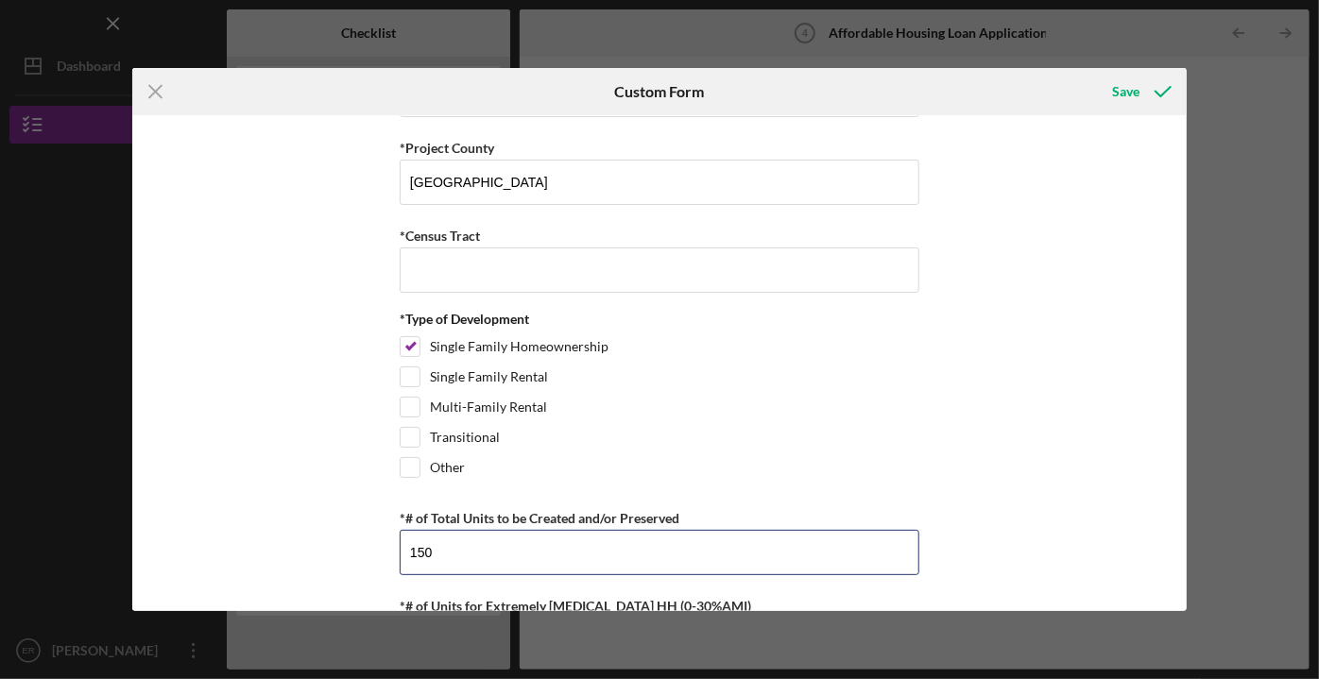
scroll to position [3178, 0]
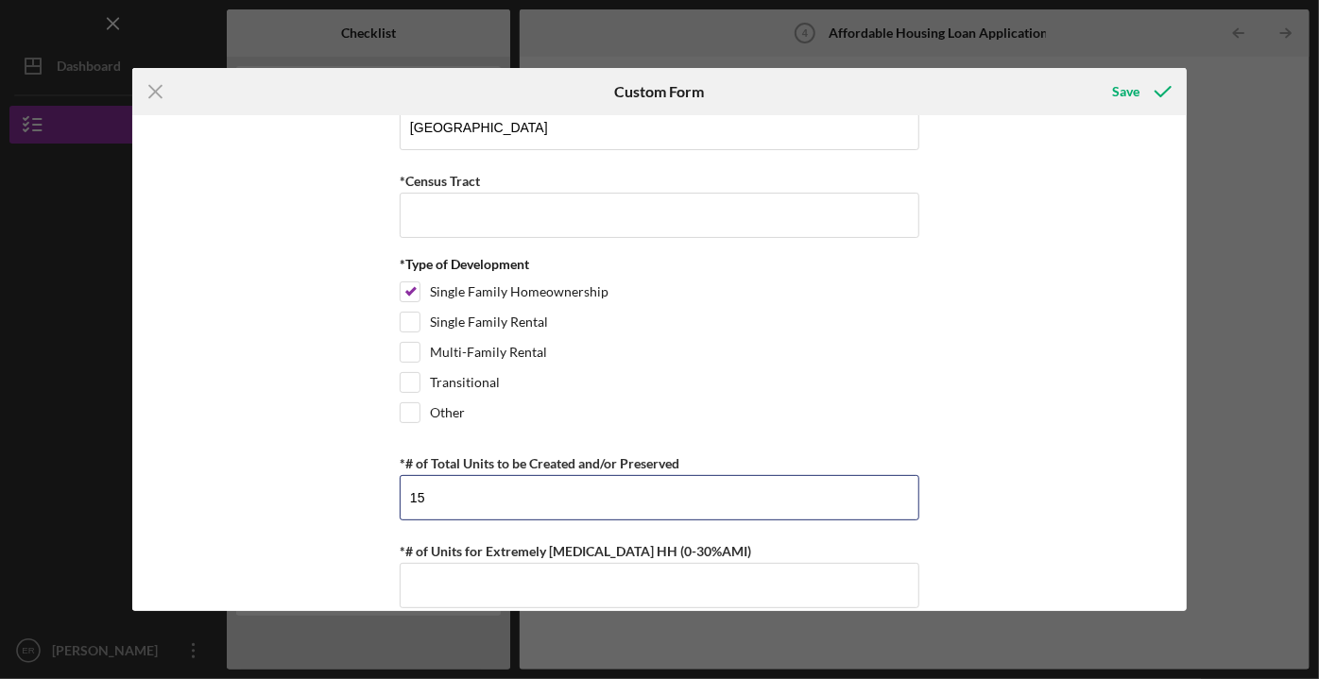
type input "1"
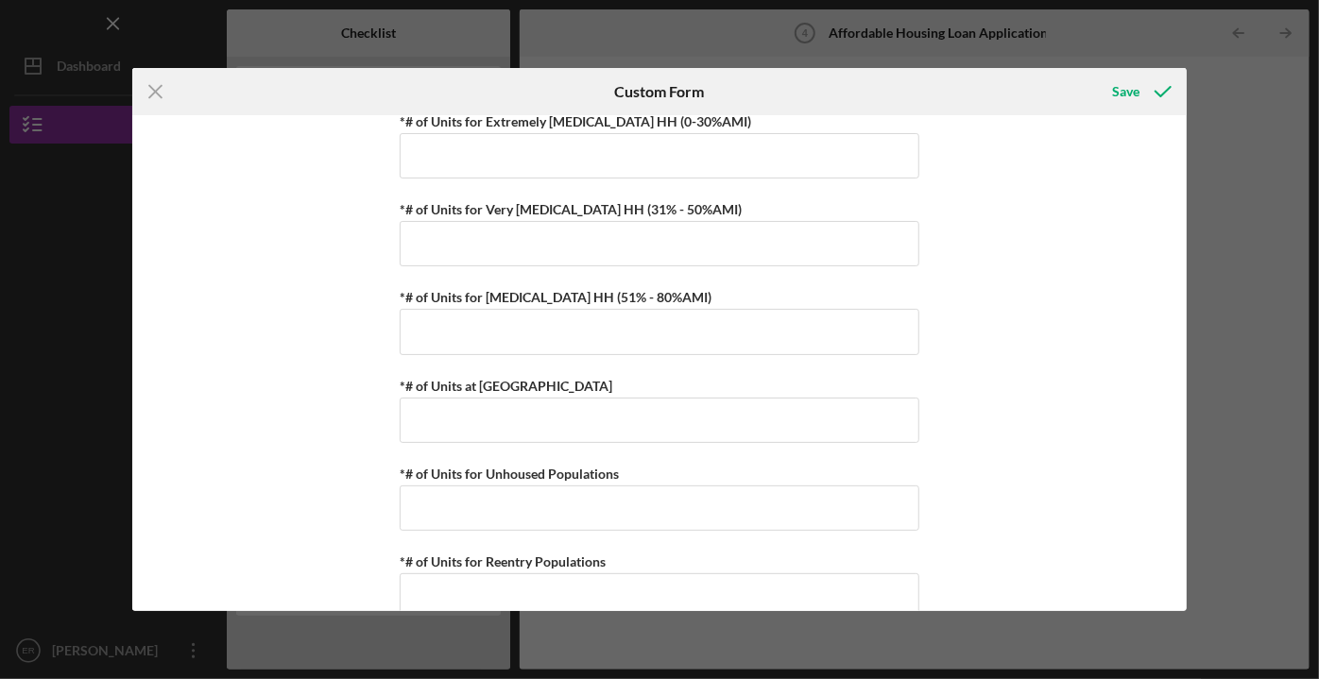
scroll to position [3522, 0]
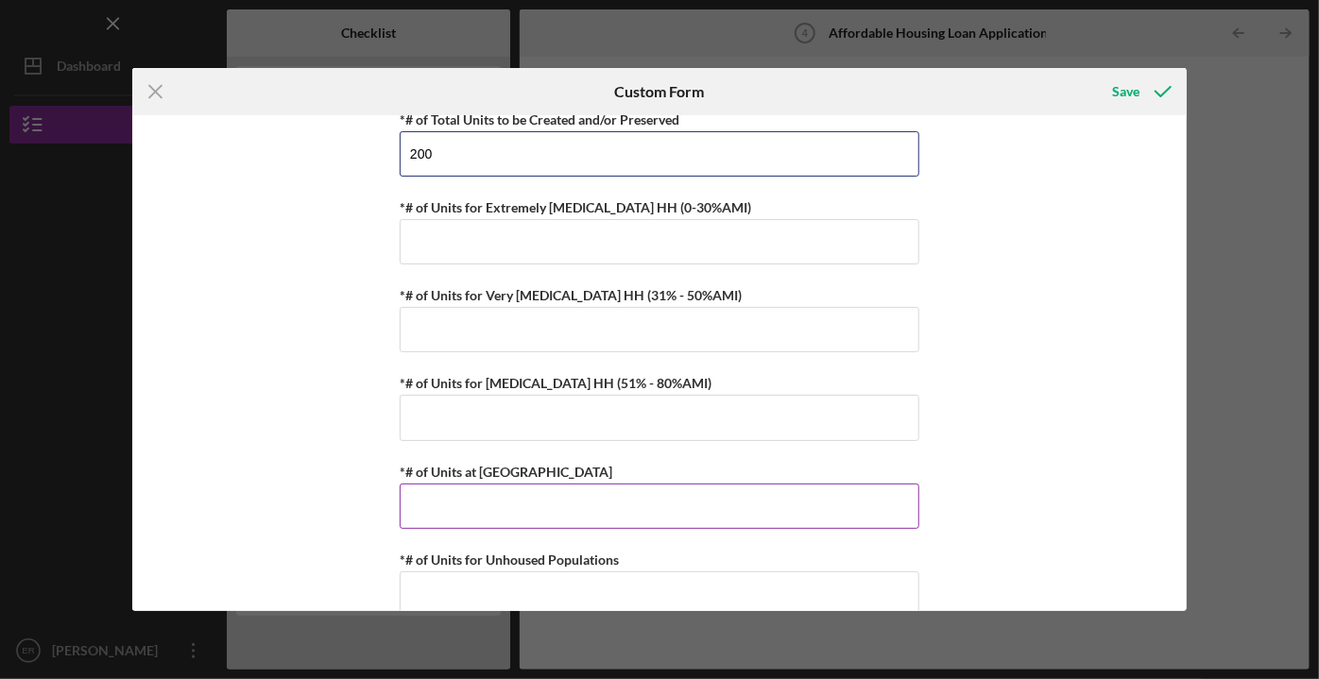
type input "200"
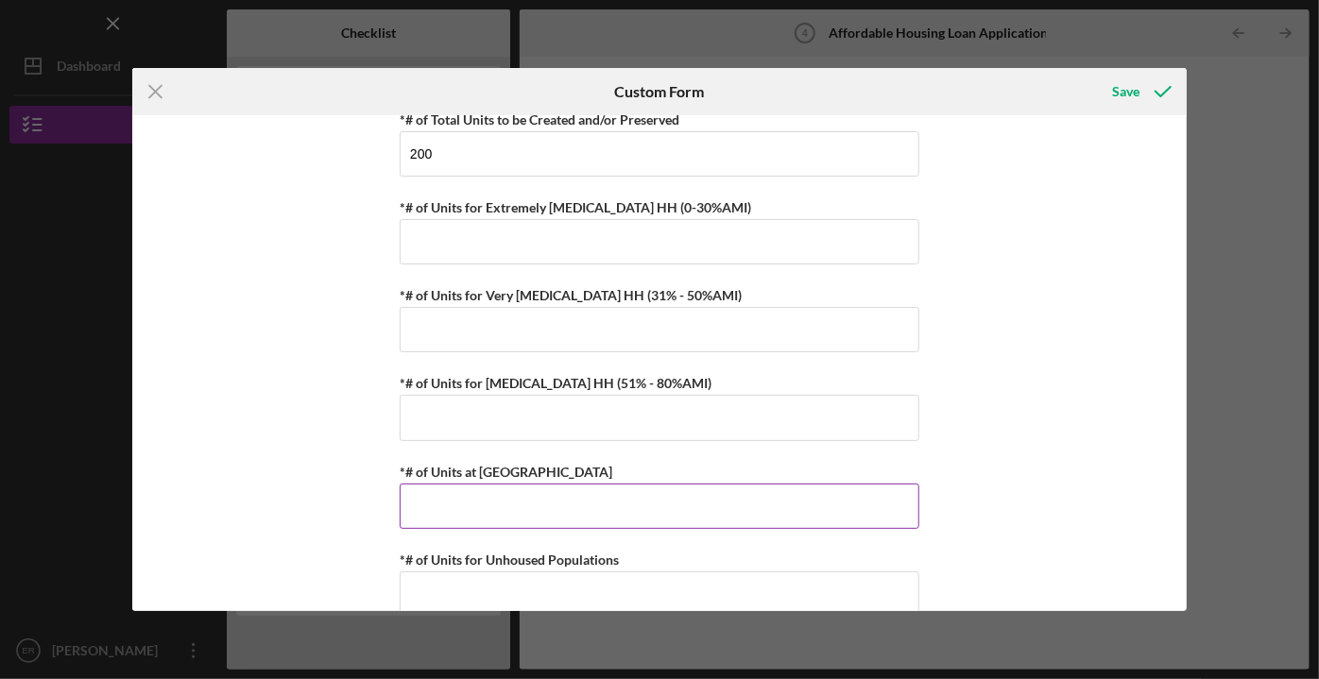
click at [448, 484] on input "*# of Units at [GEOGRAPHIC_DATA]" at bounding box center [660, 506] width 520 height 45
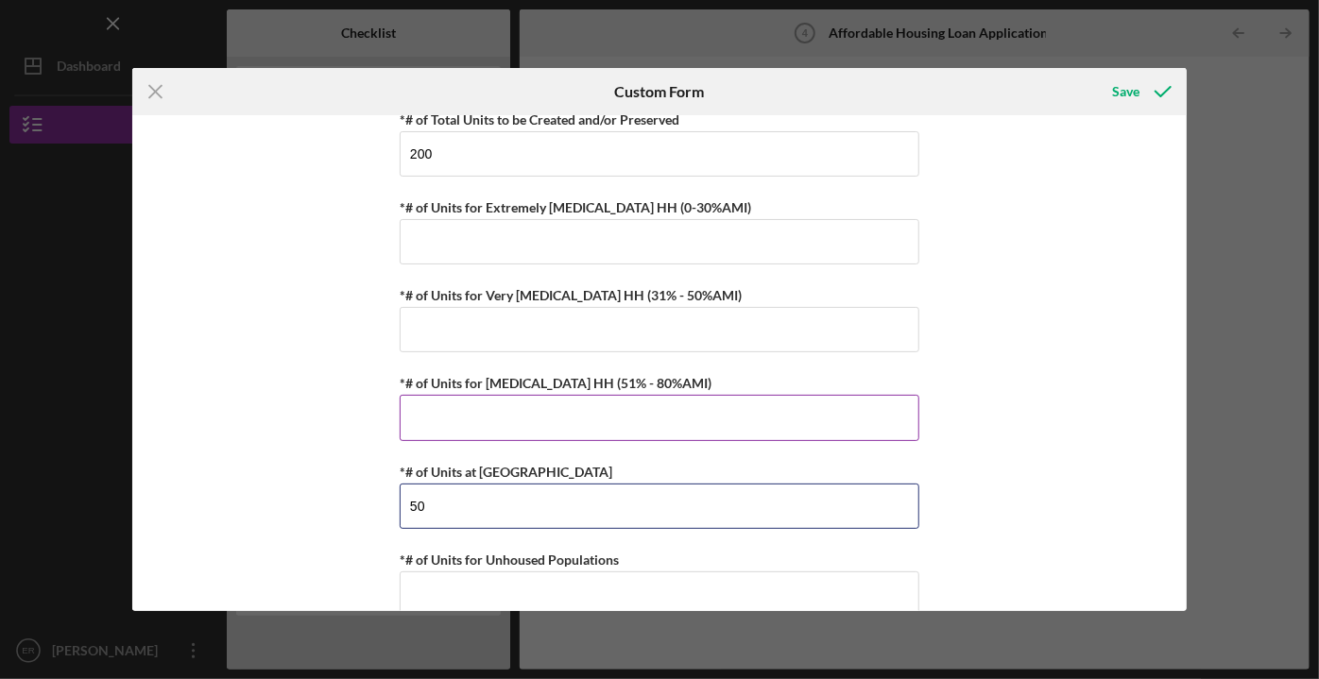
type input "50"
click at [420, 395] on input "*# of Units for [MEDICAL_DATA] HH (51% - 80%AMI)" at bounding box center [660, 417] width 520 height 45
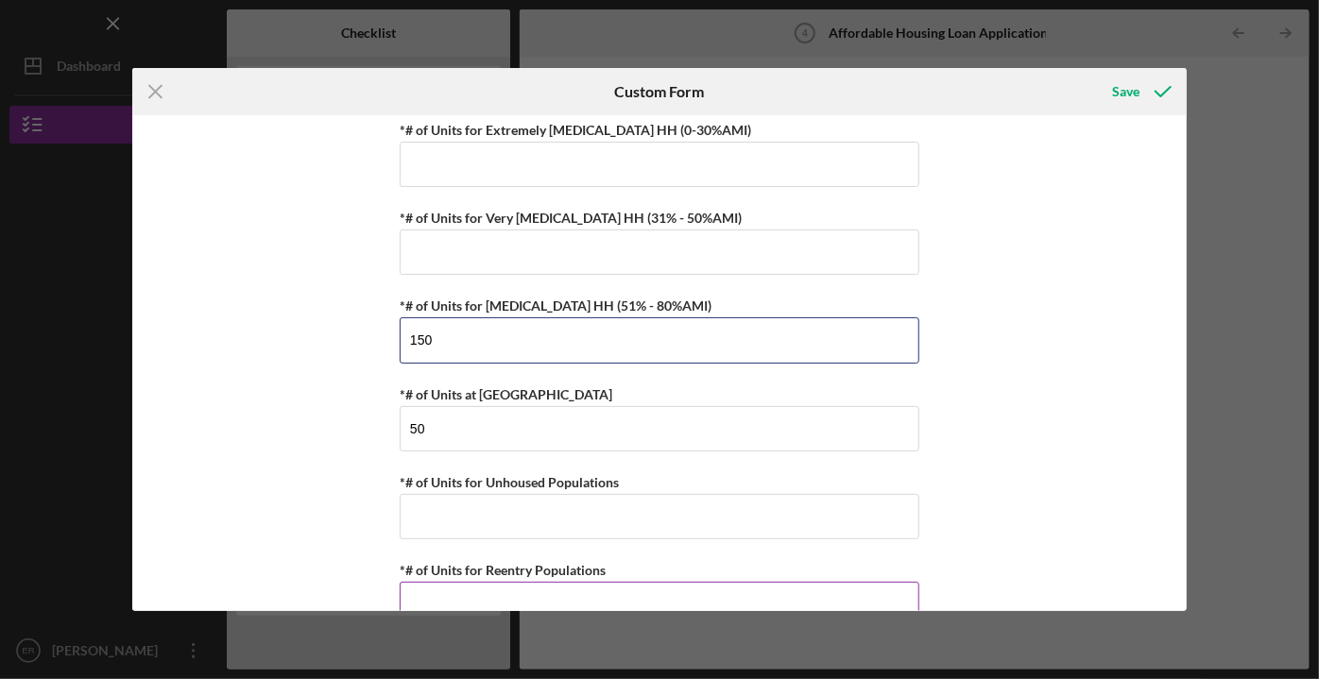
scroll to position [3608, 0]
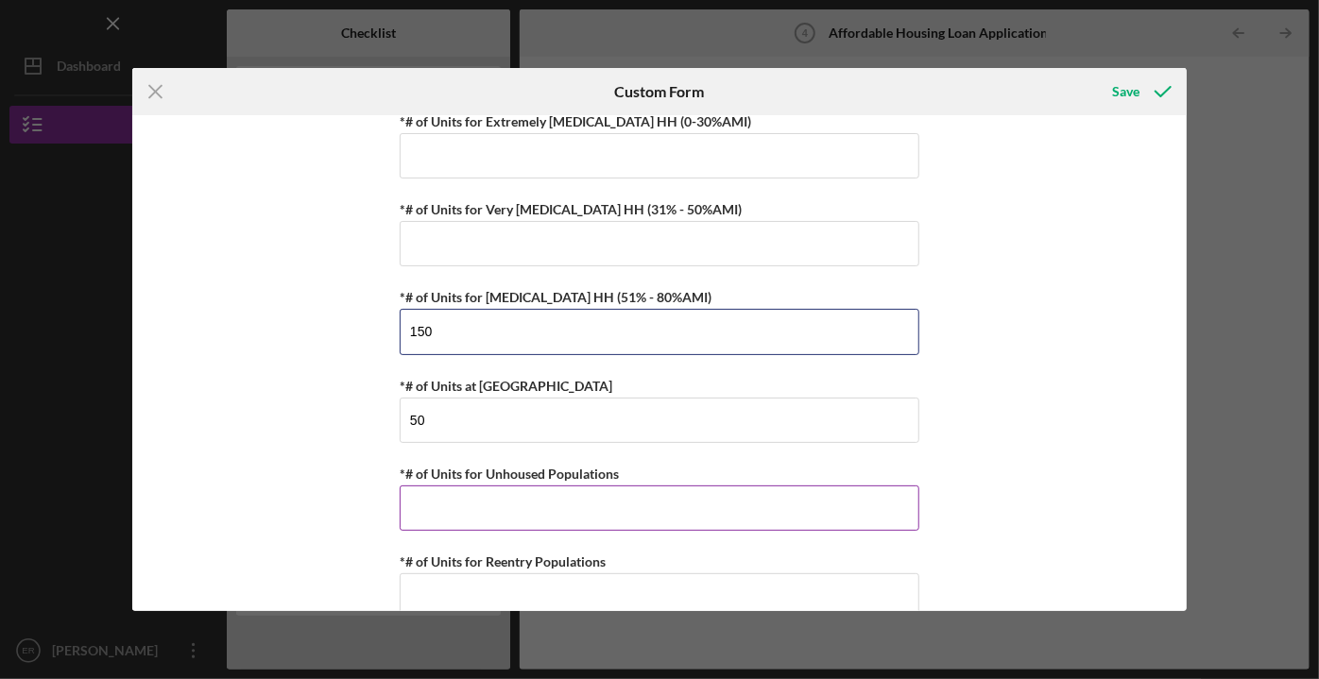
type input "150"
click at [447, 486] on input "*# of Units for Unhoused Populations" at bounding box center [660, 508] width 520 height 45
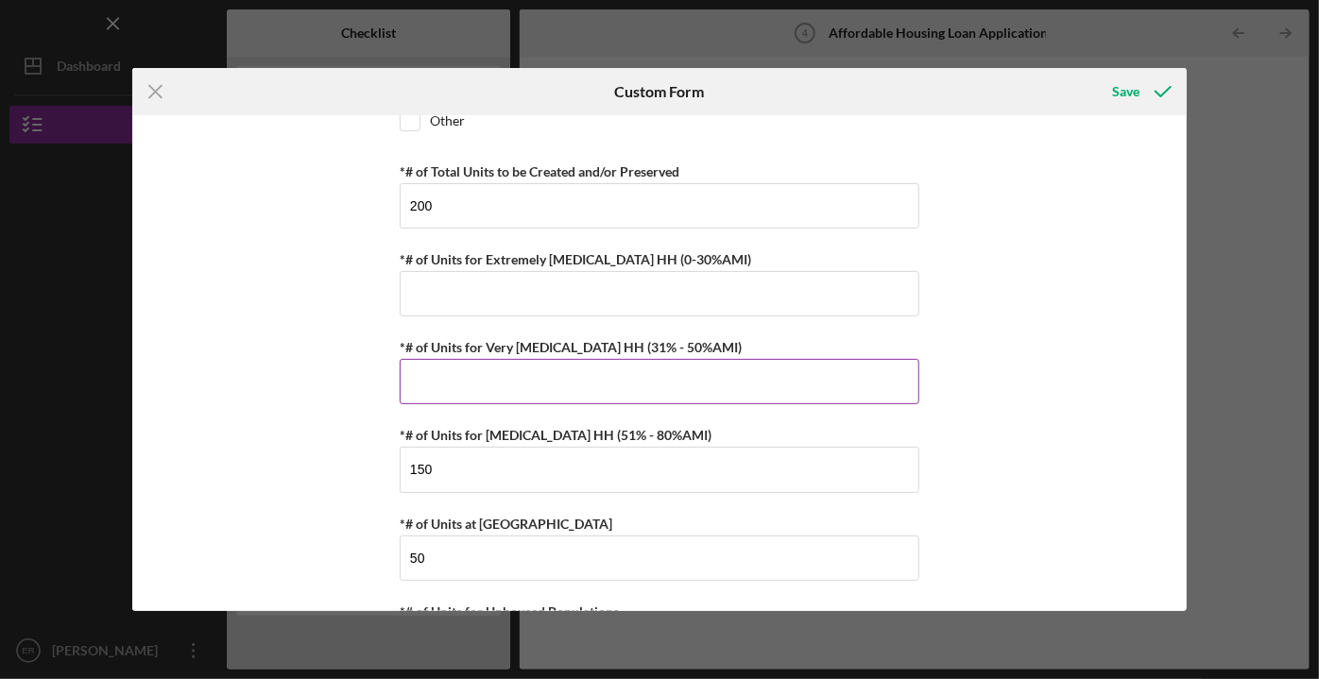
scroll to position [3350, 0]
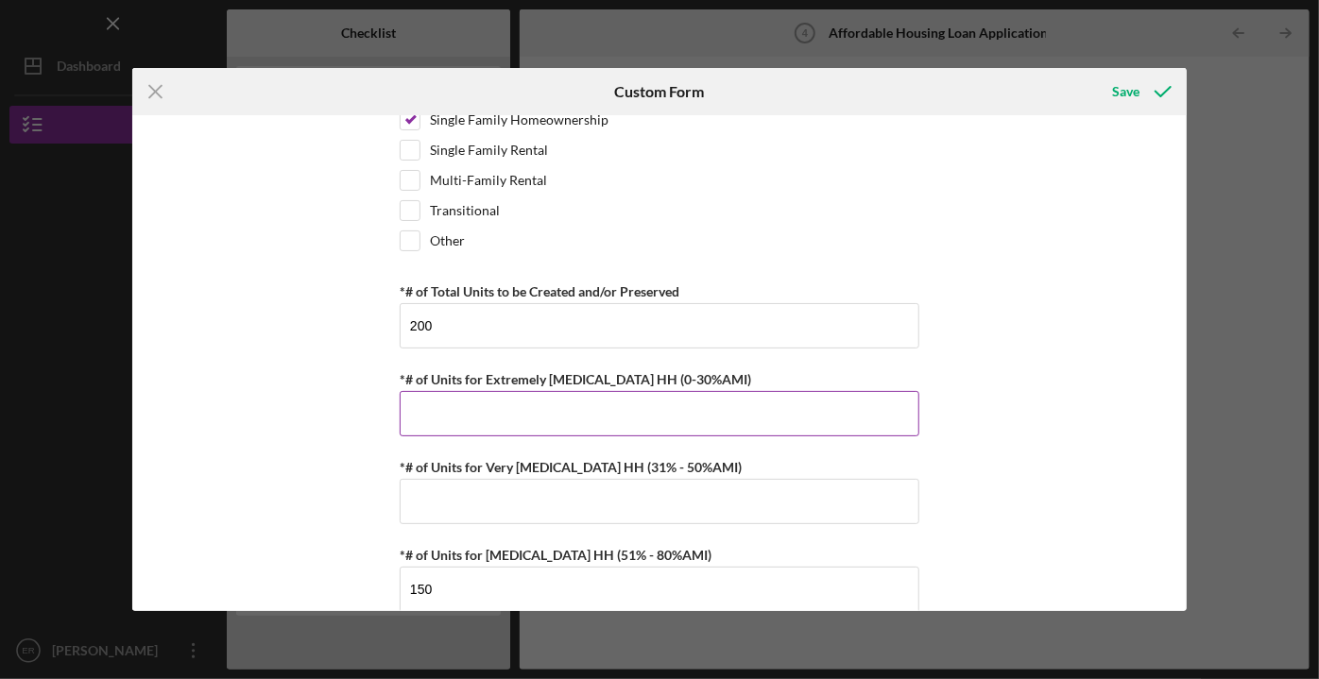
type input "0"
click at [423, 395] on input "*# of Units for Extremely [MEDICAL_DATA] HH (0-30%AMI)" at bounding box center [660, 413] width 520 height 45
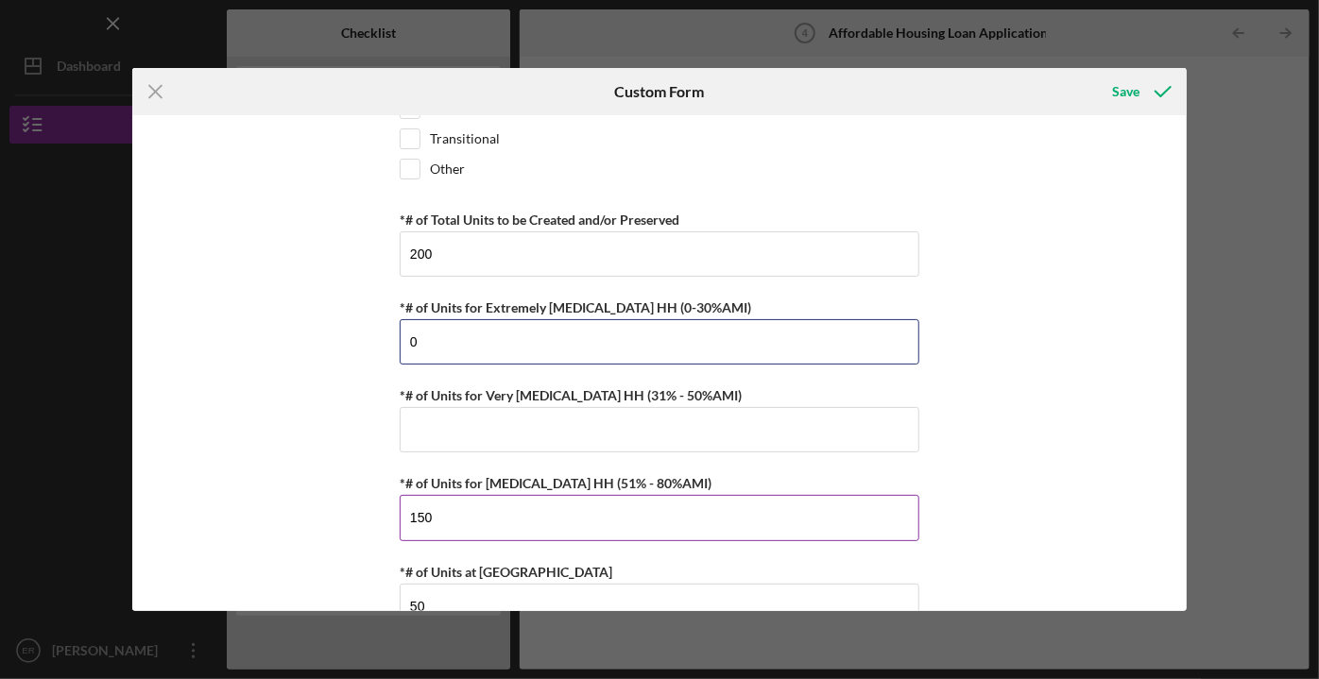
scroll to position [3436, 0]
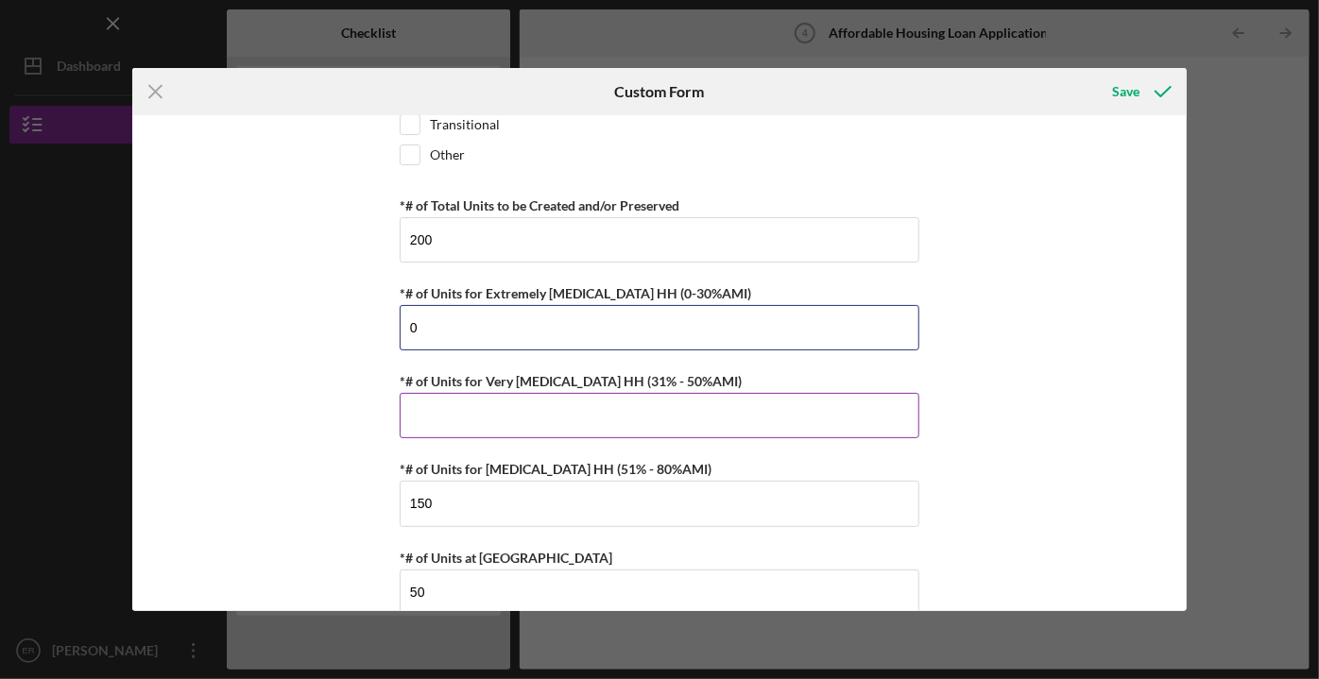
type input "0"
click at [427, 393] on input "*# of Units for Very [MEDICAL_DATA] HH (31% - 50%AMI)" at bounding box center [660, 415] width 520 height 45
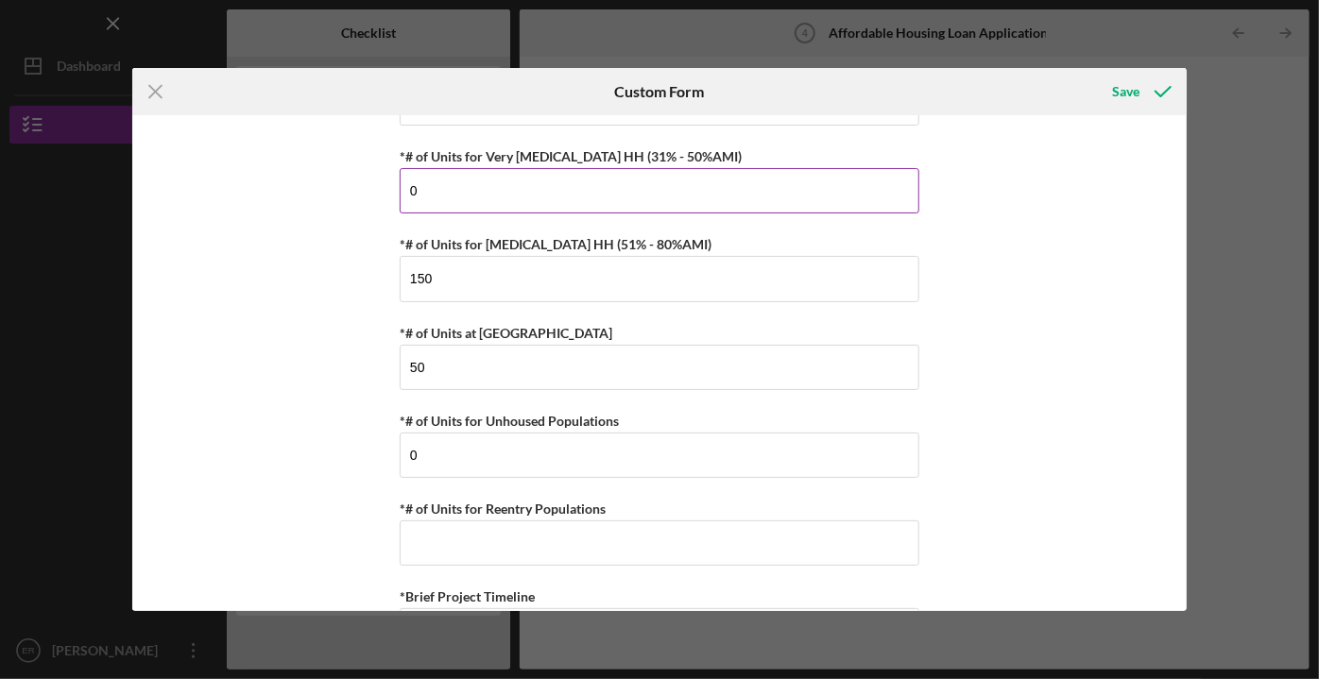
scroll to position [3694, 0]
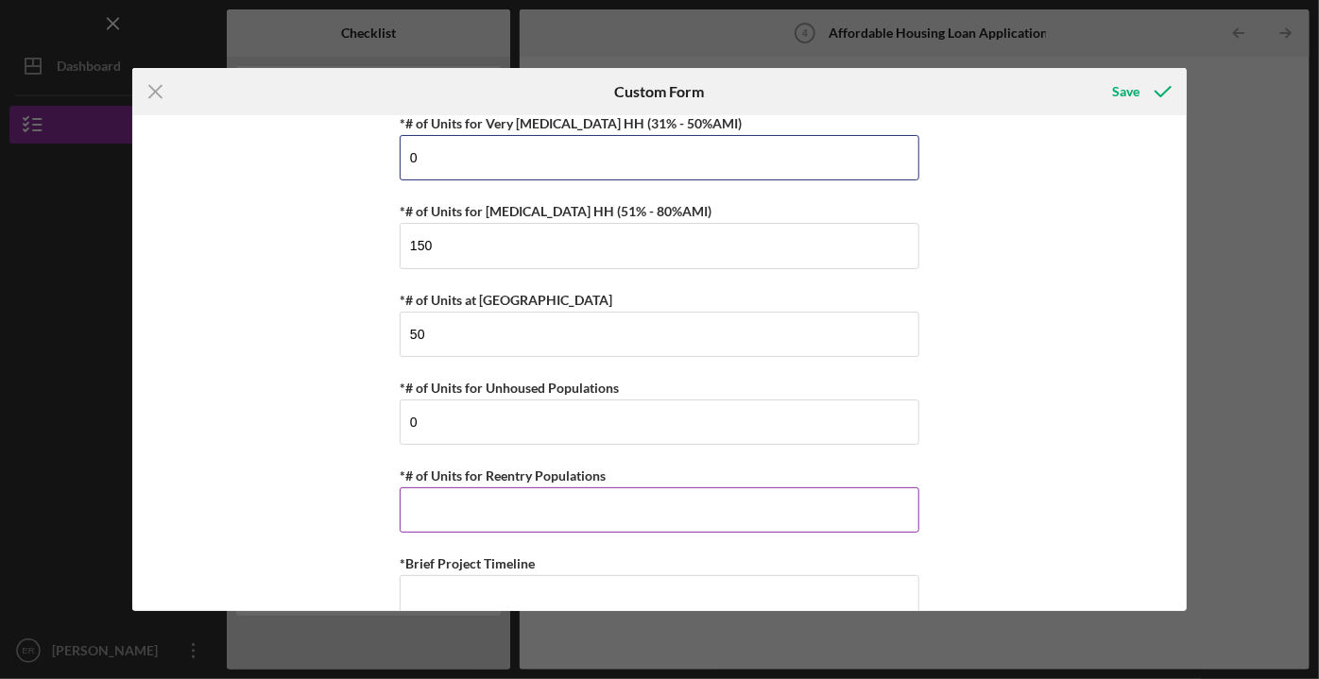
type input "0"
click at [415, 488] on input "*# of Units for Reentry Populations" at bounding box center [660, 510] width 520 height 45
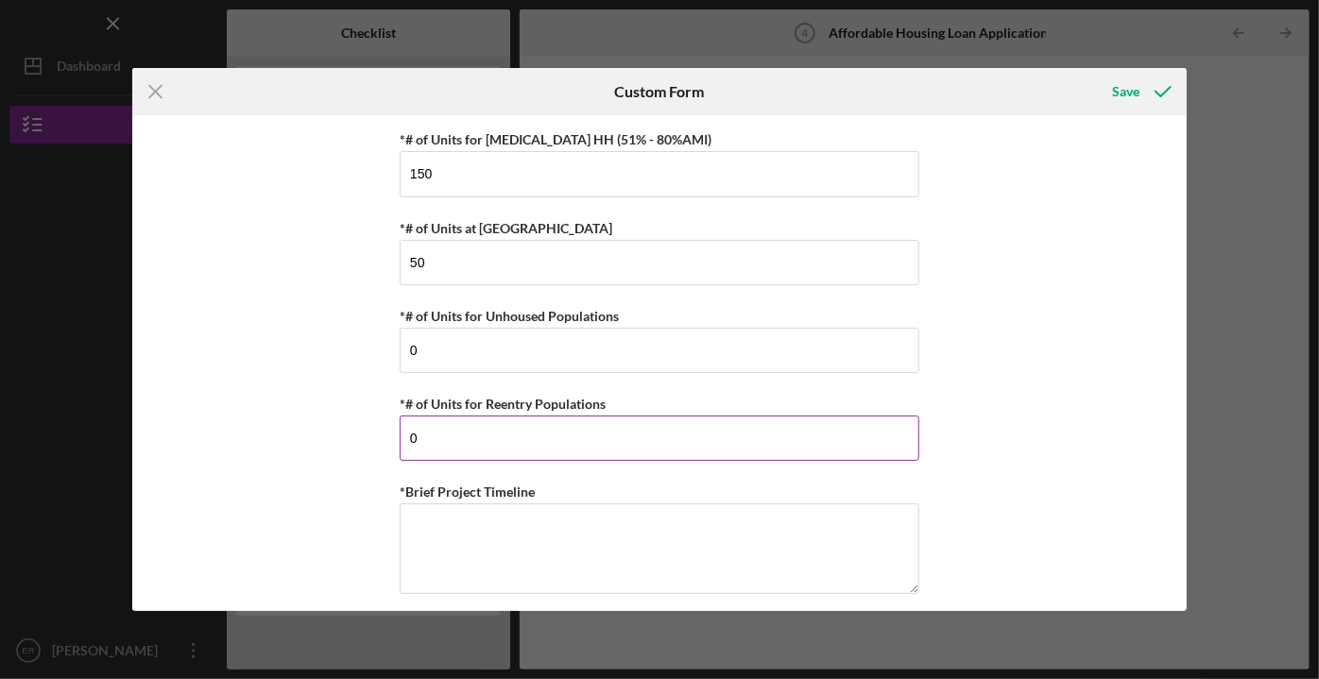
scroll to position [3865, 0]
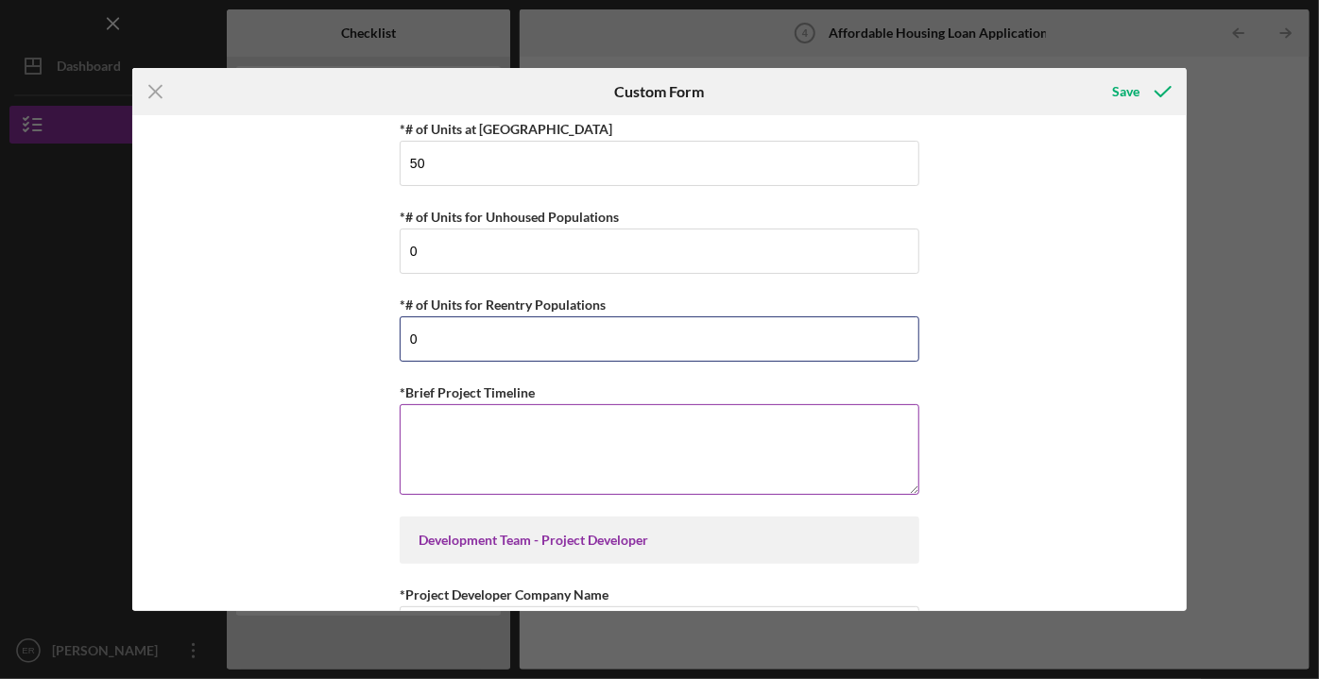
type input "0"
click at [422, 404] on textarea "*Brief Project Timeline" at bounding box center [660, 449] width 520 height 91
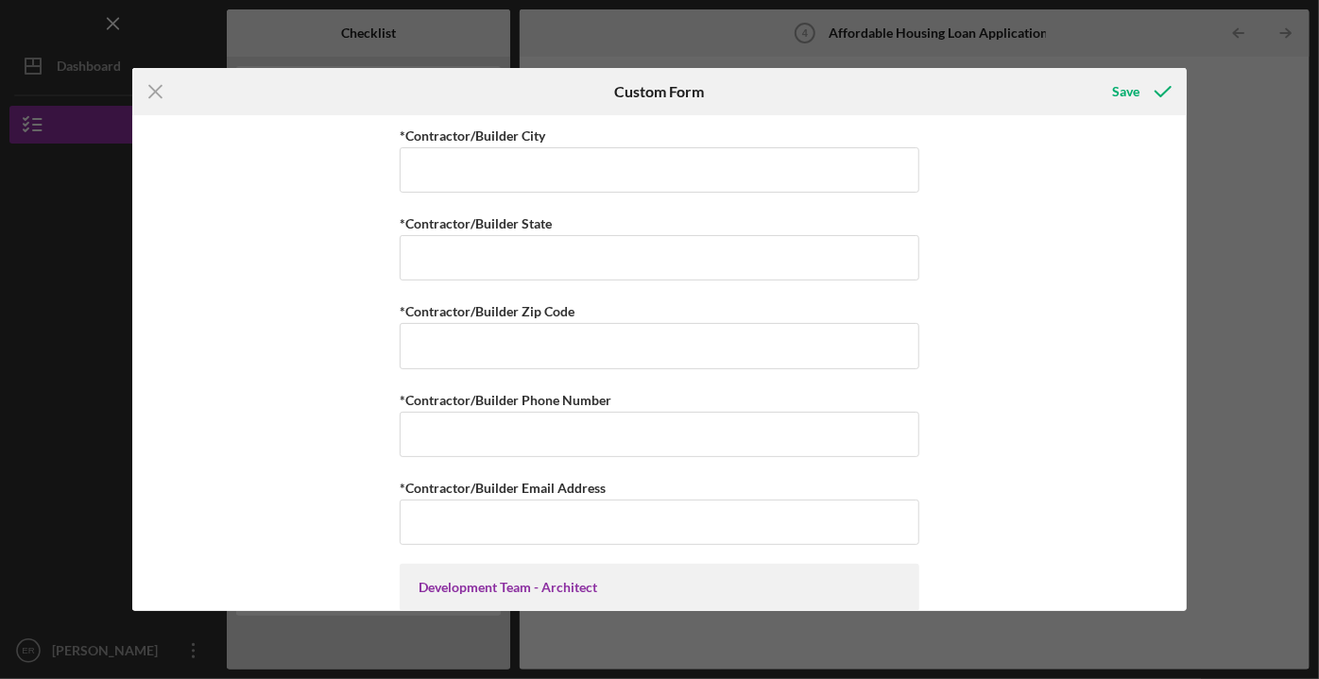
scroll to position [5411, 0]
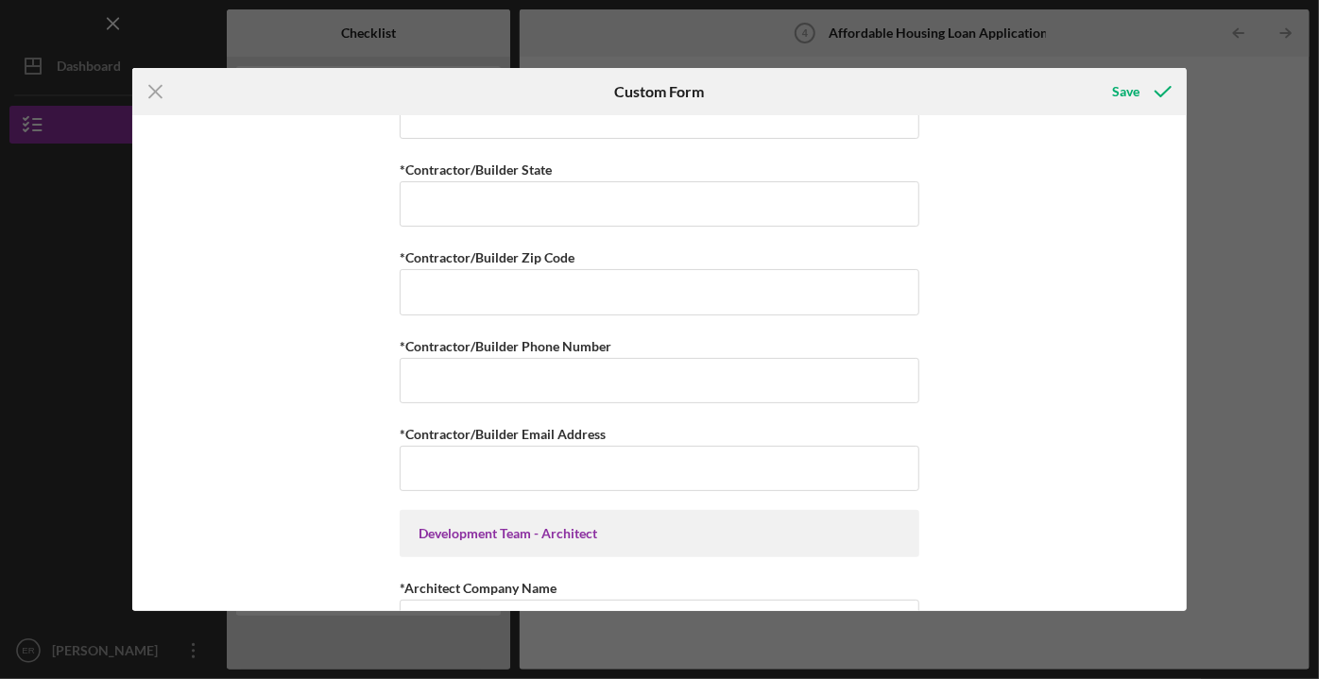
type textarea "24 Months for Phases I and II"
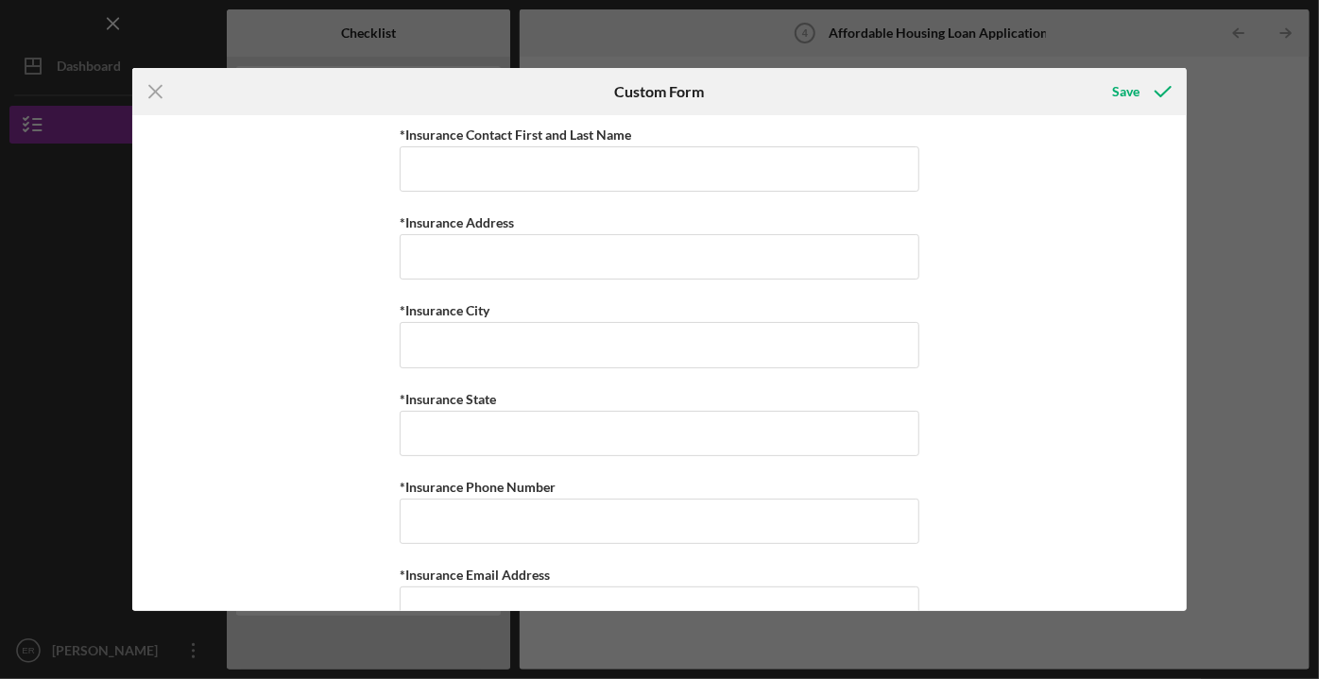
scroll to position [7319, 0]
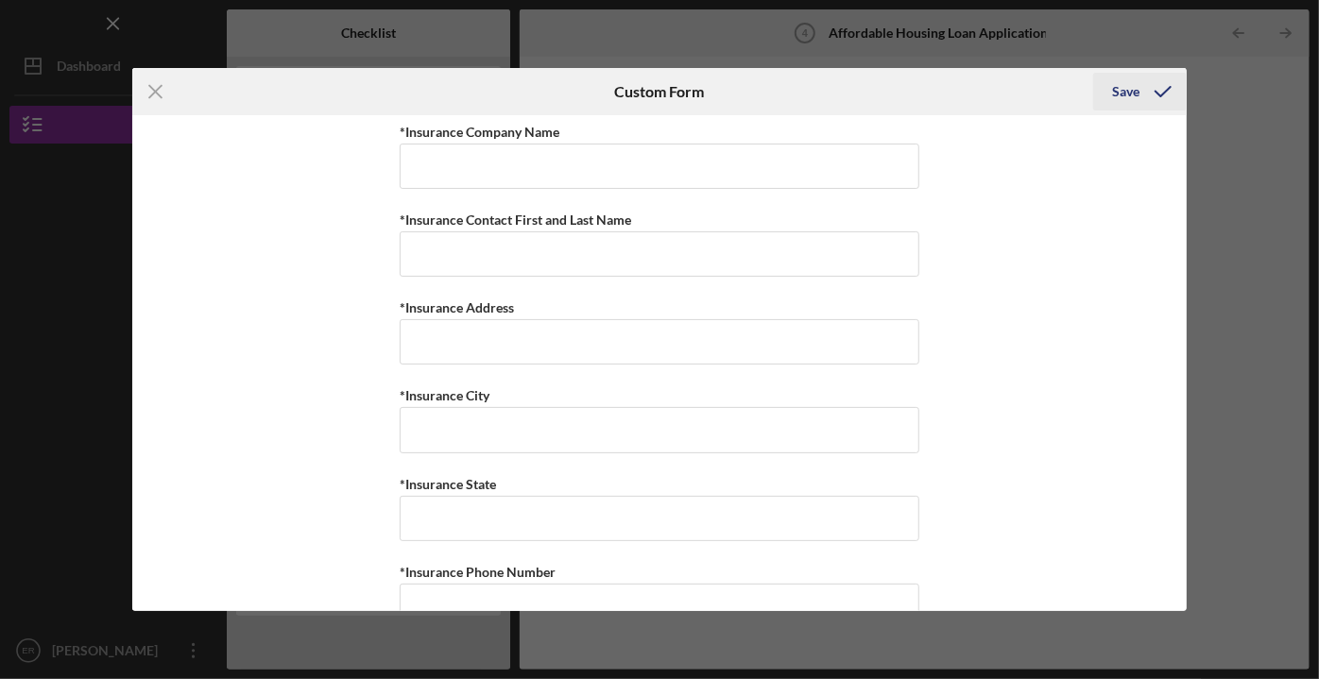
click at [1123, 94] on div "Save" at bounding box center [1125, 92] width 27 height 38
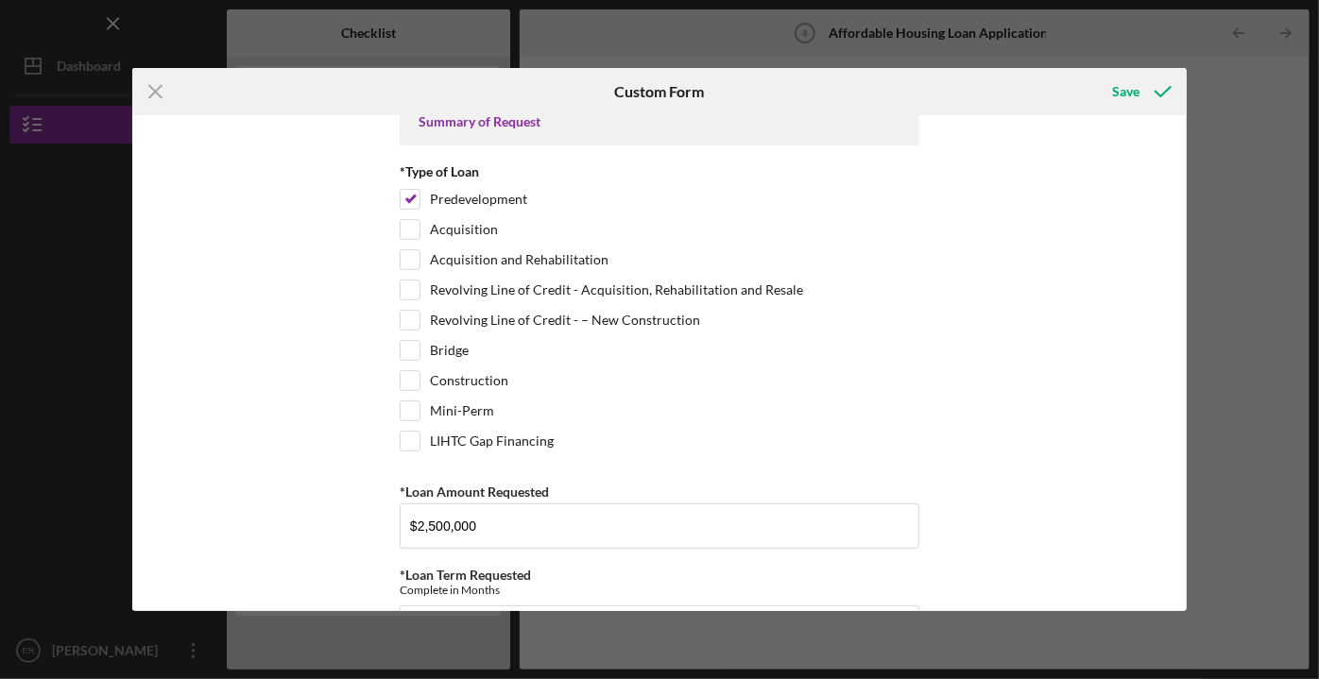
scroll to position [0, 0]
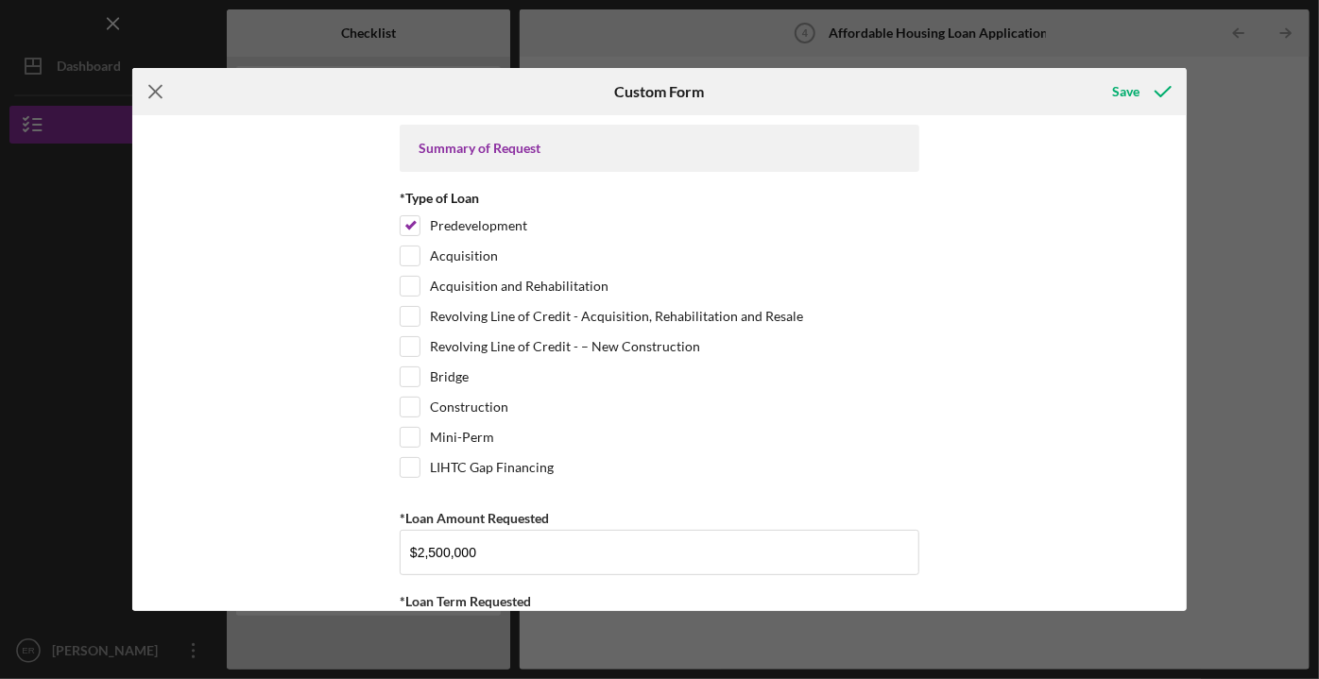
click at [150, 92] on icon "Icon/Menu Close" at bounding box center [155, 91] width 47 height 47
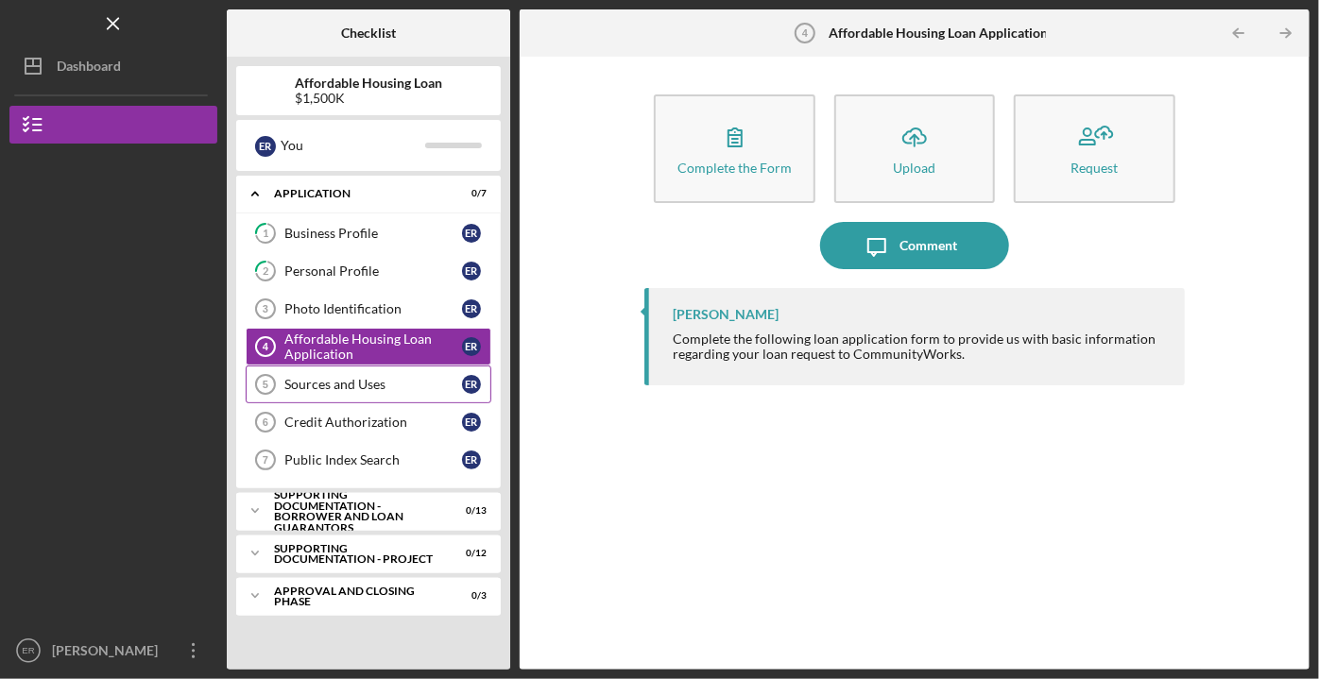
click at [352, 385] on div "Sources and Uses" at bounding box center [373, 384] width 178 height 15
